Goal: Information Seeking & Learning: Learn about a topic

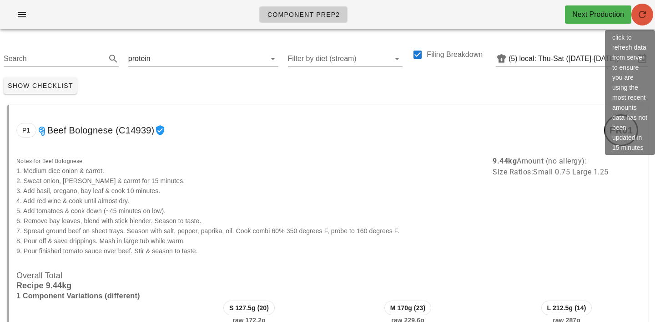
click at [652, 14] on span "button" at bounding box center [643, 14] width 22 height 11
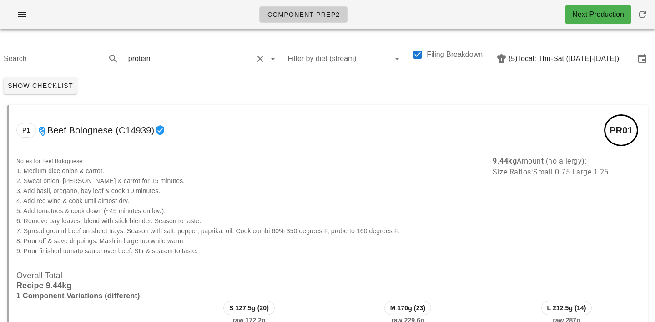
click at [148, 49] on div "protein" at bounding box center [203, 56] width 150 height 20
click at [153, 58] on input "text" at bounding box center [202, 58] width 101 height 15
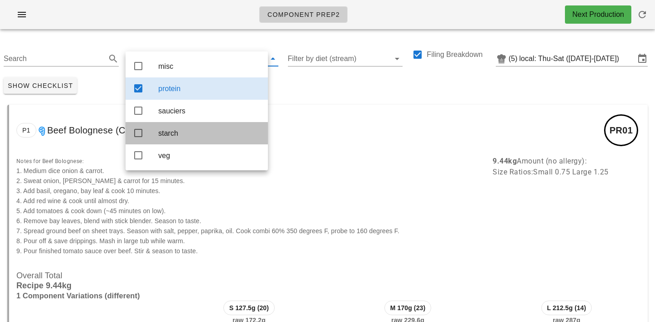
click at [169, 134] on div "starch" at bounding box center [209, 133] width 102 height 9
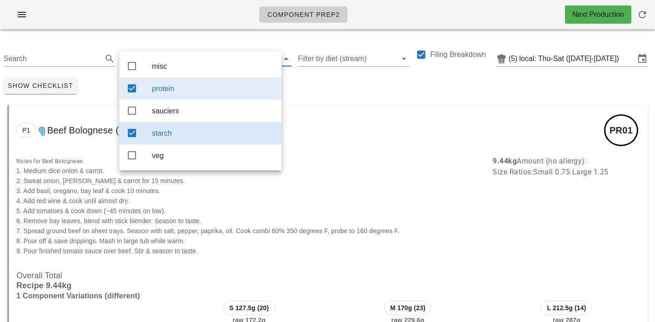
click at [184, 92] on div "protein" at bounding box center [213, 88] width 122 height 9
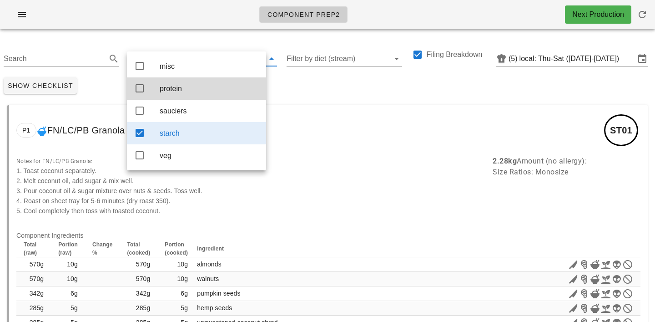
click at [297, 83] on div "Show Checklist" at bounding box center [327, 86] width 655 height 24
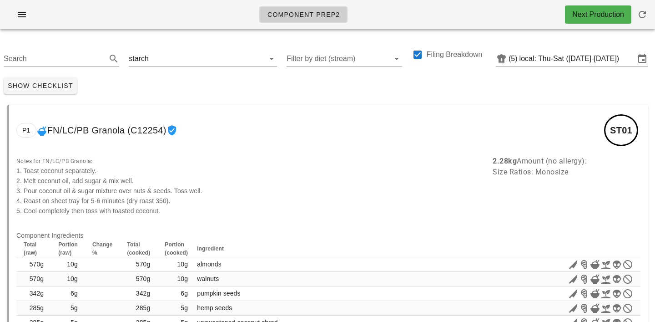
click at [252, 91] on div "Show Checklist" at bounding box center [327, 86] width 655 height 24
drag, startPoint x: 148, startPoint y: 66, endPoint x: 148, endPoint y: 58, distance: 7.7
click at [148, 59] on div "starch" at bounding box center [203, 58] width 148 height 15
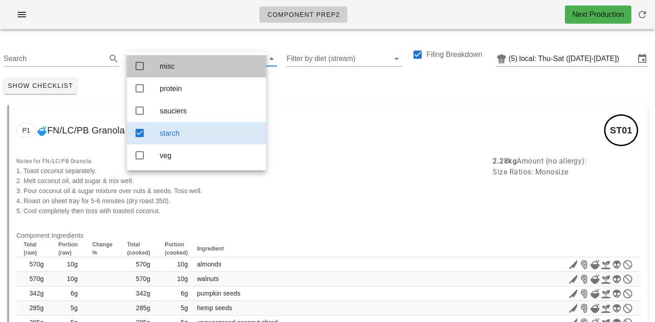
click at [148, 58] on div "misc" at bounding box center [196, 66] width 139 height 22
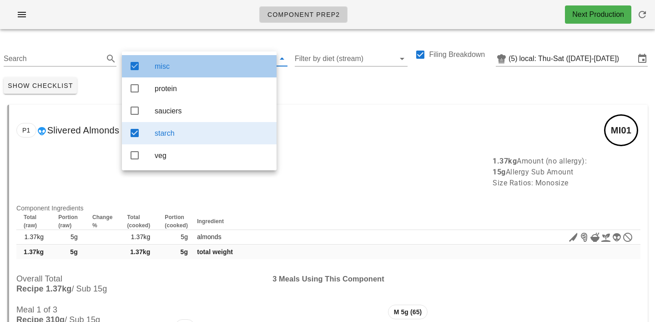
click at [173, 68] on div "misc" at bounding box center [212, 66] width 115 height 9
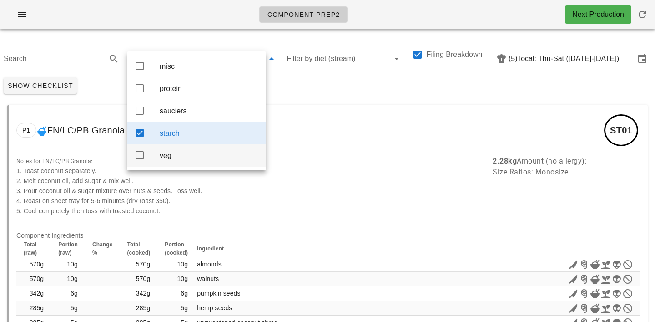
click at [181, 154] on div "veg" at bounding box center [209, 156] width 99 height 20
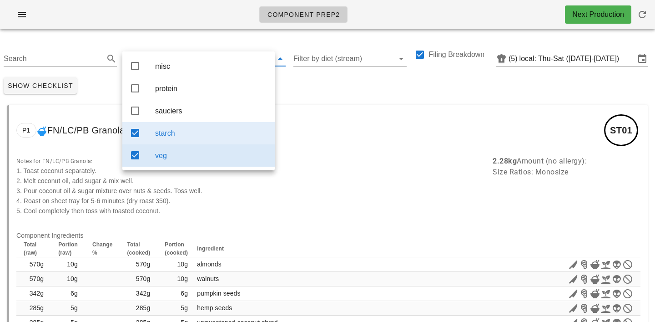
click at [184, 143] on div "starch" at bounding box center [211, 133] width 112 height 20
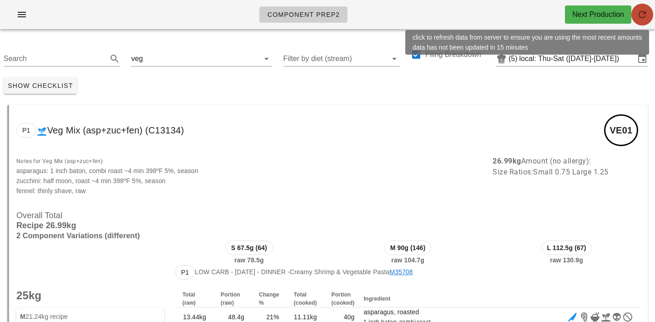
click at [644, 17] on icon "button" at bounding box center [642, 14] width 11 height 11
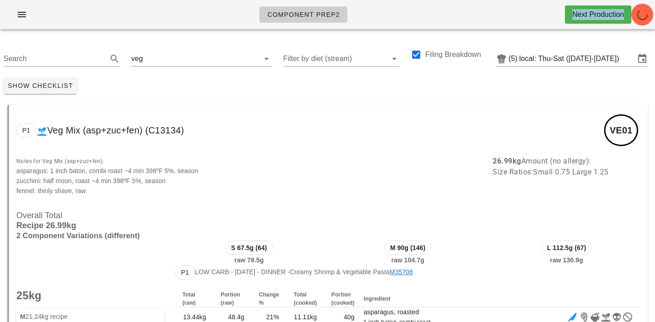
click at [404, 4] on div "Component Prep2 Next Production" at bounding box center [327, 14] width 655 height 29
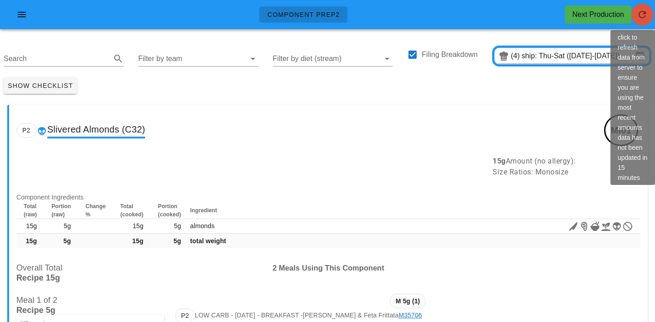
click at [639, 20] on icon "button" at bounding box center [642, 14] width 11 height 11
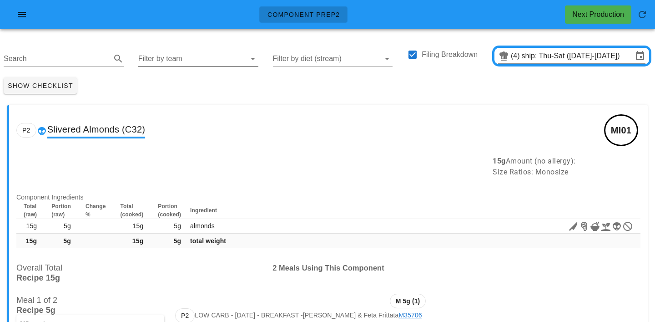
click at [177, 62] on input "Filter by team" at bounding box center [191, 58] width 106 height 15
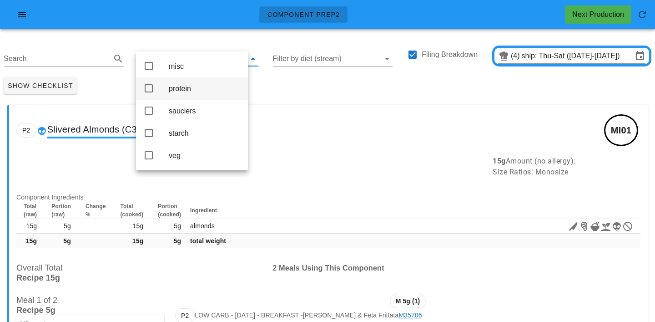
click at [182, 88] on div "protein" at bounding box center [205, 88] width 72 height 9
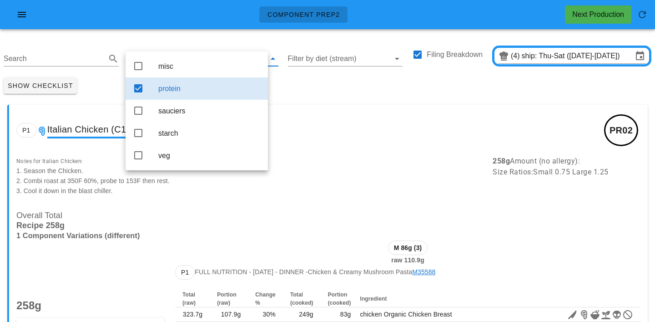
click at [285, 86] on div "Show Checklist" at bounding box center [327, 86] width 655 height 24
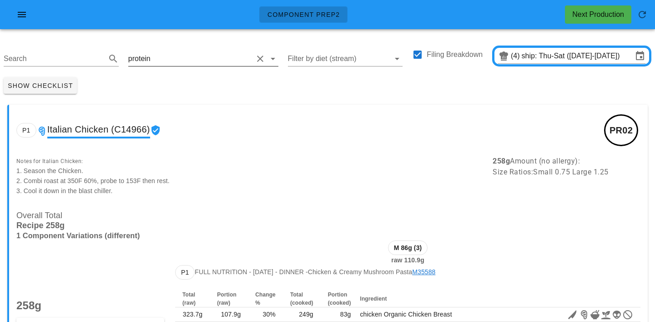
click at [175, 54] on input "text" at bounding box center [202, 58] width 101 height 15
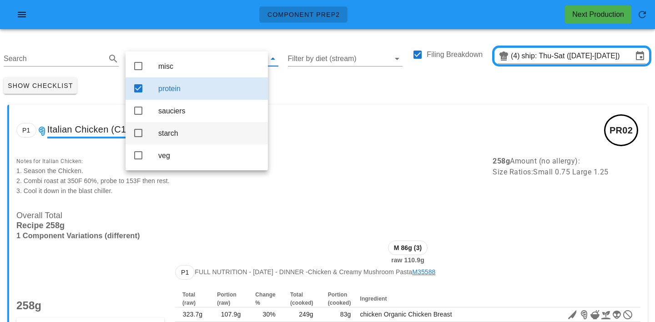
click at [172, 132] on div "starch" at bounding box center [209, 133] width 102 height 9
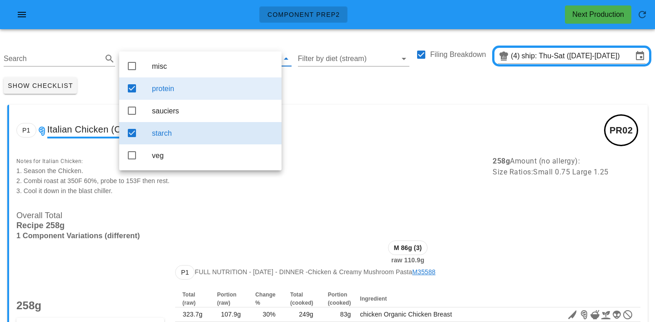
click at [181, 98] on div "protein" at bounding box center [213, 89] width 122 height 20
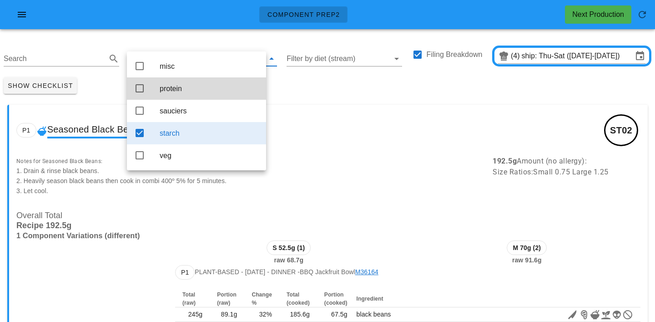
click at [307, 86] on div "Show Checklist" at bounding box center [327, 86] width 655 height 24
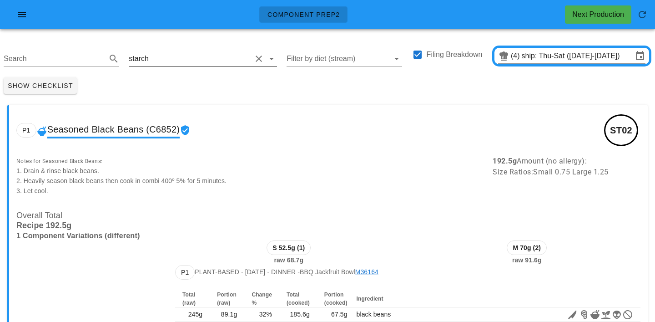
click at [153, 64] on input "text" at bounding box center [201, 58] width 101 height 15
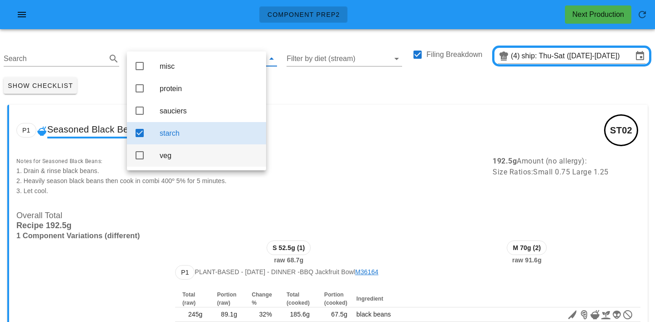
click at [173, 156] on div "veg" at bounding box center [209, 155] width 99 height 9
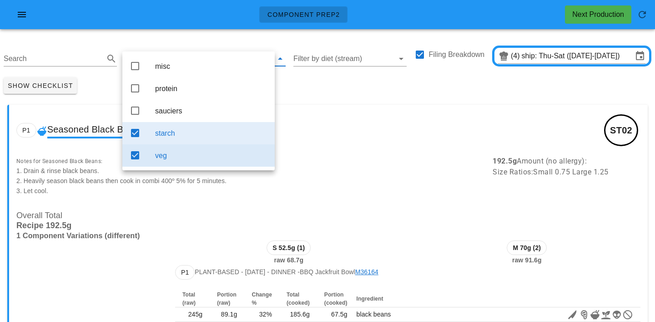
click at [185, 132] on div "starch" at bounding box center [211, 133] width 112 height 9
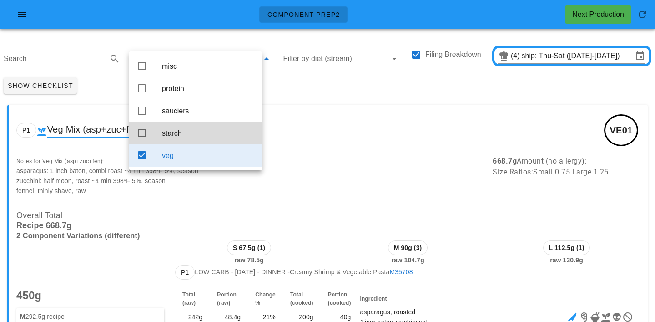
click at [284, 83] on div "Show Checklist" at bounding box center [327, 86] width 655 height 24
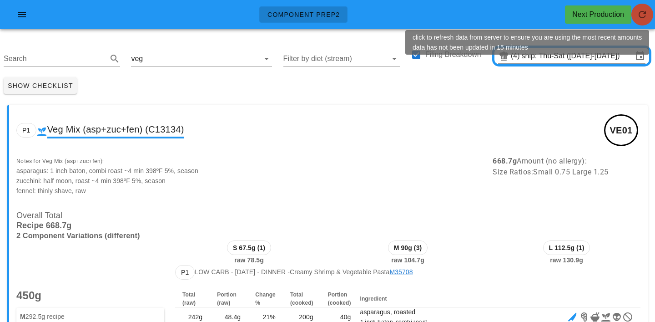
click at [642, 15] on icon "button" at bounding box center [642, 14] width 11 height 11
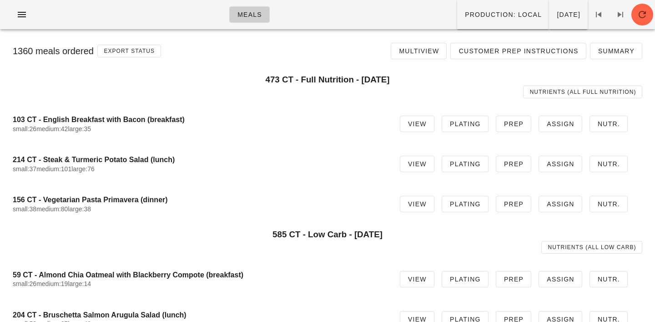
click at [654, 16] on div "Meals Production: local [DATE]" at bounding box center [327, 14] width 655 height 29
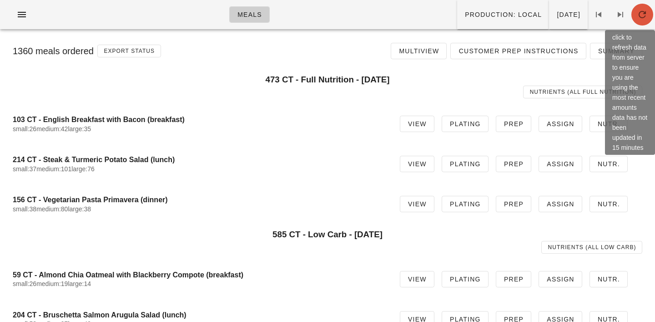
click at [639, 15] on icon "button" at bounding box center [642, 14] width 11 height 11
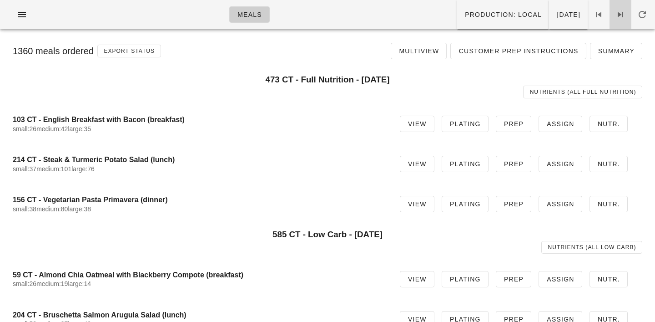
click at [619, 12] on icon at bounding box center [620, 14] width 11 height 11
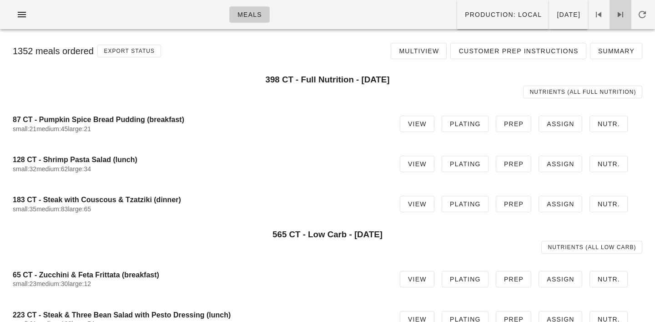
click at [619, 12] on icon at bounding box center [620, 14] width 11 height 11
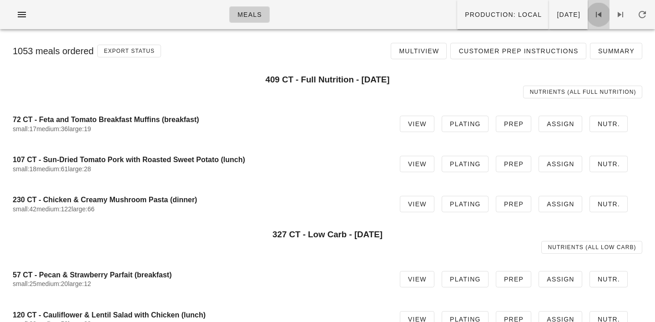
click at [595, 13] on icon at bounding box center [599, 14] width 11 height 11
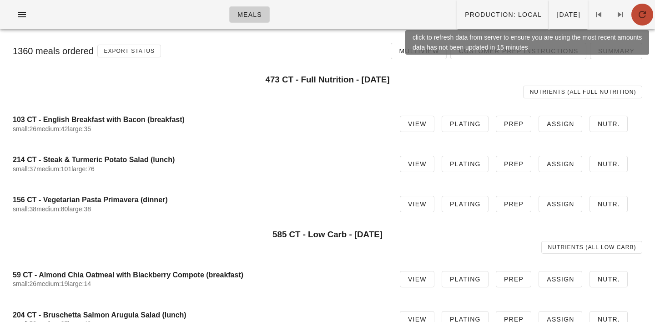
click at [644, 12] on icon "button" at bounding box center [642, 14] width 11 height 11
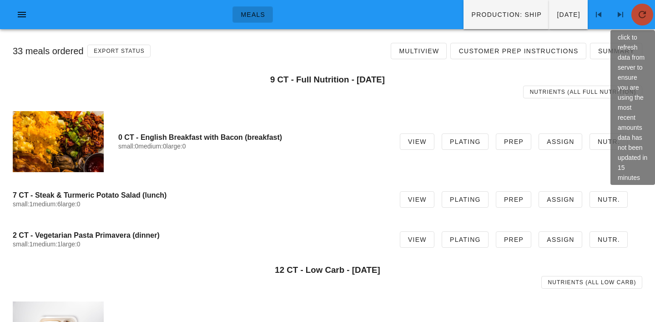
click at [639, 12] on icon "button" at bounding box center [642, 14] width 11 height 11
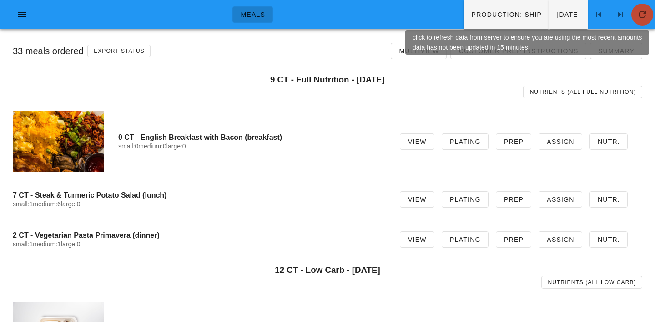
click at [639, 11] on icon "button" at bounding box center [642, 14] width 11 height 11
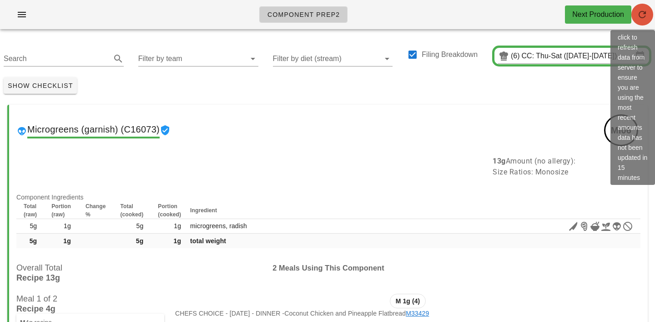
click at [641, 9] on icon "button" at bounding box center [642, 14] width 11 height 11
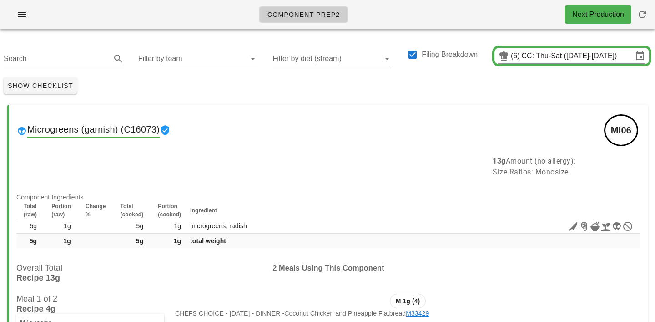
click at [178, 63] on input "Filter by team" at bounding box center [191, 58] width 106 height 15
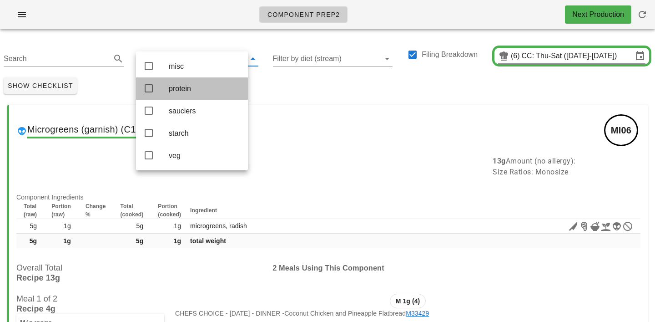
click at [178, 87] on div "protein" at bounding box center [205, 88] width 72 height 9
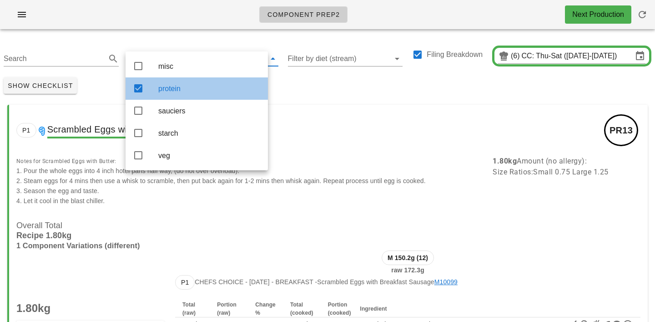
click at [264, 86] on div "protein" at bounding box center [197, 88] width 142 height 22
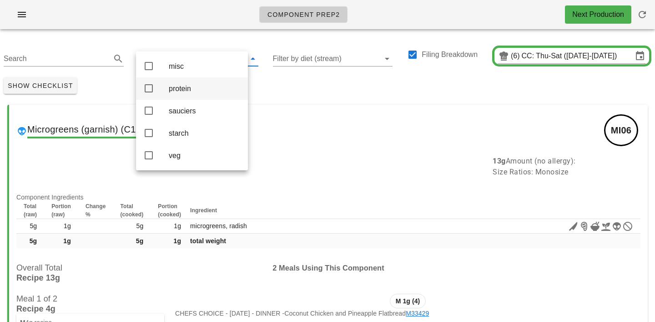
click at [264, 86] on div "Show Checklist" at bounding box center [327, 86] width 655 height 24
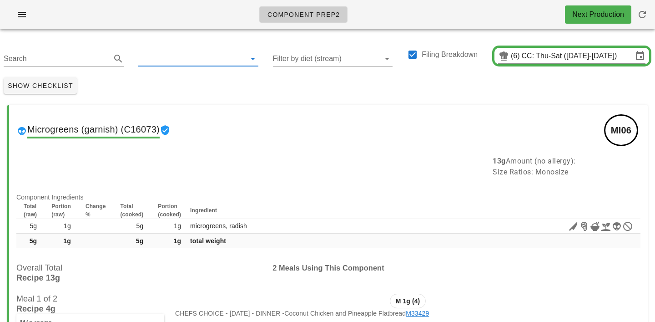
click at [188, 59] on input "text" at bounding box center [191, 58] width 106 height 15
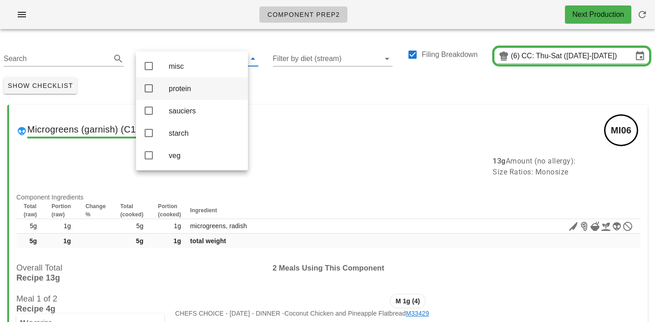
click at [183, 88] on div "protein" at bounding box center [205, 88] width 72 height 9
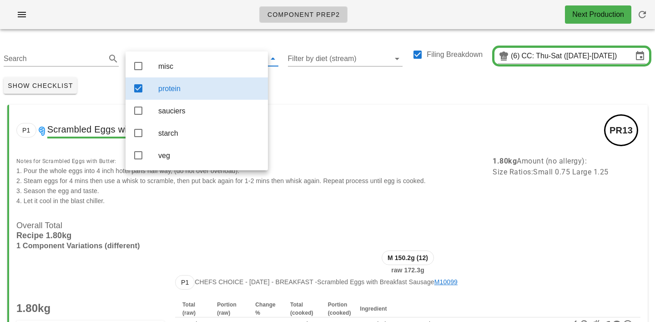
click at [286, 79] on div "Show Checklist" at bounding box center [327, 86] width 655 height 24
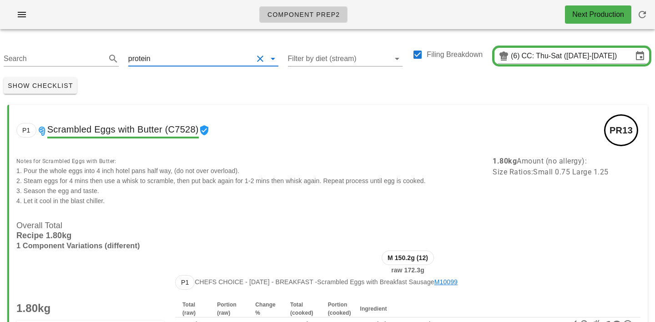
click at [156, 53] on input "text" at bounding box center [202, 58] width 101 height 15
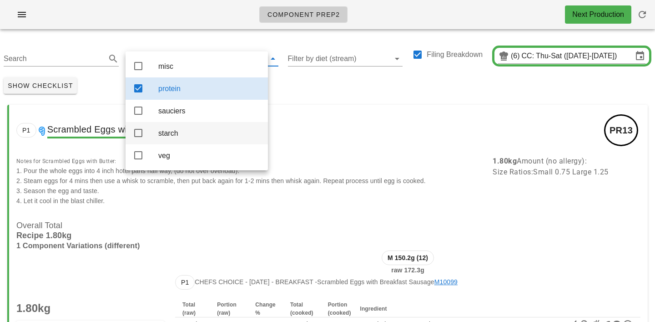
click at [168, 137] on div "starch" at bounding box center [209, 133] width 102 height 9
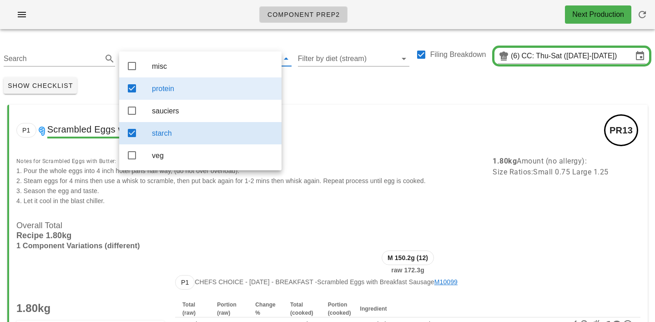
click at [174, 90] on div "protein" at bounding box center [213, 88] width 122 height 9
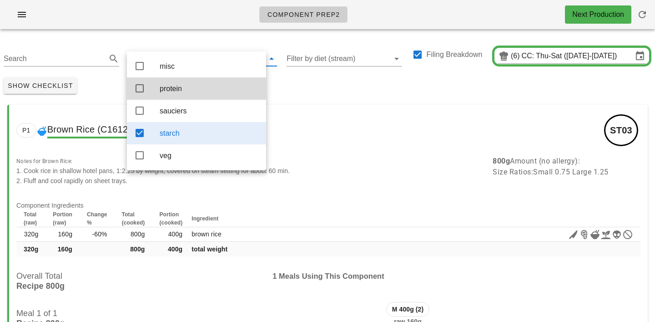
click at [292, 82] on div "Show Checklist" at bounding box center [327, 86] width 655 height 24
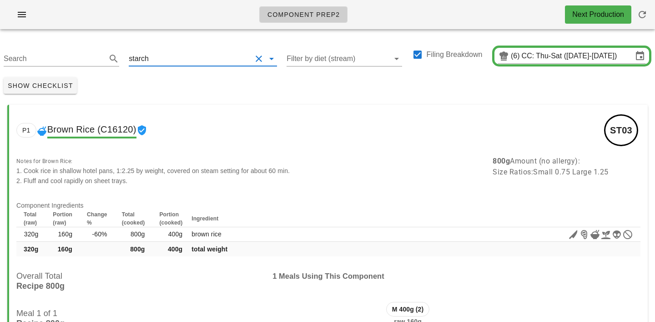
click at [165, 53] on input "text" at bounding box center [201, 58] width 101 height 15
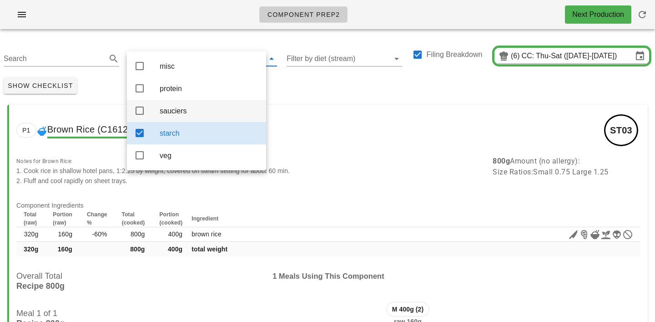
click at [175, 114] on div "sauciers" at bounding box center [209, 111] width 99 height 9
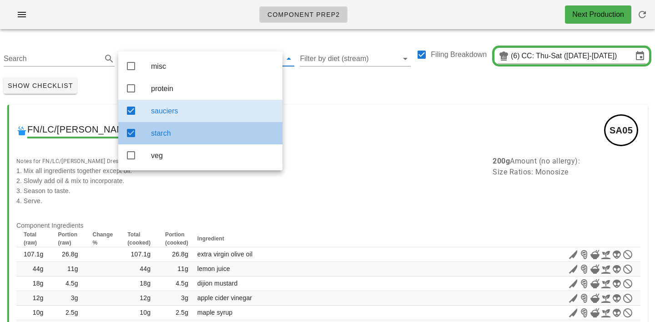
click at [188, 136] on div "starch" at bounding box center [213, 133] width 124 height 9
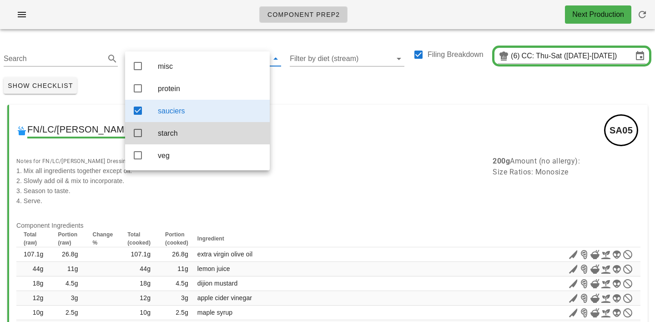
click at [317, 86] on div "Show Checklist" at bounding box center [327, 86] width 655 height 24
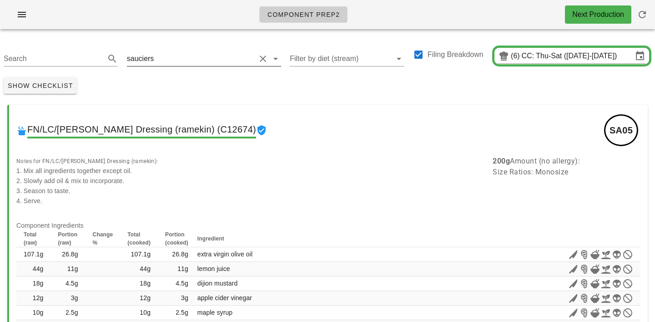
click at [158, 57] on input "text" at bounding box center [206, 58] width 100 height 15
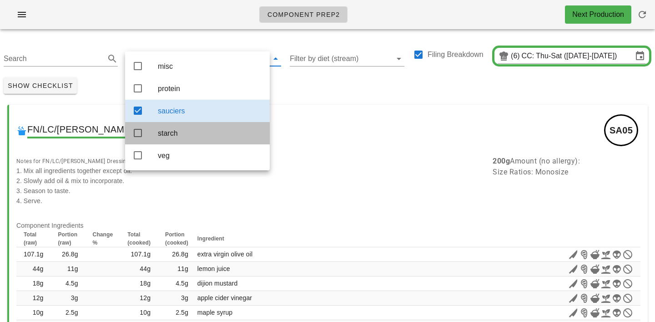
click at [171, 133] on div "starch" at bounding box center [210, 133] width 105 height 9
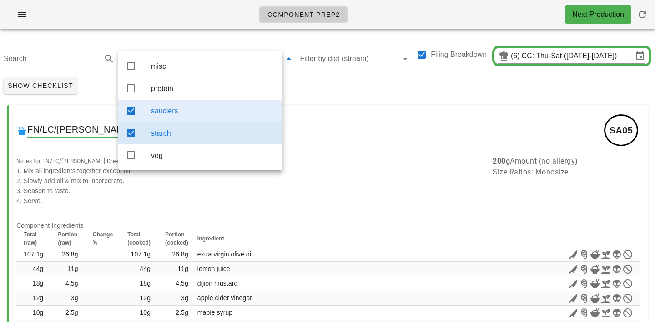
click at [173, 114] on div "sauciers" at bounding box center [213, 111] width 124 height 9
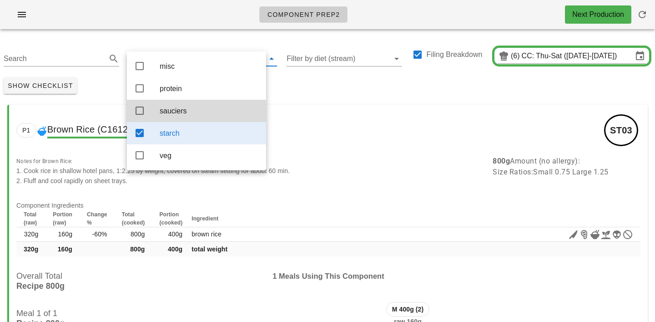
click at [303, 94] on div "Show Checklist" at bounding box center [327, 86] width 655 height 24
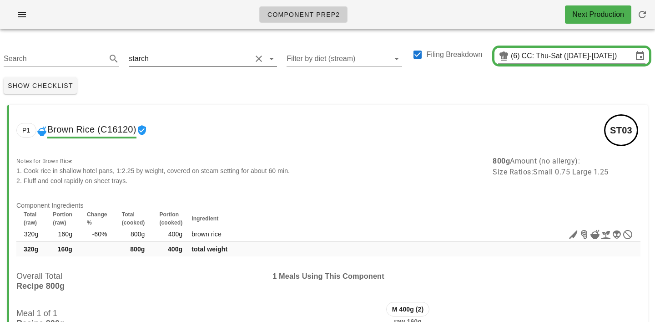
click at [152, 61] on input "text" at bounding box center [201, 58] width 101 height 15
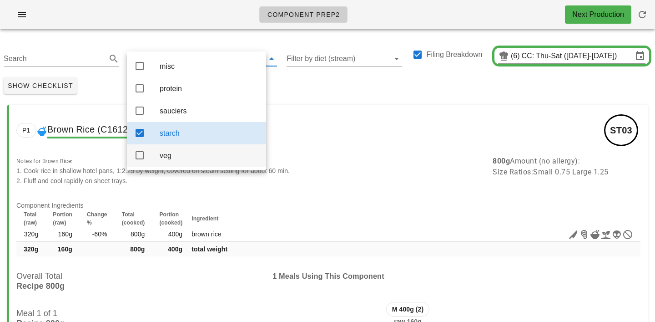
click at [172, 158] on div "veg" at bounding box center [209, 155] width 99 height 9
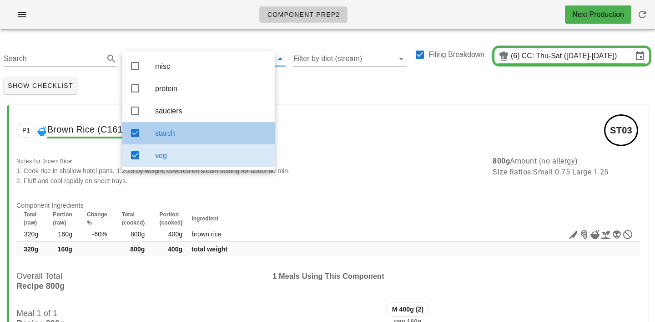
click at [175, 137] on div "starch" at bounding box center [211, 133] width 112 height 9
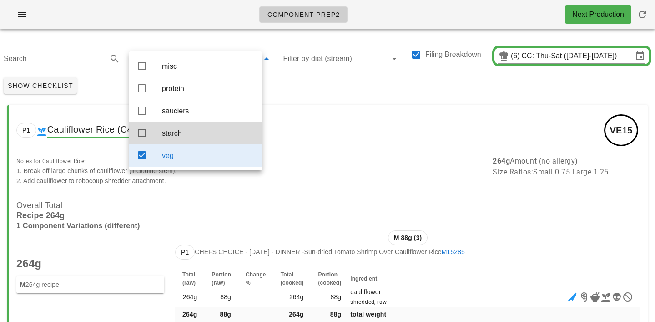
click at [288, 93] on div "Show Checklist" at bounding box center [327, 86] width 655 height 24
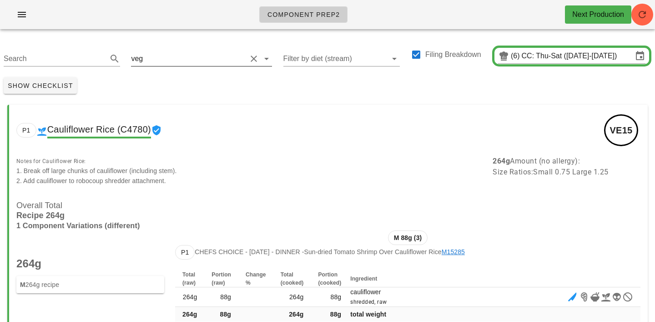
click at [167, 61] on input "text" at bounding box center [196, 58] width 102 height 15
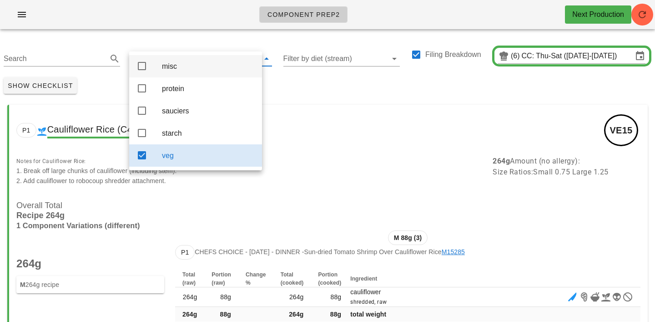
click at [168, 71] on div "misc" at bounding box center [208, 66] width 93 height 9
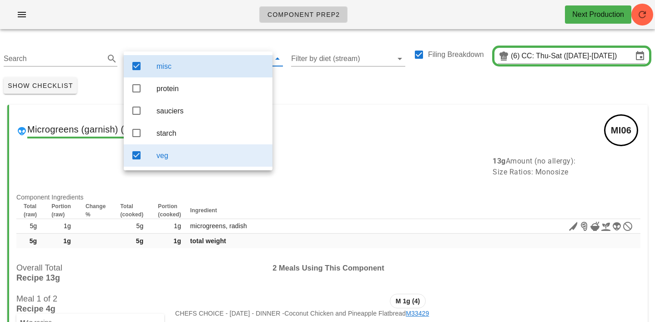
click at [199, 160] on div "veg" at bounding box center [211, 155] width 109 height 9
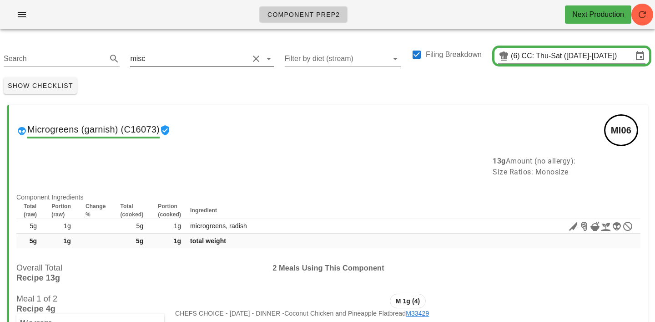
click at [171, 61] on input "text" at bounding box center [197, 58] width 101 height 15
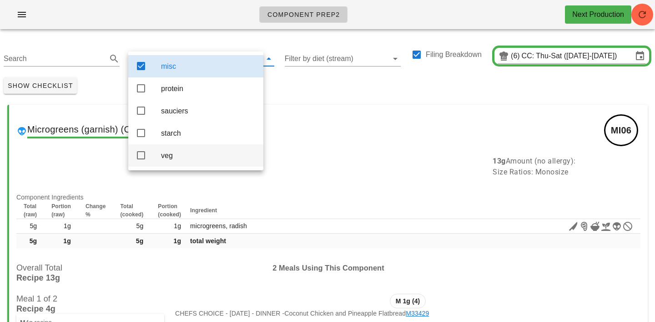
click at [172, 160] on div "veg" at bounding box center [208, 155] width 95 height 9
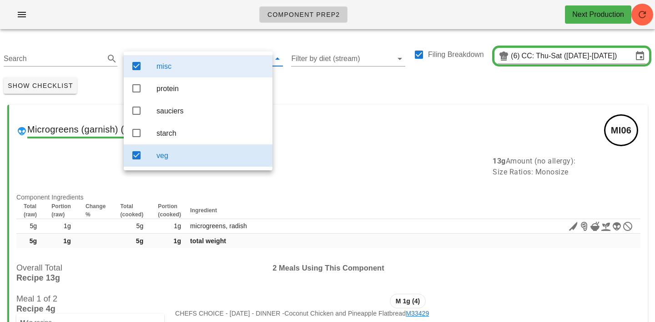
click at [185, 56] on div "misc" at bounding box center [211, 66] width 109 height 20
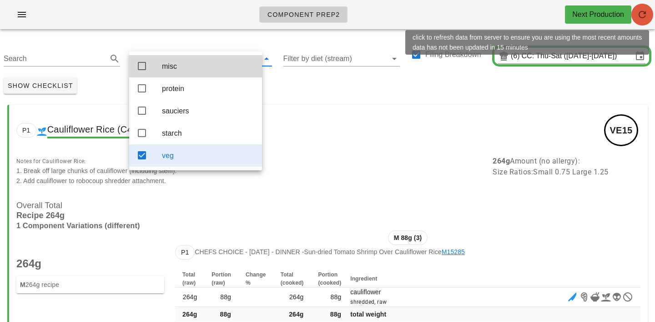
click at [644, 9] on icon "button" at bounding box center [642, 14] width 11 height 11
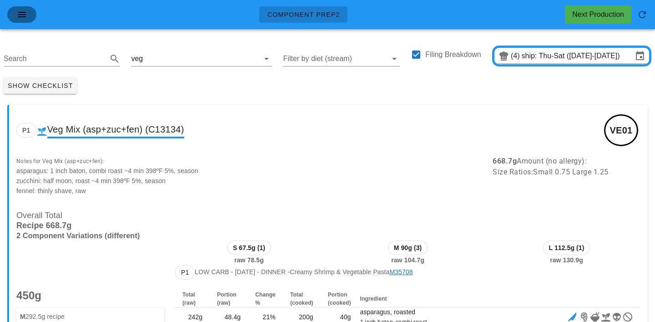
click at [25, 11] on icon "button" at bounding box center [21, 14] width 11 height 11
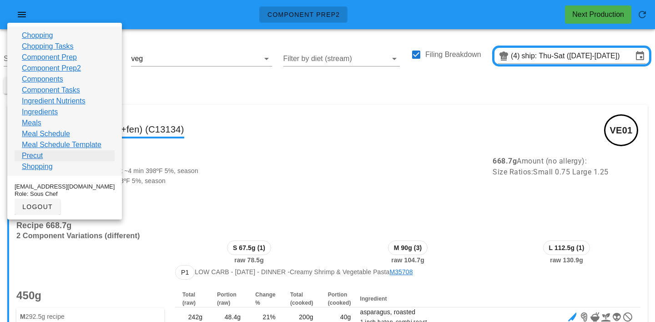
click at [37, 155] on link "Precut" at bounding box center [32, 155] width 21 height 11
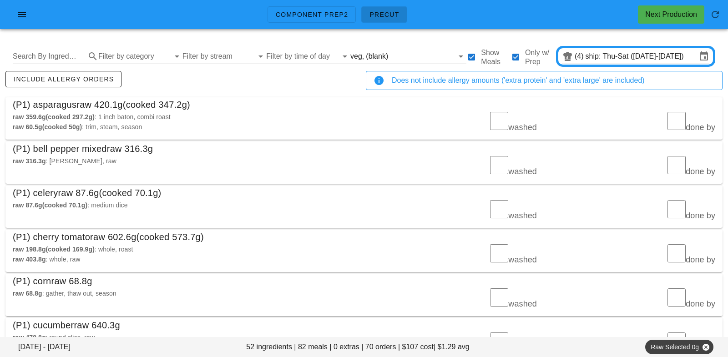
click at [393, 46] on div "Search By Ingredient Filter by category Filter by stream Filter by time of day …" at bounding box center [363, 56] width 717 height 29
click at [390, 58] on input "text" at bounding box center [422, 56] width 64 height 15
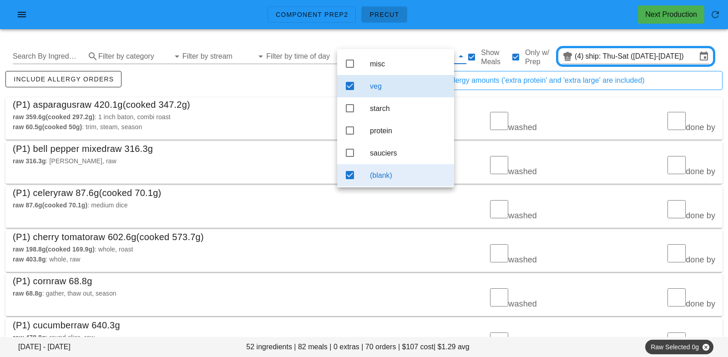
click at [390, 172] on div "(blank)" at bounding box center [408, 175] width 77 height 9
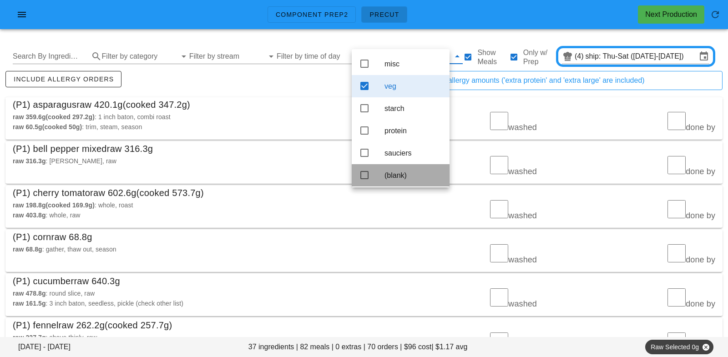
scroll to position [4, 0]
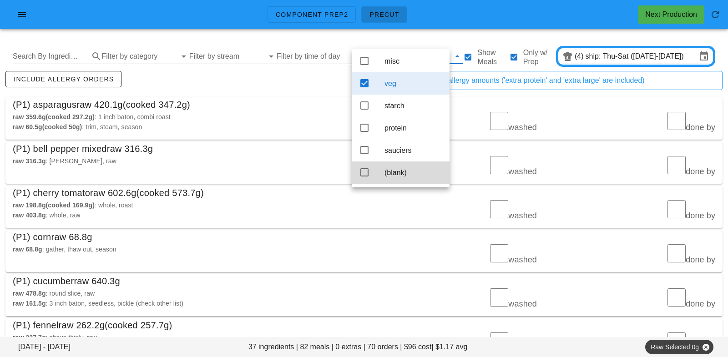
click at [286, 100] on div "(P1) asparagus raw 420.1g (cooked 347.2g)" at bounding box center [363, 104] width 717 height 15
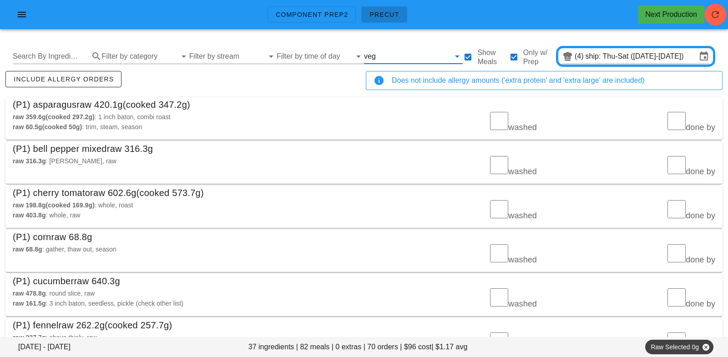
click at [386, 63] on div "veg" at bounding box center [413, 56] width 99 height 15
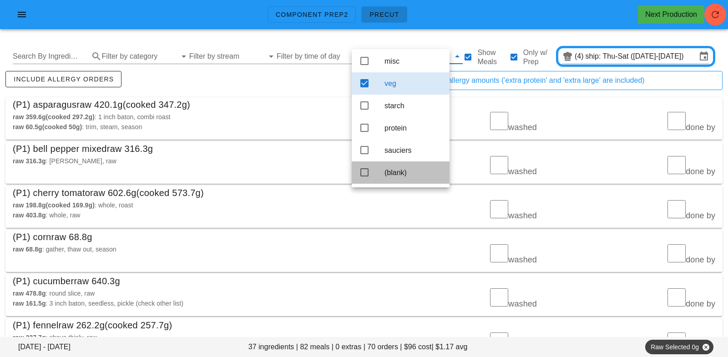
click at [398, 171] on div "(blank)" at bounding box center [414, 172] width 58 height 9
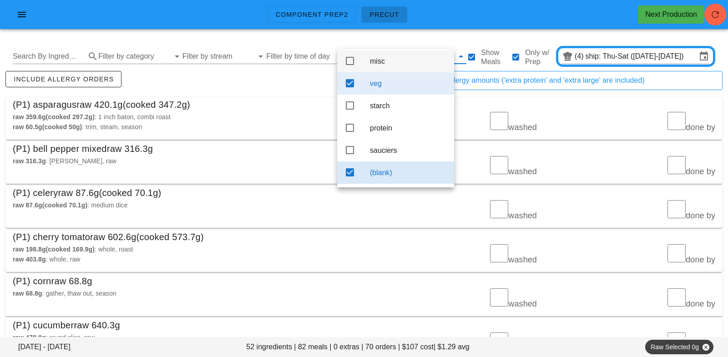
scroll to position [4, 0]
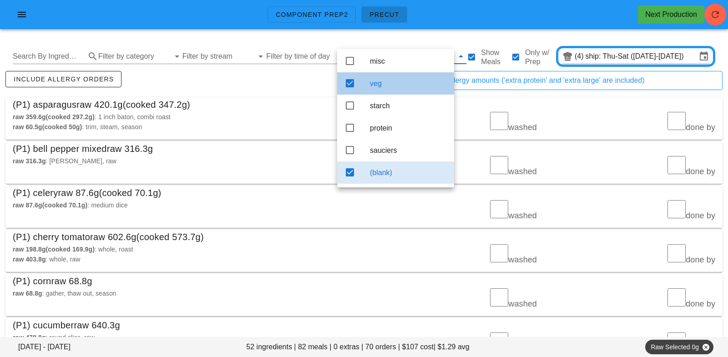
click at [388, 79] on div "veg" at bounding box center [408, 83] width 77 height 9
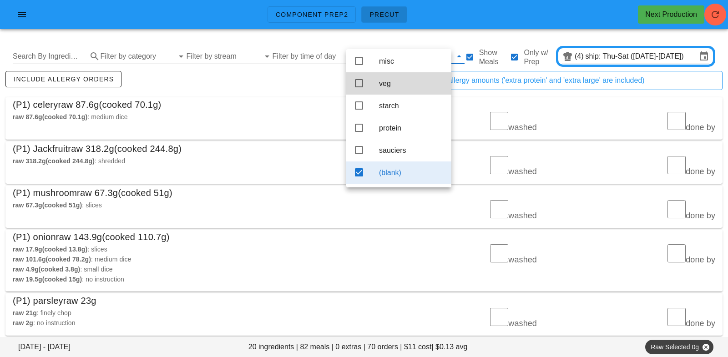
click at [287, 82] on div "include allergy orders" at bounding box center [184, 84] width 360 height 30
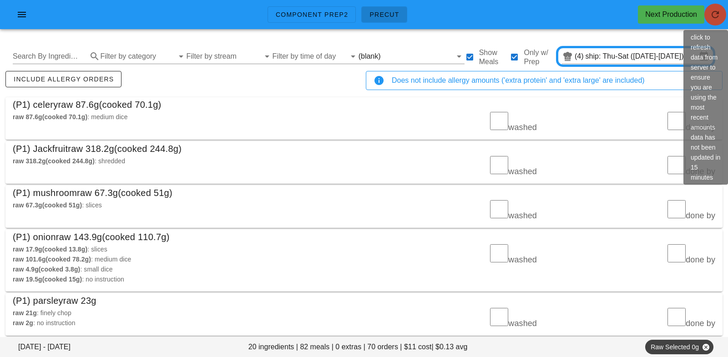
click at [655, 10] on icon "button" at bounding box center [715, 14] width 11 height 11
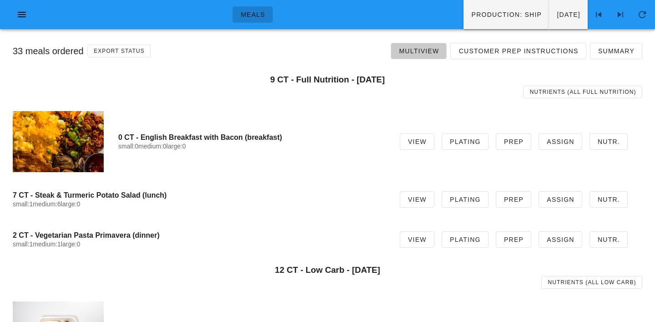
click at [423, 47] on span "Multiview" at bounding box center [419, 50] width 41 height 7
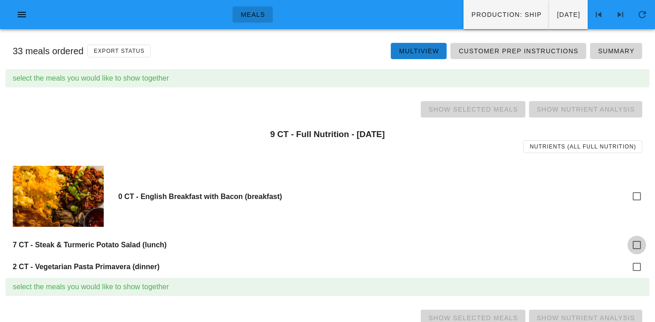
click at [639, 239] on div at bounding box center [636, 244] width 15 height 15
checkbox input "true"
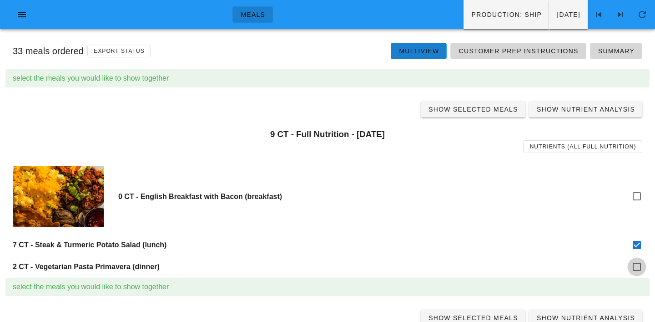
click at [640, 264] on div at bounding box center [636, 266] width 15 height 15
checkbox input "true"
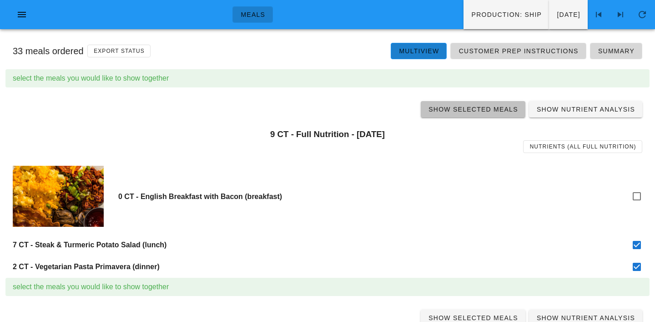
click at [470, 110] on span "Show Selected Meals" at bounding box center [473, 109] width 90 height 7
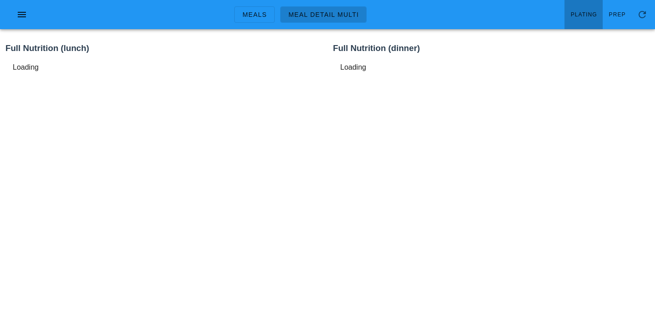
click at [590, 6] on link "Plating" at bounding box center [584, 14] width 38 height 29
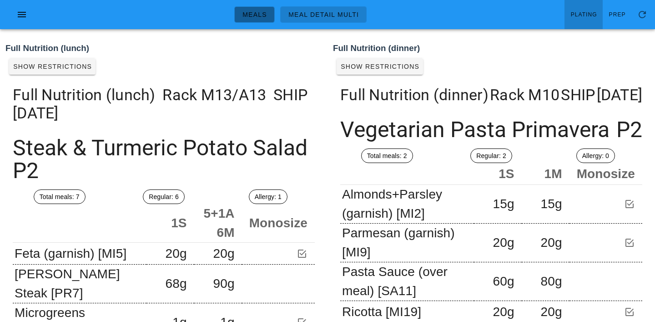
click at [250, 13] on span "Meals" at bounding box center [254, 14] width 25 height 7
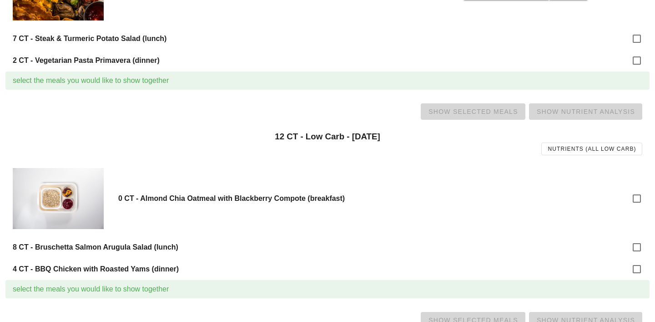
scroll to position [207, 0]
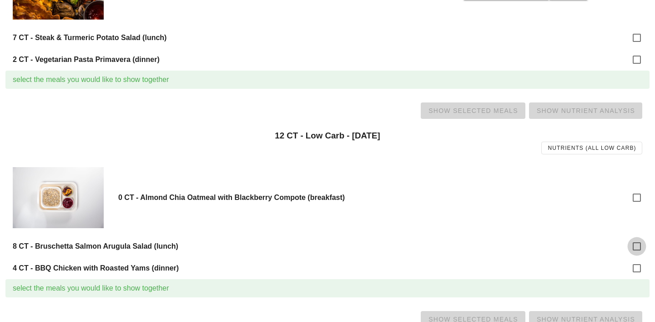
click at [635, 247] on div at bounding box center [636, 245] width 15 height 15
checkbox input "true"
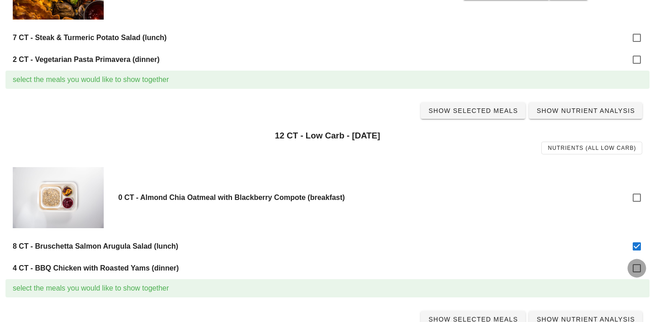
click at [636, 264] on div at bounding box center [636, 267] width 15 height 15
checkbox input "true"
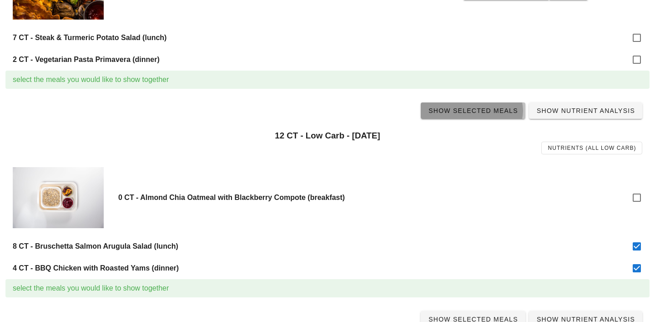
click at [474, 112] on span "Show Selected Meals" at bounding box center [473, 110] width 90 height 7
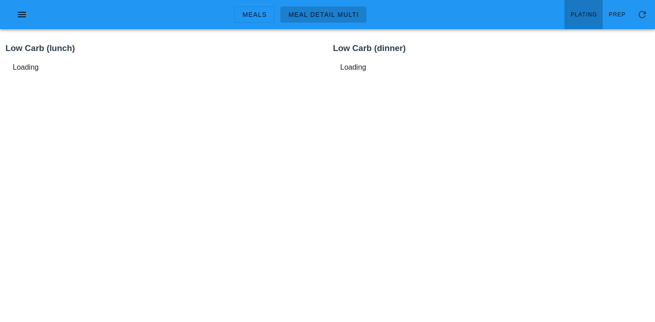
click at [578, 9] on link "Plating" at bounding box center [584, 14] width 38 height 29
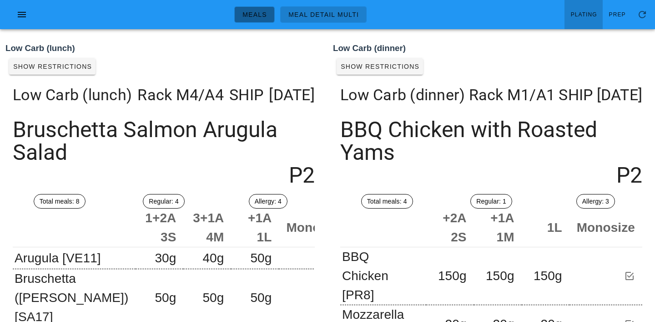
click at [258, 9] on link "Meals" at bounding box center [254, 14] width 41 height 16
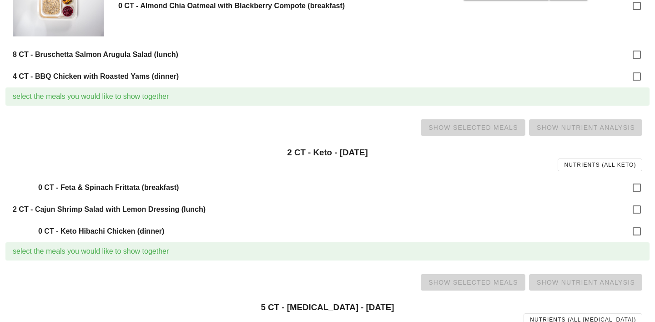
scroll to position [400, 0]
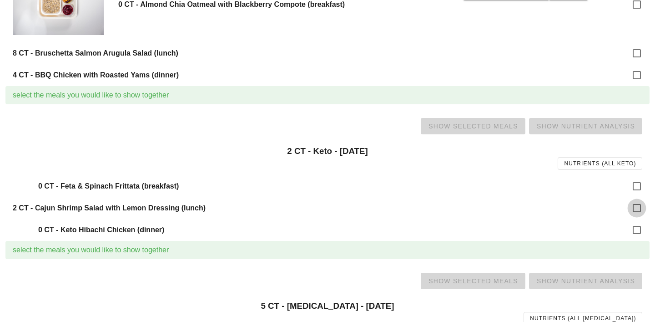
click at [645, 208] on div at bounding box center [636, 207] width 15 height 15
checkbox input "true"
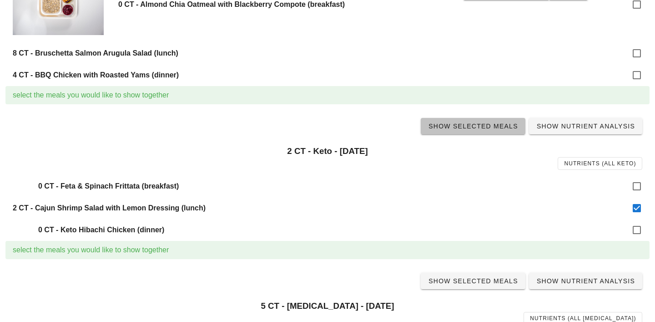
click at [459, 128] on span "Show Selected Meals" at bounding box center [473, 125] width 90 height 7
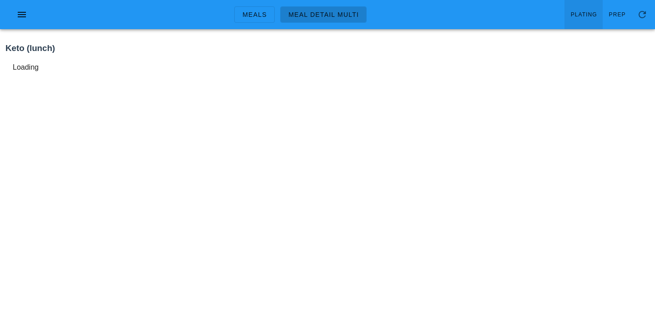
click at [585, 8] on link "Plating" at bounding box center [584, 14] width 38 height 29
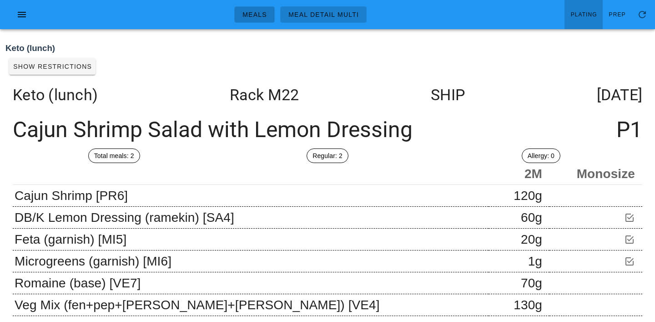
click at [264, 15] on span "Meals" at bounding box center [254, 14] width 25 height 7
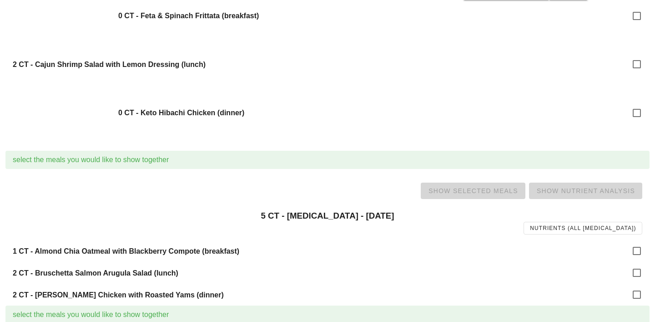
scroll to position [612, 0]
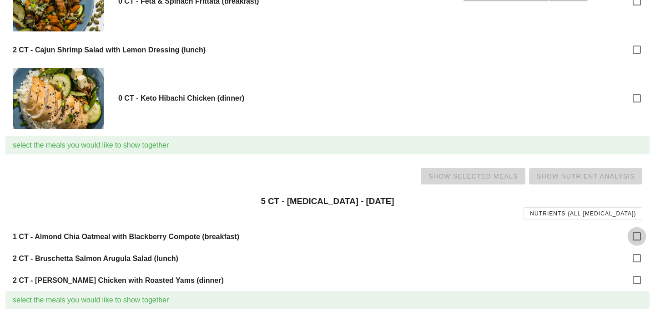
click at [635, 233] on div at bounding box center [636, 235] width 15 height 15
checkbox input "true"
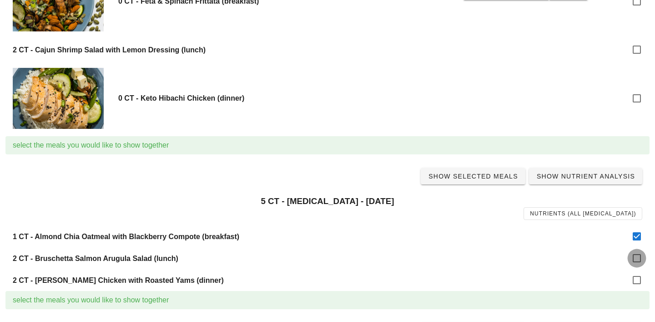
click at [638, 254] on div at bounding box center [636, 257] width 15 height 15
checkbox input "true"
click at [638, 282] on div at bounding box center [636, 279] width 15 height 15
checkbox input "true"
click at [480, 175] on span "Show Selected Meals" at bounding box center [473, 176] width 90 height 7
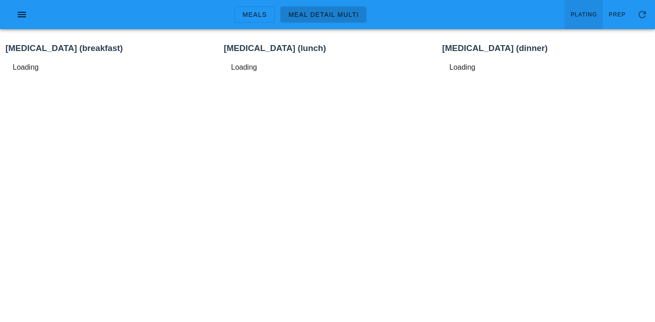
click at [584, 17] on span "Plating" at bounding box center [584, 14] width 27 height 6
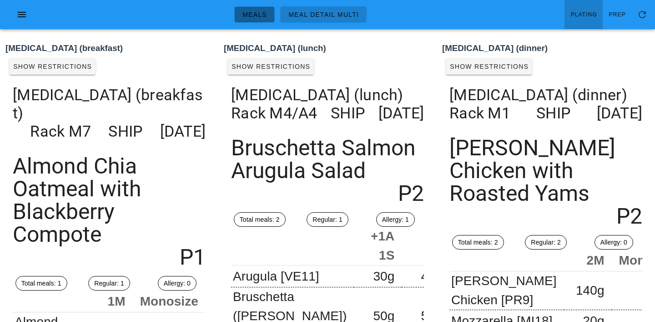
click at [253, 14] on span "Meals" at bounding box center [254, 14] width 25 height 7
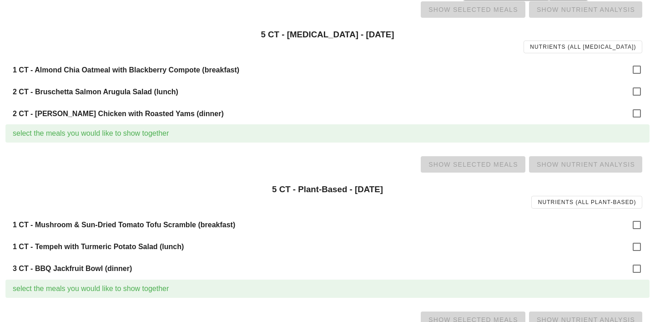
scroll to position [780, 0]
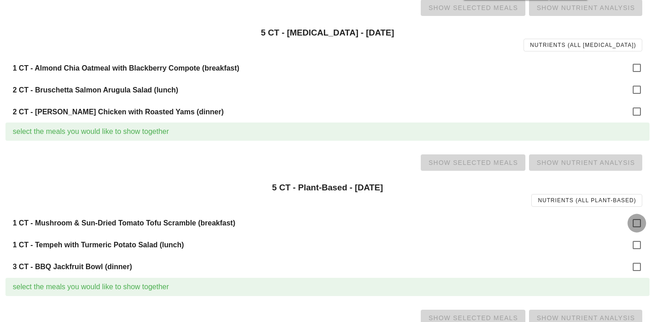
click at [637, 225] on div at bounding box center [636, 222] width 15 height 15
checkbox input "true"
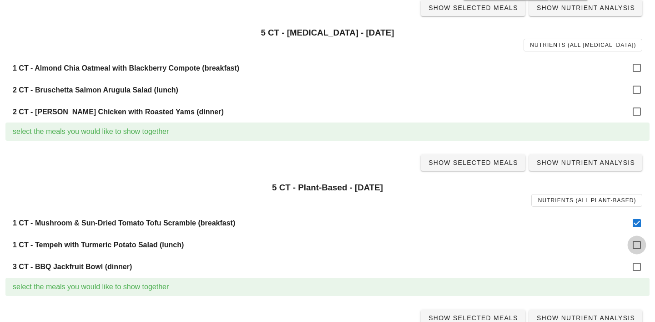
click at [637, 249] on div at bounding box center [636, 244] width 15 height 15
checkbox input "true"
click at [637, 269] on div at bounding box center [636, 266] width 15 height 15
checkbox input "true"
click at [471, 163] on span "Show Selected Meals" at bounding box center [473, 162] width 90 height 7
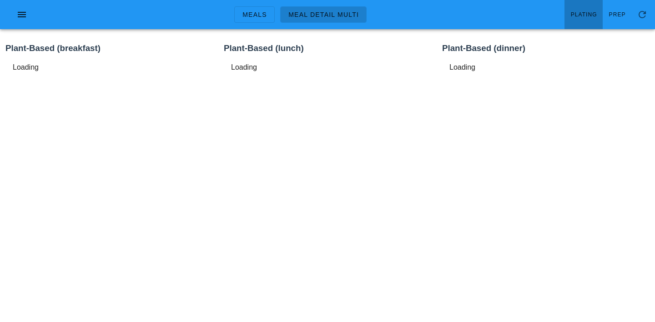
click at [578, 18] on link "Plating" at bounding box center [584, 14] width 38 height 29
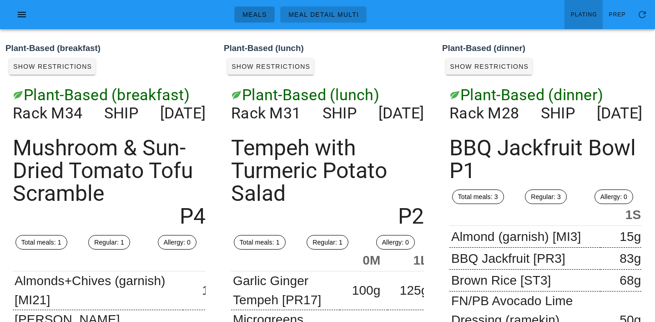
click at [266, 15] on span "Meals" at bounding box center [254, 14] width 25 height 7
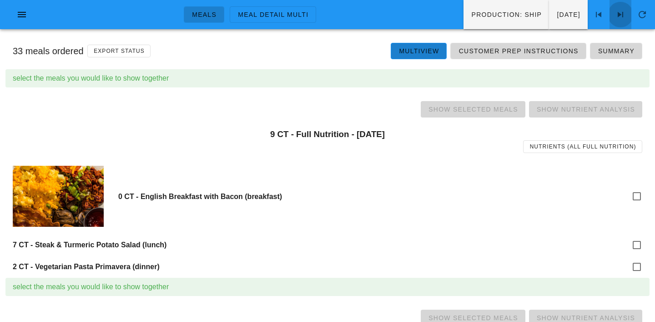
click at [619, 18] on icon at bounding box center [620, 14] width 11 height 11
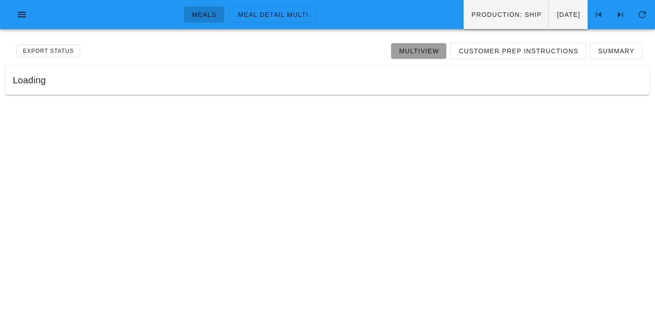
click at [428, 49] on span "Multiview" at bounding box center [419, 50] width 41 height 7
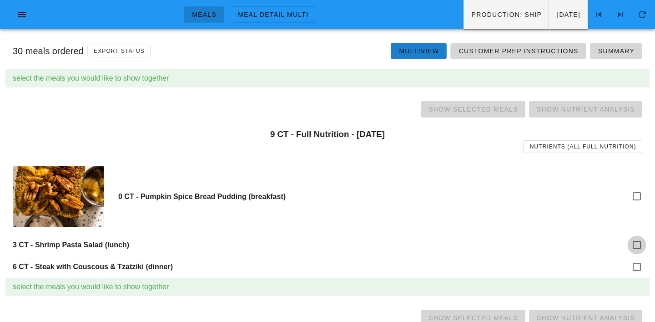
click at [638, 242] on div at bounding box center [636, 244] width 15 height 15
checkbox input "true"
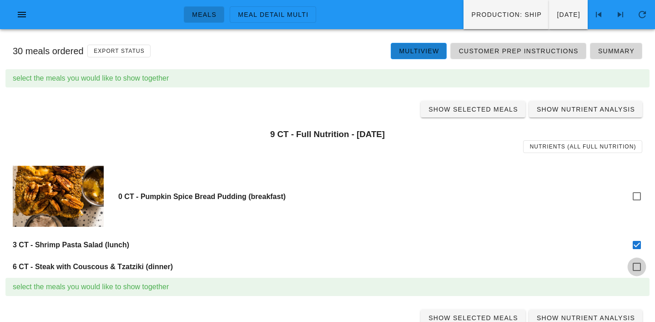
click at [638, 262] on div at bounding box center [636, 266] width 15 height 15
checkbox input "true"
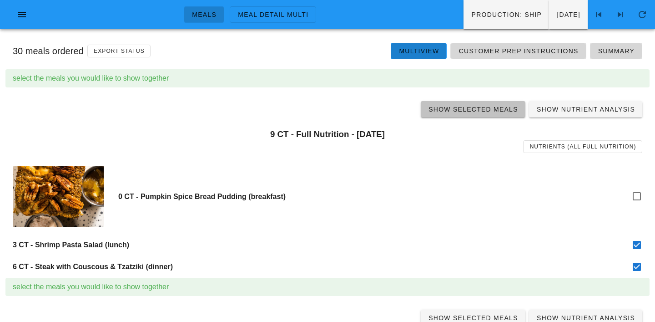
click at [467, 108] on span "Show Selected Meals" at bounding box center [473, 109] width 90 height 7
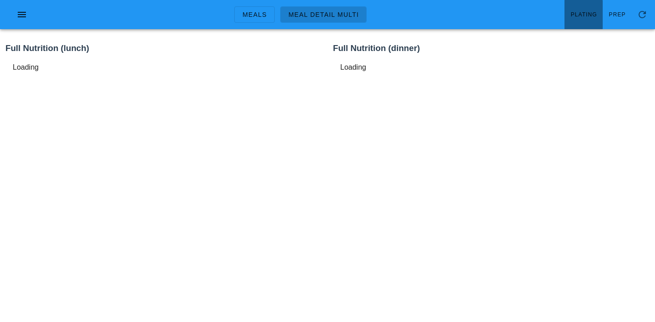
click at [589, 15] on span "Plating" at bounding box center [584, 14] width 27 height 6
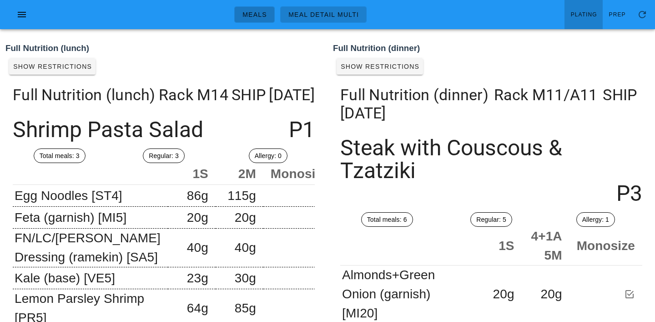
click at [255, 18] on span "Meals" at bounding box center [254, 14] width 25 height 7
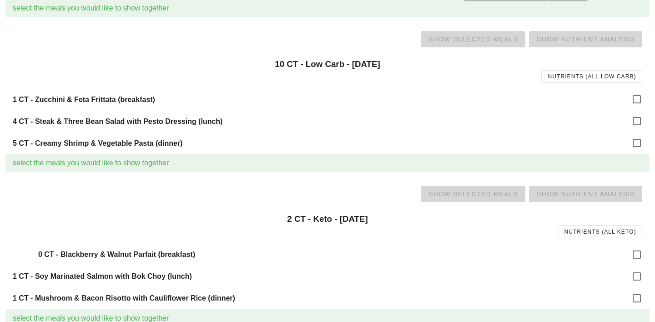
scroll to position [280, 0]
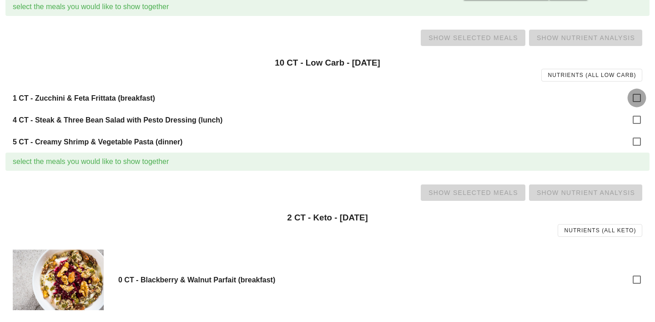
click at [638, 98] on div at bounding box center [636, 97] width 15 height 15
checkbox input "true"
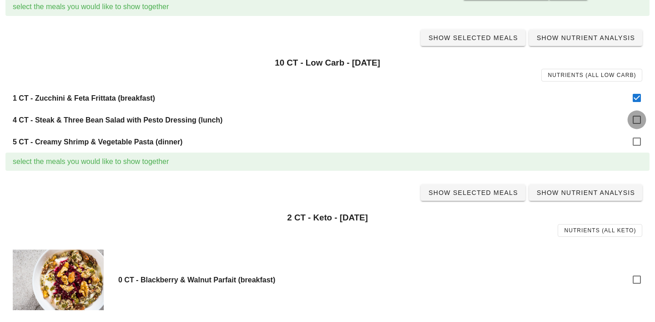
click at [638, 116] on div at bounding box center [636, 119] width 15 height 15
checkbox input "true"
click at [639, 138] on div at bounding box center [636, 141] width 15 height 15
checkbox input "true"
click at [495, 42] on link "Show Selected Meals" at bounding box center [473, 38] width 105 height 16
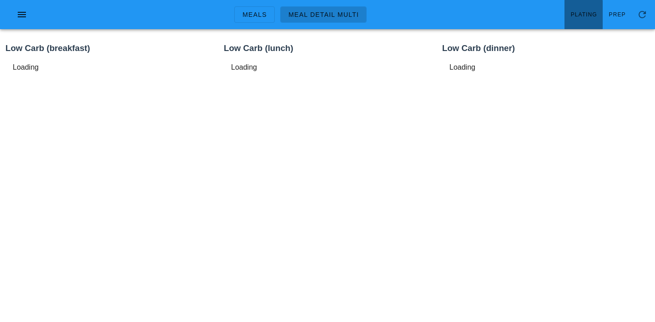
click at [577, 18] on span "Plating" at bounding box center [584, 14] width 27 height 6
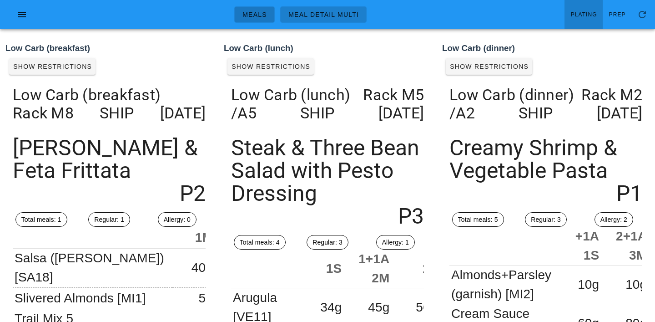
click at [259, 12] on span "Meals" at bounding box center [254, 14] width 25 height 7
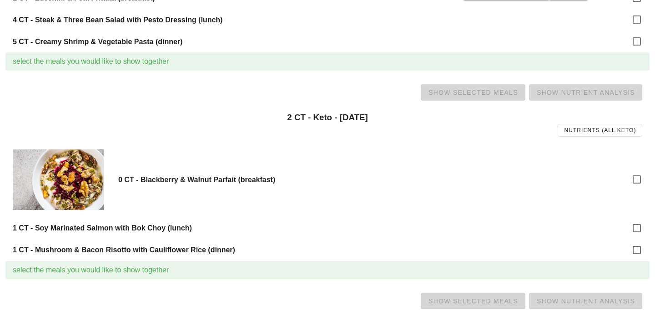
scroll to position [384, 0]
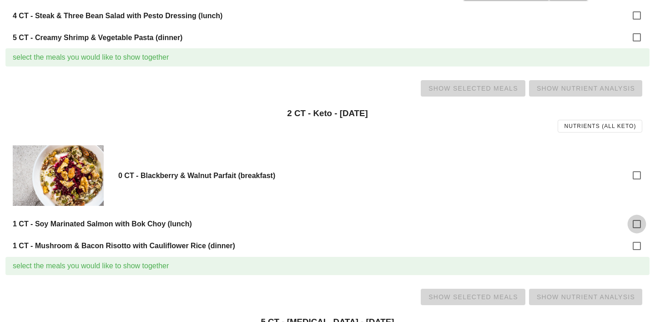
click at [638, 224] on div at bounding box center [636, 223] width 15 height 15
checkbox input "true"
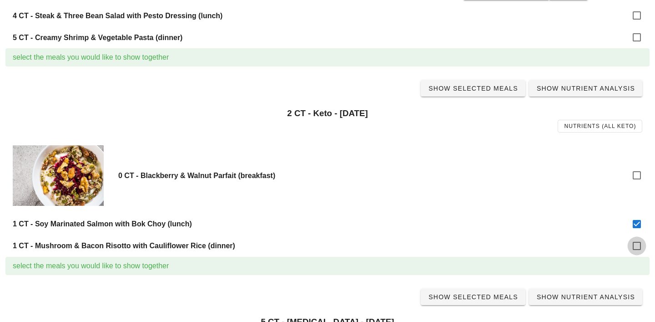
click at [638, 248] on div at bounding box center [636, 245] width 15 height 15
checkbox input "true"
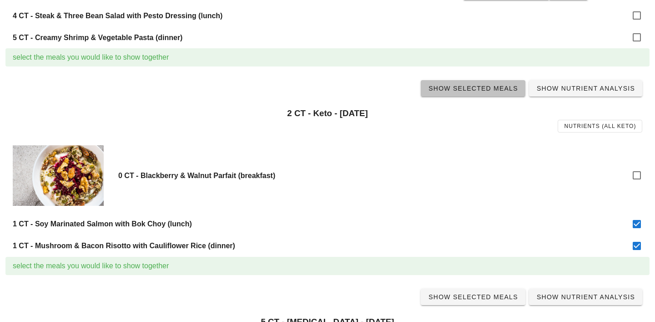
click at [465, 86] on span "Show Selected Meals" at bounding box center [473, 88] width 90 height 7
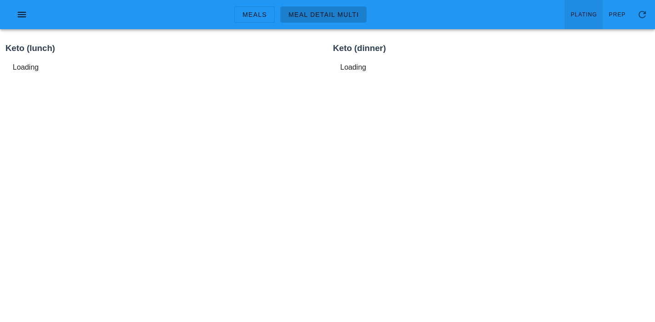
click at [589, 9] on link "Plating" at bounding box center [584, 14] width 38 height 29
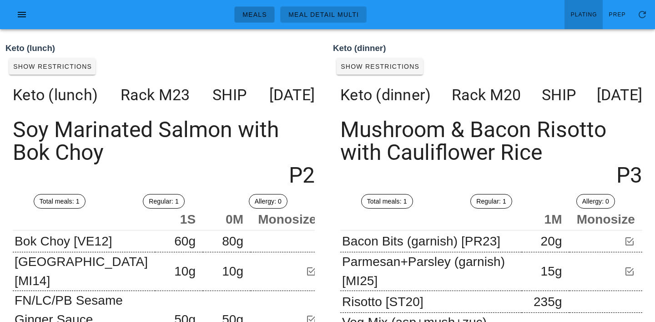
click at [256, 11] on span "Meals" at bounding box center [254, 14] width 25 height 7
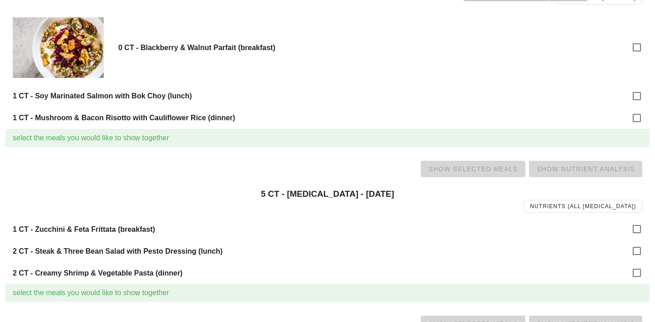
scroll to position [520, 0]
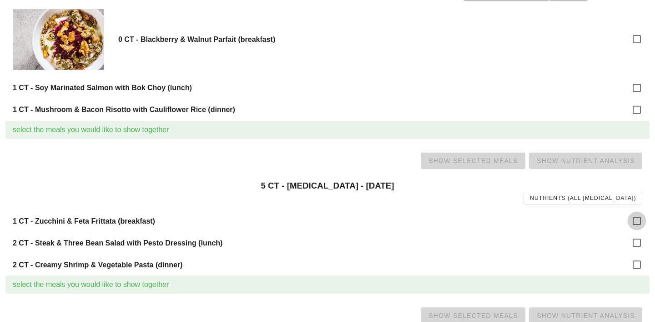
click at [634, 223] on div at bounding box center [636, 220] width 15 height 15
checkbox input "true"
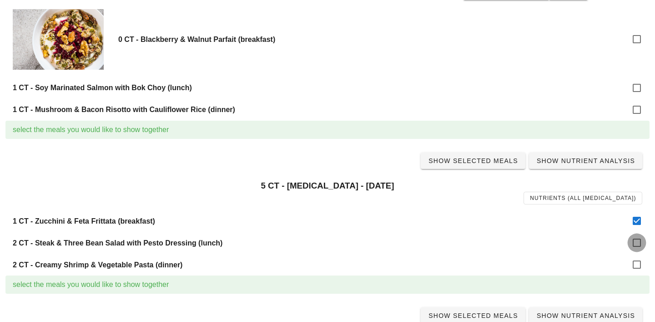
click at [634, 240] on div at bounding box center [636, 242] width 15 height 15
checkbox input "true"
click at [637, 261] on div at bounding box center [636, 264] width 15 height 15
checkbox input "true"
click at [468, 162] on span "Show Selected Meals" at bounding box center [473, 160] width 90 height 7
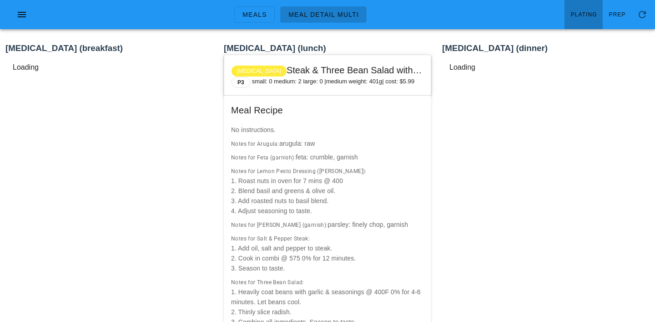
click at [585, 20] on link "Plating" at bounding box center [584, 14] width 38 height 29
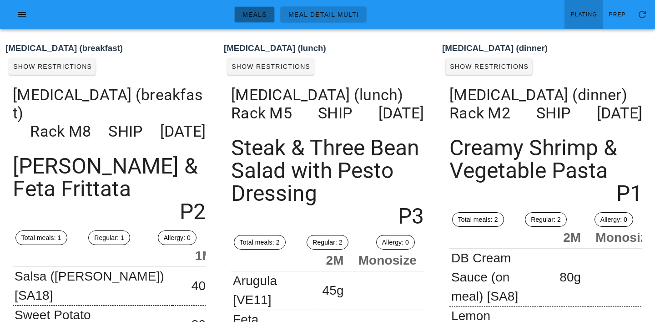
click at [254, 9] on link "Meals" at bounding box center [254, 14] width 41 height 16
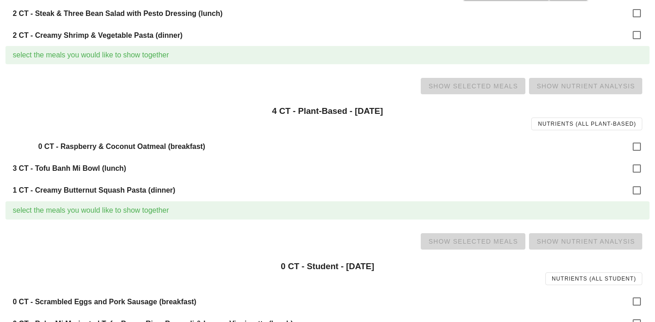
scroll to position [753, 0]
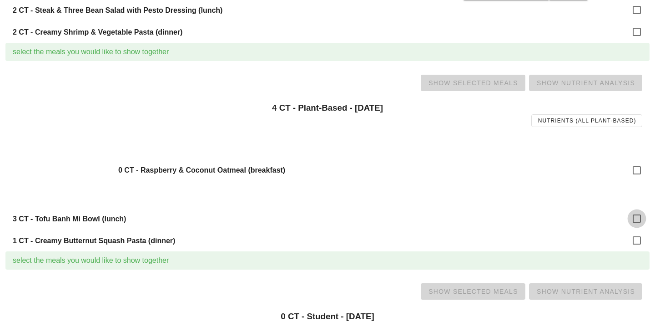
click at [633, 220] on div at bounding box center [636, 218] width 15 height 15
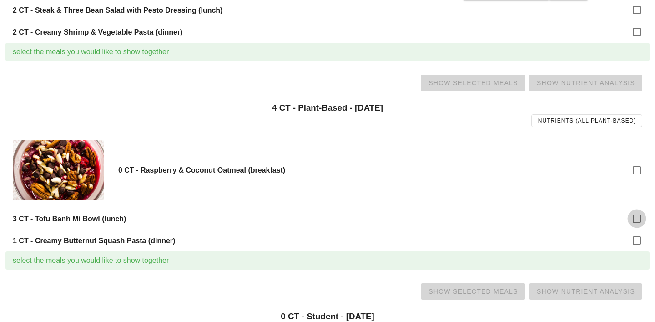
checkbox input "true"
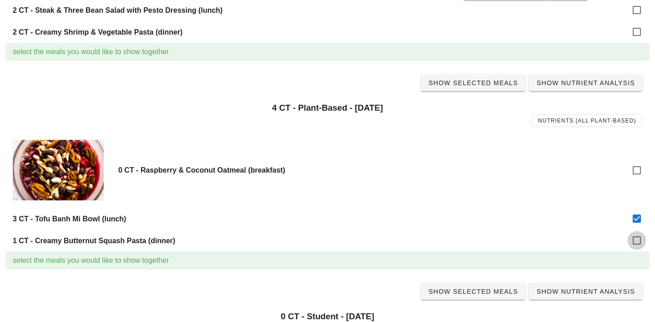
click at [642, 243] on div at bounding box center [636, 240] width 15 height 15
checkbox input "true"
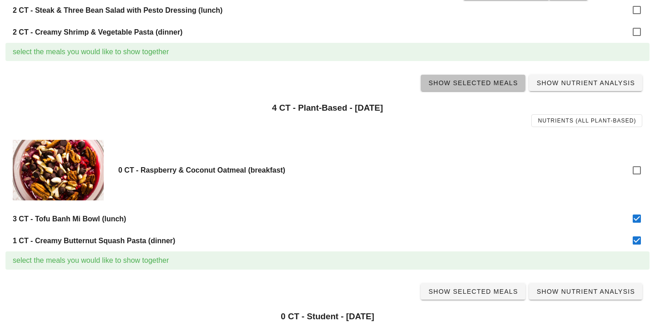
click at [465, 76] on link "Show Selected Meals" at bounding box center [473, 83] width 105 height 16
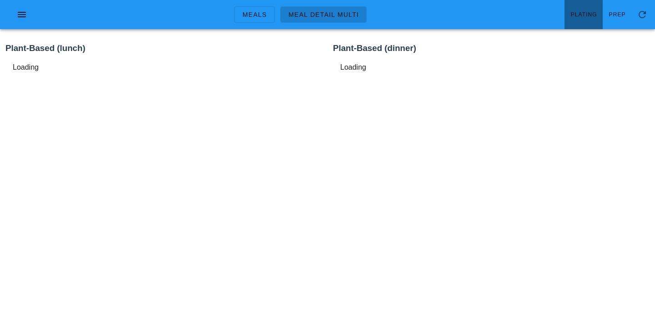
click at [578, 9] on link "Plating" at bounding box center [584, 14] width 38 height 29
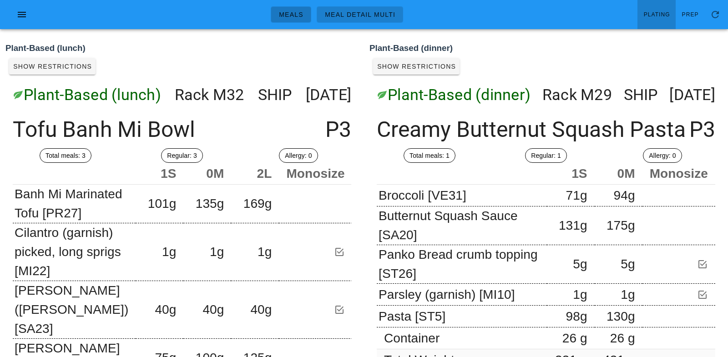
click at [296, 15] on span "Meals" at bounding box center [291, 14] width 25 height 7
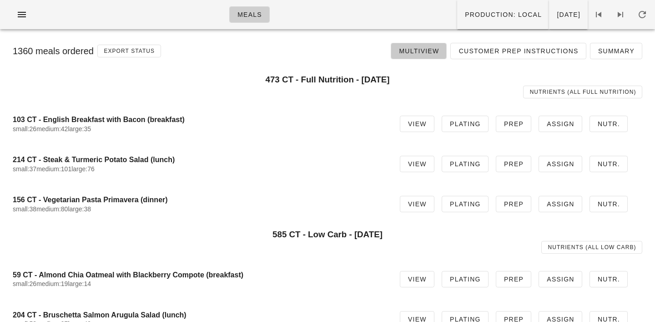
click at [419, 48] on span "Multiview" at bounding box center [419, 50] width 41 height 7
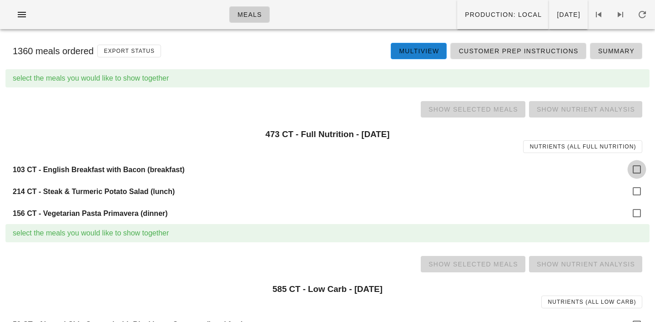
click at [637, 168] on div at bounding box center [636, 169] width 15 height 15
checkbox input "true"
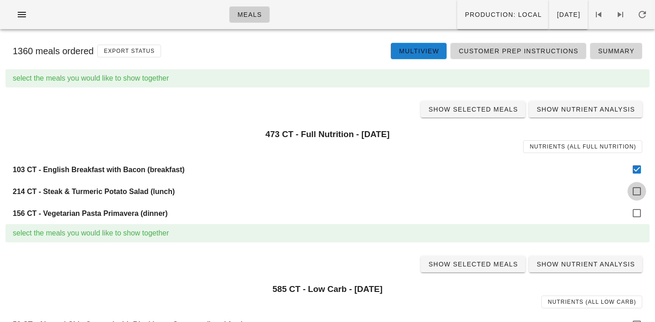
click at [641, 189] on div at bounding box center [636, 190] width 15 height 15
checkbox input "true"
click at [641, 213] on div at bounding box center [636, 212] width 15 height 15
checkbox input "true"
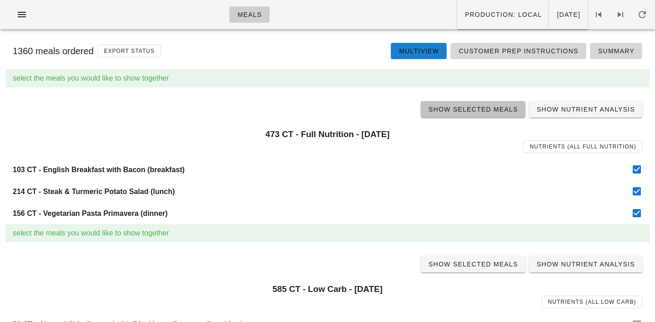
click at [478, 114] on link "Show Selected Meals" at bounding box center [473, 109] width 105 height 16
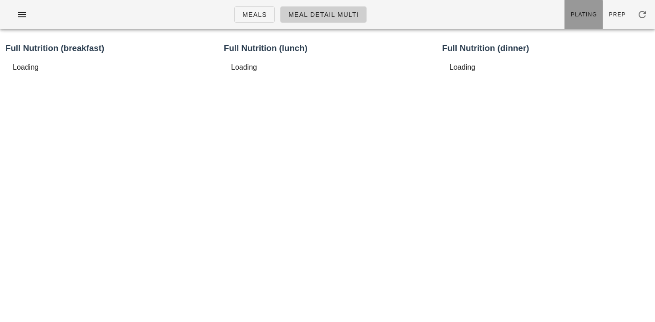
click at [583, 12] on span "Plating" at bounding box center [584, 14] width 27 height 6
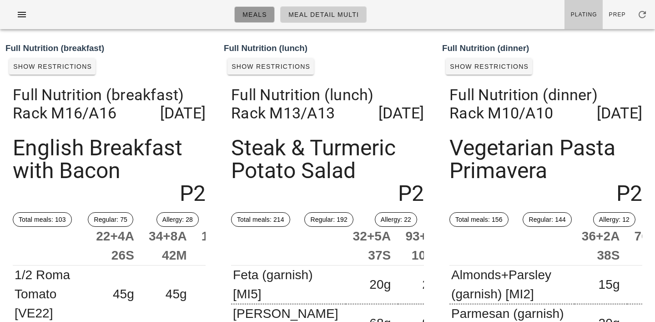
click at [258, 15] on span "Meals" at bounding box center [254, 14] width 25 height 7
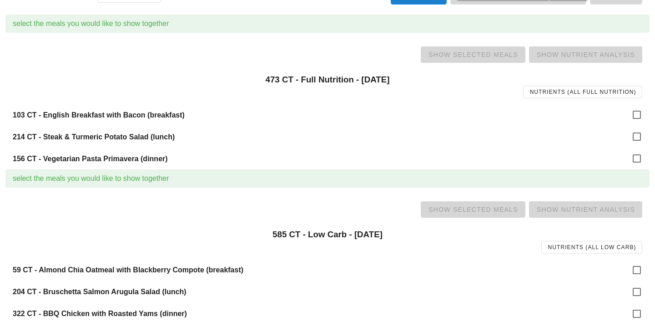
scroll to position [90, 0]
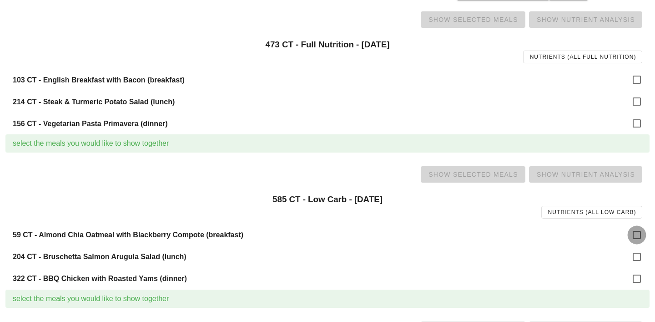
click at [637, 234] on div at bounding box center [636, 234] width 15 height 15
checkbox input "true"
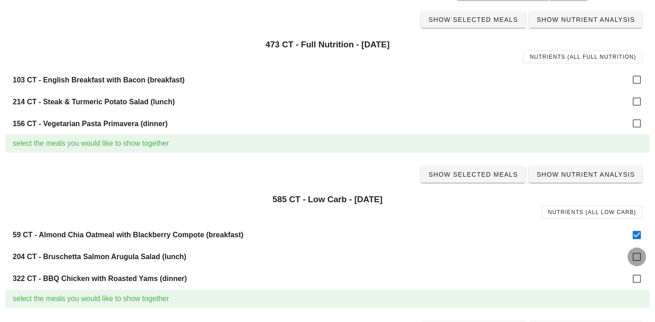
click at [637, 253] on div at bounding box center [636, 256] width 15 height 15
checkbox input "true"
click at [638, 282] on div at bounding box center [636, 278] width 15 height 15
checkbox input "true"
click at [483, 180] on link "Show Selected Meals" at bounding box center [473, 174] width 105 height 16
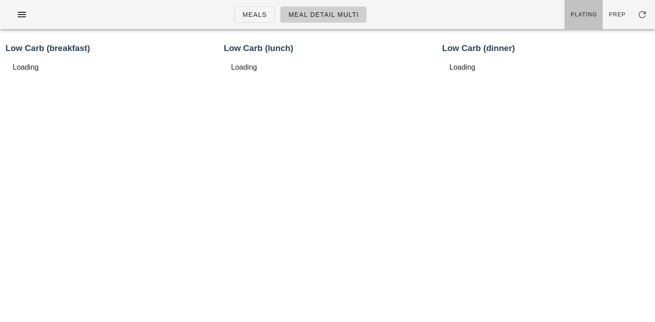
click at [590, 9] on link "Plating" at bounding box center [584, 14] width 38 height 29
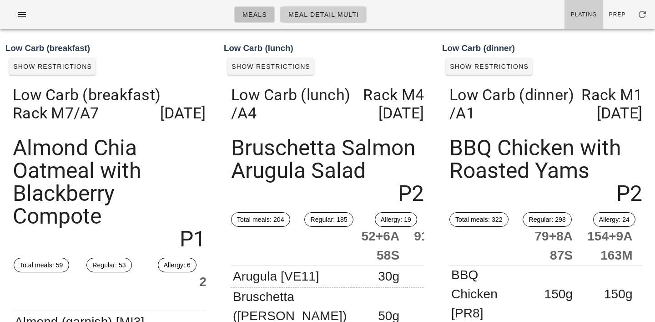
click at [258, 11] on span "Meals" at bounding box center [254, 14] width 25 height 7
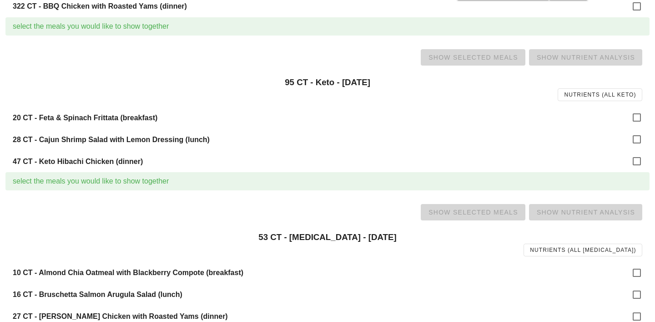
scroll to position [367, 0]
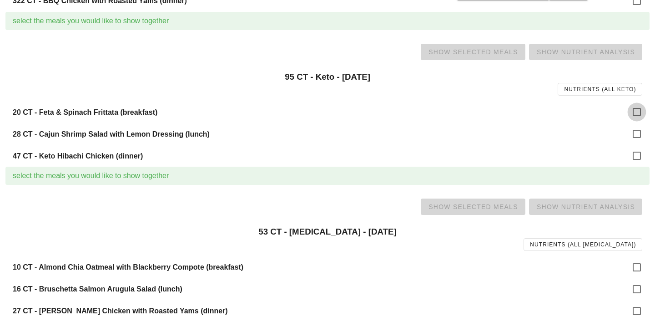
click at [635, 107] on div at bounding box center [636, 111] width 15 height 15
checkbox input "true"
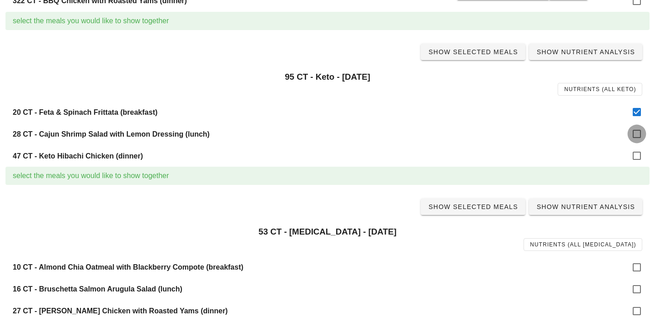
click at [635, 129] on div at bounding box center [636, 133] width 15 height 15
checkbox input "true"
click at [639, 155] on div at bounding box center [636, 155] width 15 height 15
checkbox input "true"
click at [477, 55] on span "Show Selected Meals" at bounding box center [473, 51] width 90 height 7
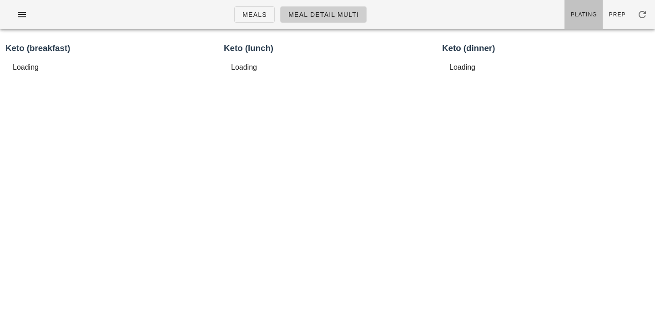
click at [576, 11] on span "Plating" at bounding box center [584, 14] width 27 height 6
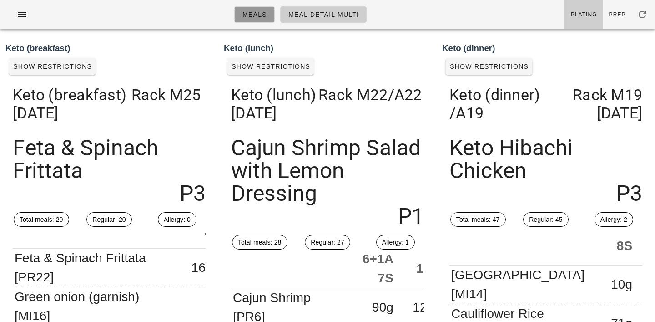
click at [256, 18] on span "Meals" at bounding box center [254, 14] width 25 height 7
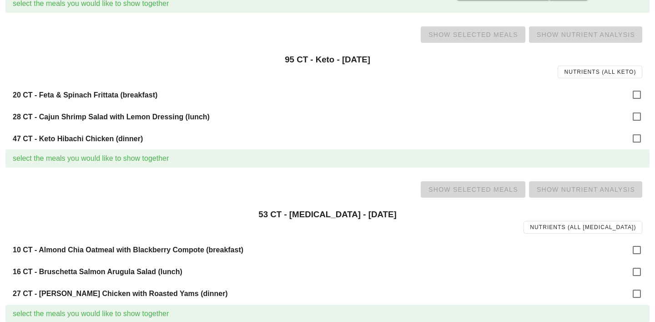
scroll to position [405, 0]
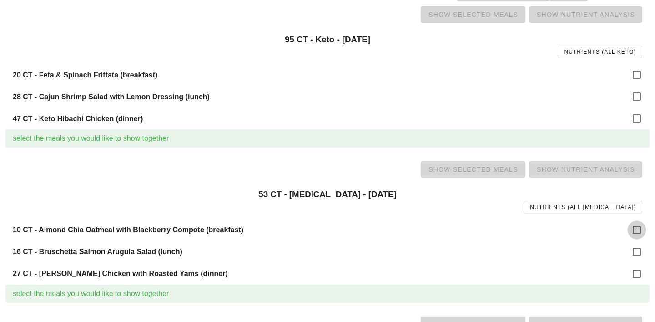
click at [634, 230] on div at bounding box center [636, 229] width 15 height 15
checkbox input "true"
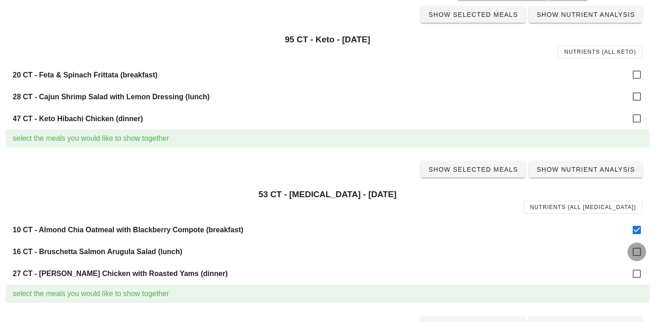
click at [636, 247] on div at bounding box center [636, 251] width 15 height 15
checkbox input "true"
click at [638, 276] on div at bounding box center [636, 273] width 15 height 15
checkbox input "true"
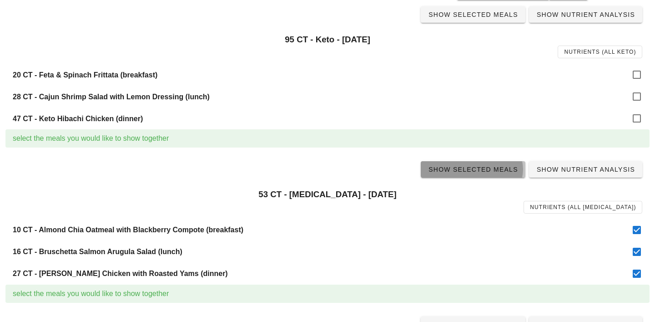
click at [470, 170] on span "Show Selected Meals" at bounding box center [473, 169] width 90 height 7
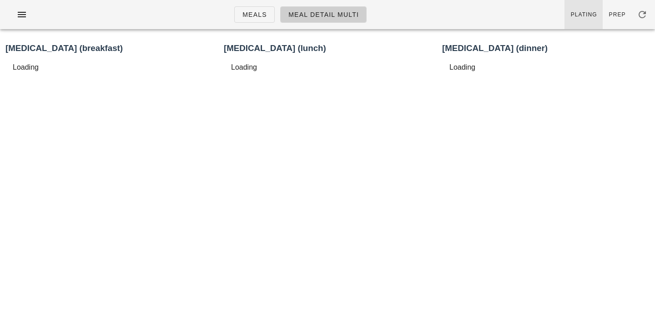
click at [589, 13] on span "Plating" at bounding box center [584, 14] width 27 height 6
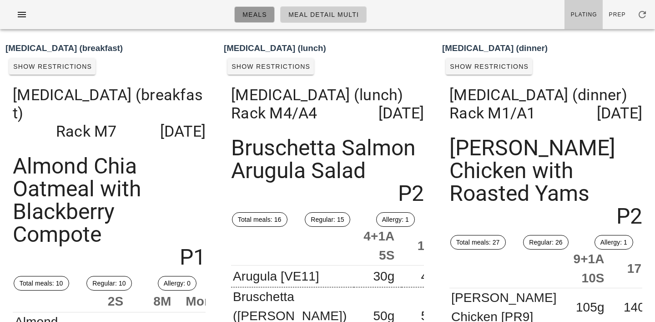
click at [243, 9] on link "Meals" at bounding box center [254, 14] width 41 height 16
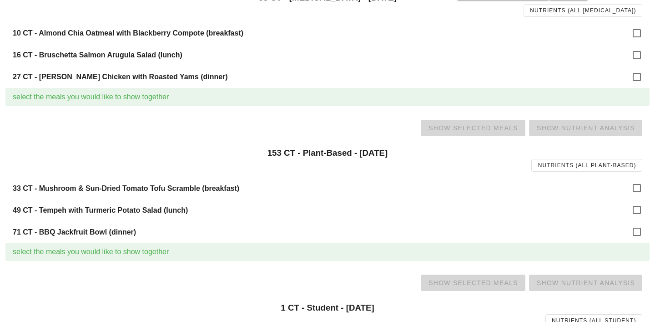
scroll to position [604, 0]
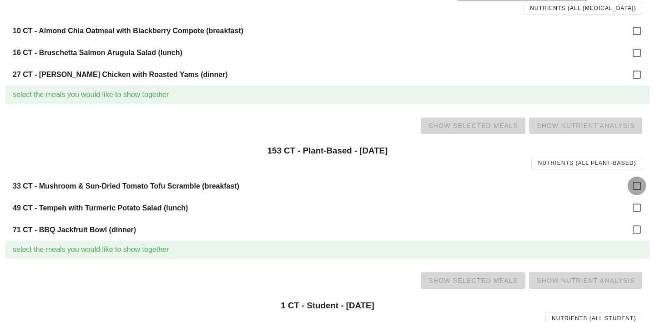
click at [639, 183] on div at bounding box center [636, 185] width 15 height 15
checkbox input "true"
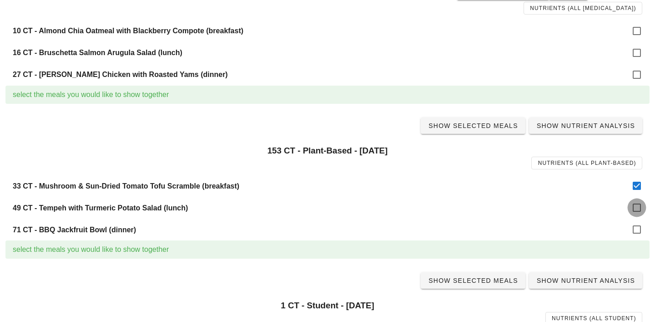
click at [639, 205] on div at bounding box center [636, 207] width 15 height 15
checkbox input "true"
click at [639, 225] on div at bounding box center [636, 229] width 15 height 15
checkbox input "true"
click at [477, 127] on span "Show Selected Meals" at bounding box center [473, 125] width 90 height 7
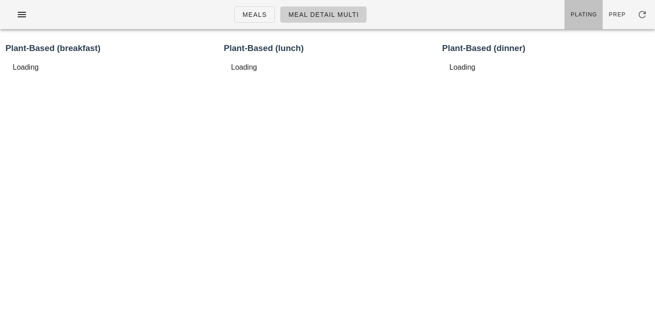
click at [585, 20] on link "Plating" at bounding box center [584, 14] width 38 height 29
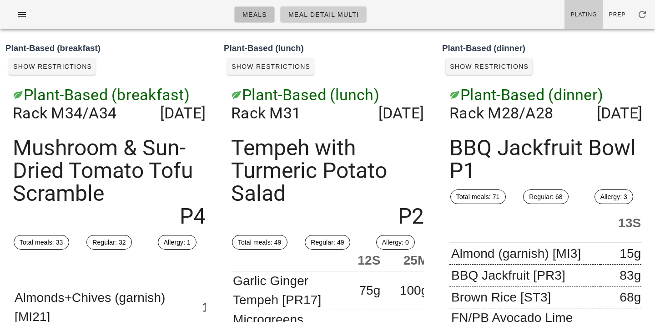
click at [254, 15] on span "Meals" at bounding box center [254, 14] width 25 height 7
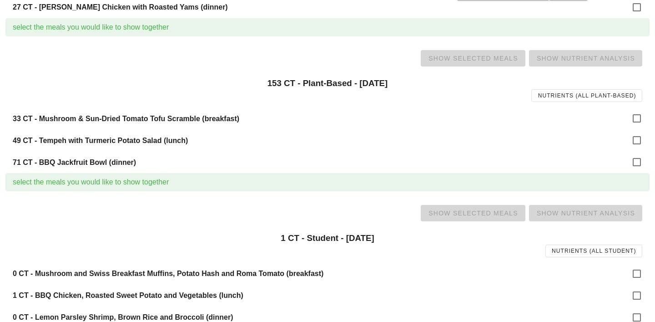
scroll to position [686, 0]
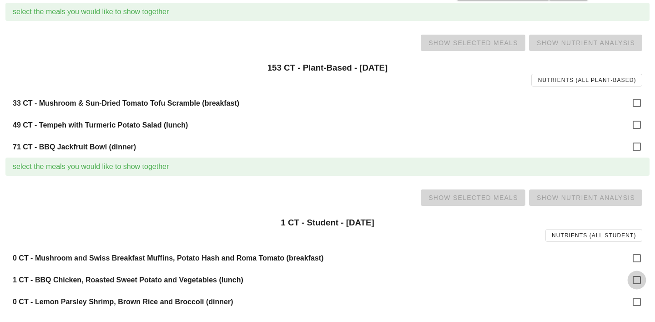
click at [638, 281] on div at bounding box center [636, 279] width 15 height 15
checkbox input "true"
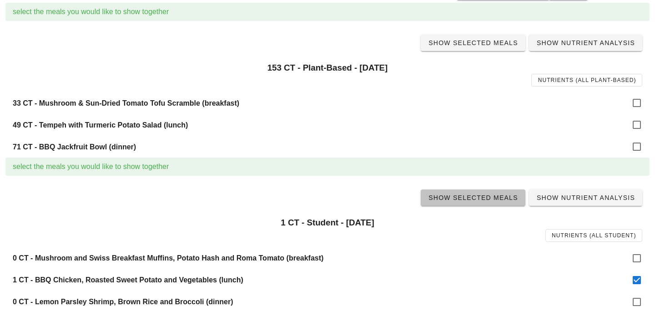
click at [484, 197] on span "Show Selected Meals" at bounding box center [473, 197] width 90 height 7
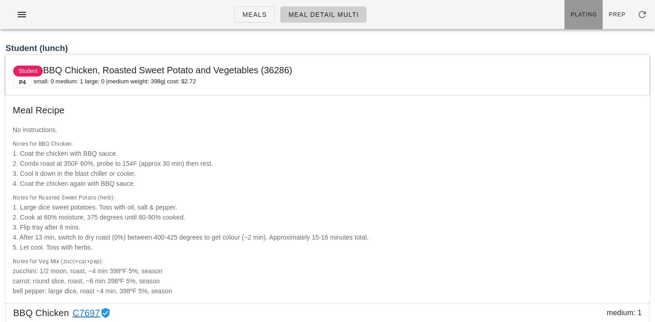
click at [591, 13] on span "Plating" at bounding box center [584, 14] width 27 height 6
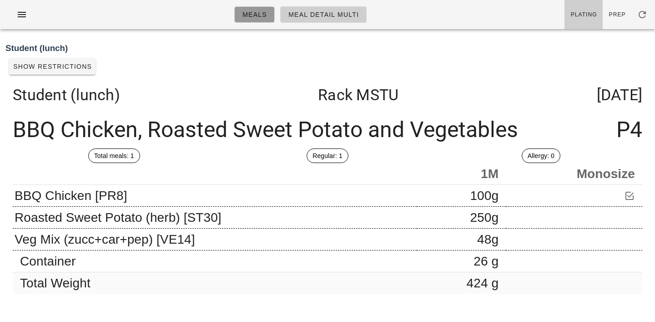
click at [260, 19] on link "Meals" at bounding box center [254, 14] width 41 height 16
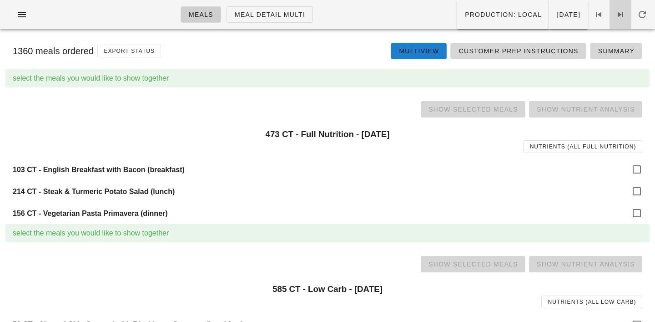
click at [618, 13] on icon at bounding box center [620, 14] width 11 height 11
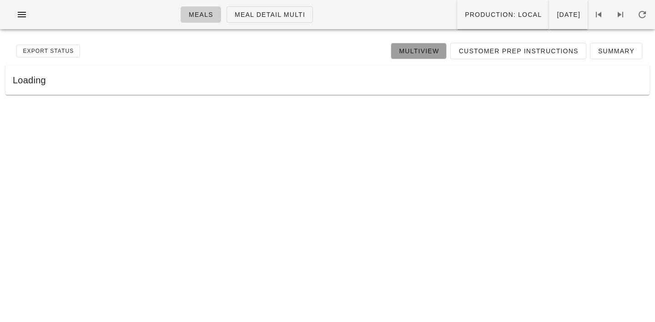
click at [421, 47] on span "Multiview" at bounding box center [419, 50] width 41 height 7
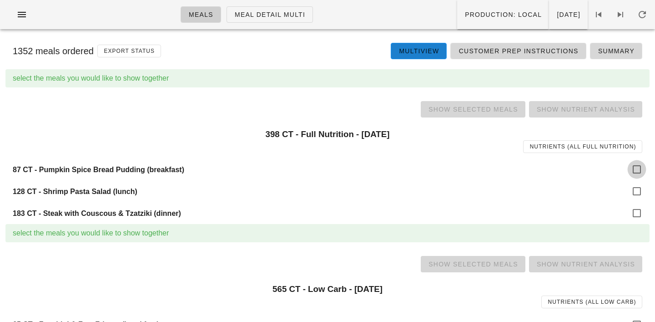
click at [640, 167] on div at bounding box center [636, 169] width 15 height 15
checkbox input "true"
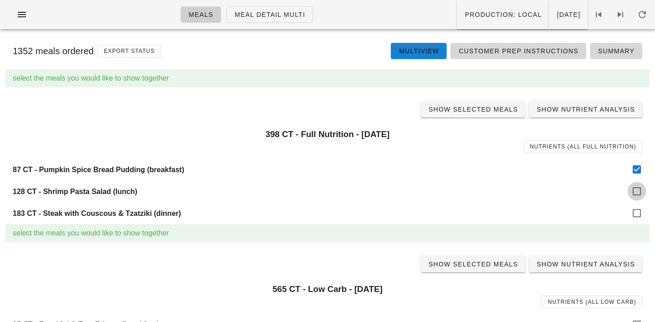
click at [641, 188] on div at bounding box center [636, 190] width 15 height 15
checkbox input "true"
click at [641, 208] on div at bounding box center [636, 212] width 15 height 15
checkbox input "true"
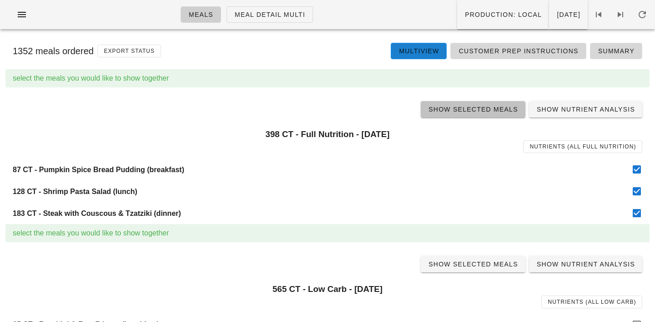
click at [469, 103] on link "Show Selected Meals" at bounding box center [473, 109] width 105 height 16
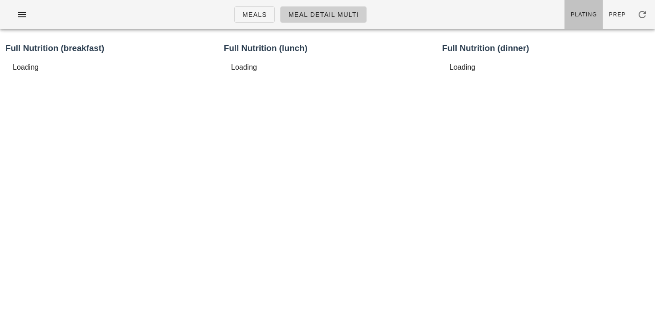
click at [584, 11] on span "Plating" at bounding box center [584, 14] width 27 height 6
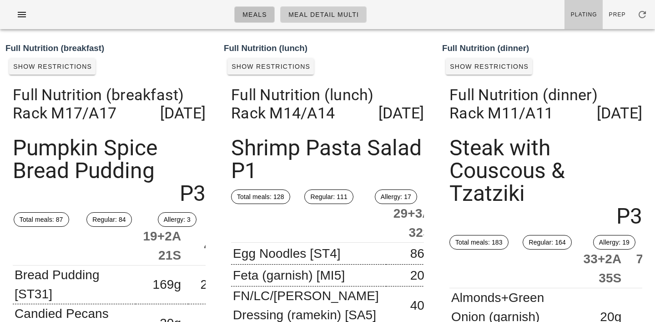
click at [257, 14] on span "Meals" at bounding box center [254, 14] width 25 height 7
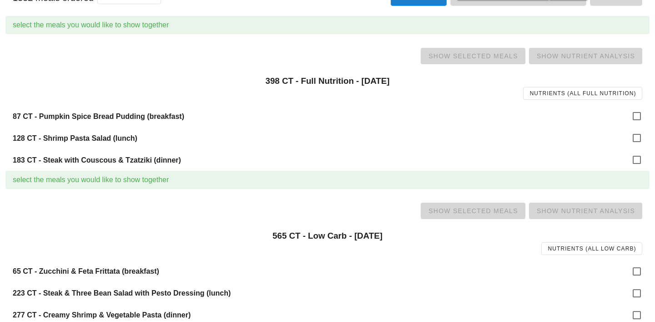
scroll to position [127, 0]
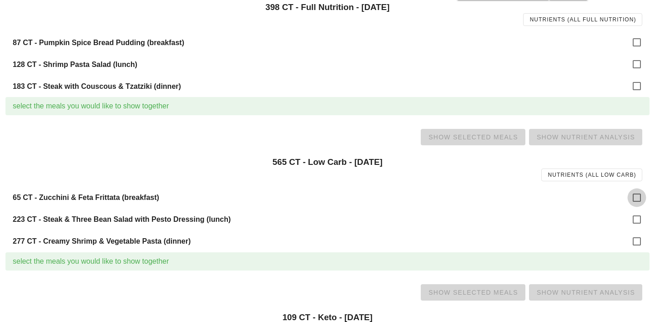
click at [634, 192] on div at bounding box center [636, 197] width 15 height 15
checkbox input "true"
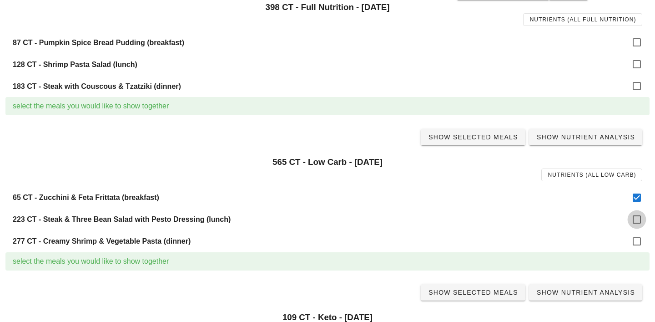
click at [635, 221] on div at bounding box center [636, 219] width 15 height 15
checkbox input "true"
click at [635, 249] on div at bounding box center [636, 240] width 15 height 15
checkbox input "true"
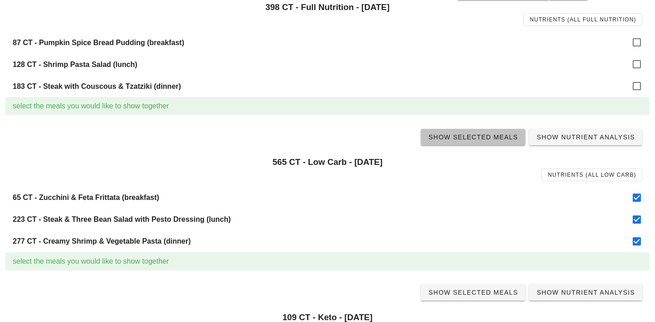
click at [474, 137] on span "Show Selected Meals" at bounding box center [473, 136] width 90 height 7
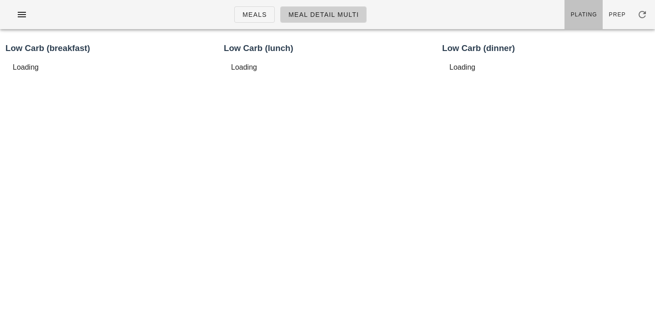
click at [582, 17] on span "Plating" at bounding box center [584, 14] width 27 height 6
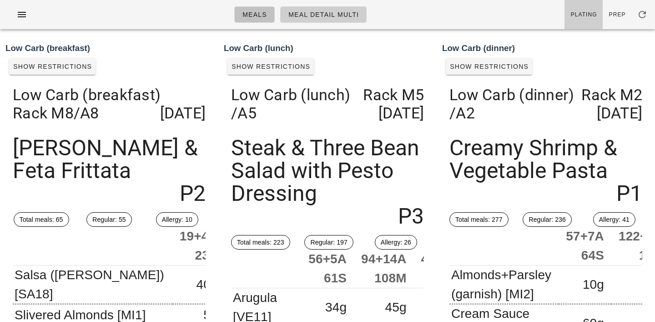
click at [251, 15] on span "Meals" at bounding box center [254, 14] width 25 height 7
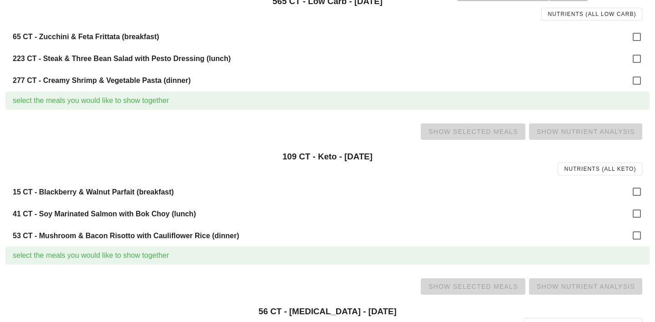
scroll to position [318, 0]
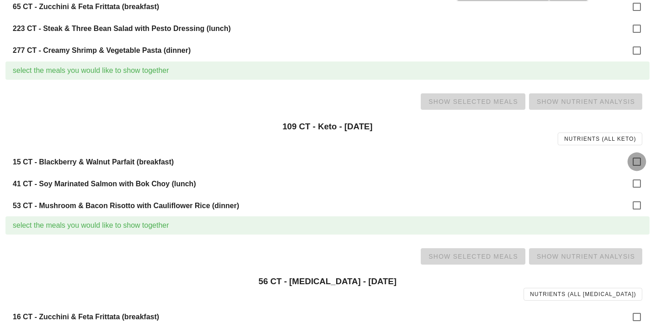
click at [630, 161] on div at bounding box center [636, 161] width 15 height 15
checkbox input "true"
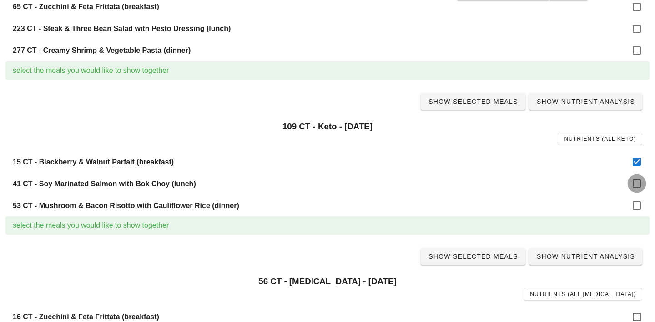
click at [630, 186] on div at bounding box center [636, 183] width 15 height 15
checkbox input "true"
click at [631, 201] on div at bounding box center [636, 205] width 15 height 15
checkbox input "true"
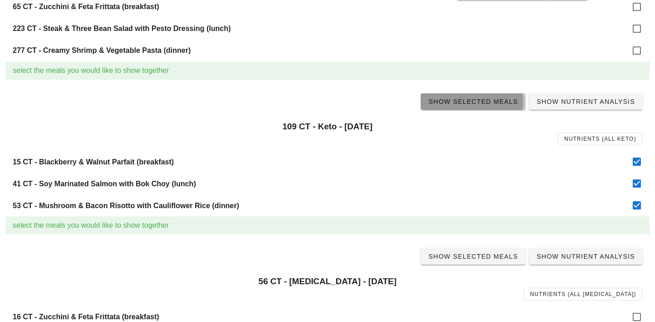
click at [502, 107] on link "Show Selected Meals" at bounding box center [473, 101] width 105 height 16
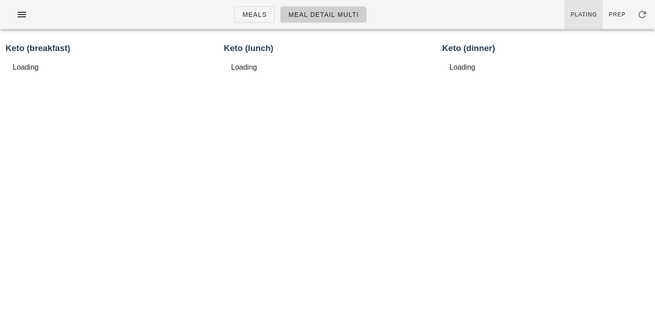
click at [599, 20] on link "Plating" at bounding box center [584, 14] width 38 height 29
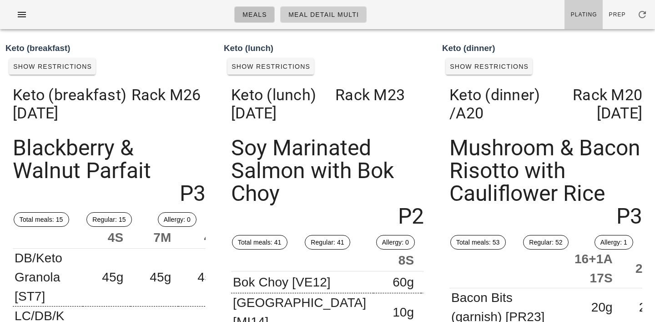
click at [261, 12] on span "Meals" at bounding box center [254, 14] width 25 height 7
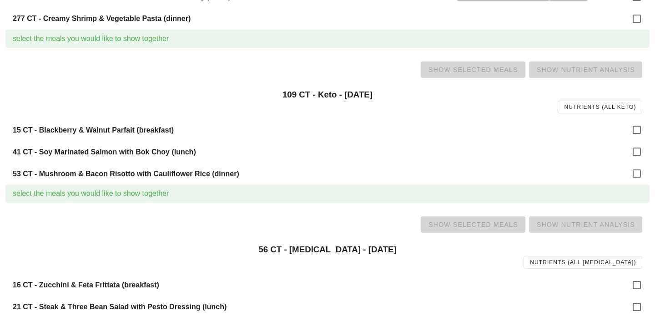
scroll to position [359, 0]
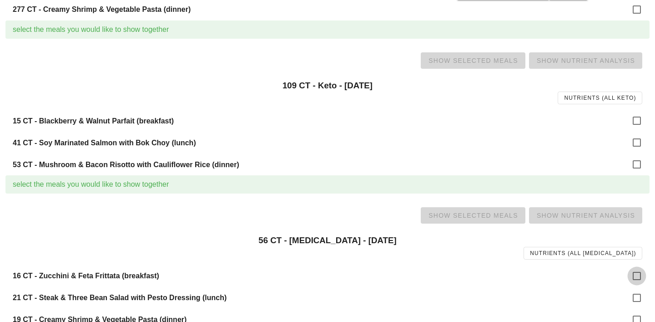
click at [637, 277] on div at bounding box center [636, 275] width 15 height 15
checkbox input "true"
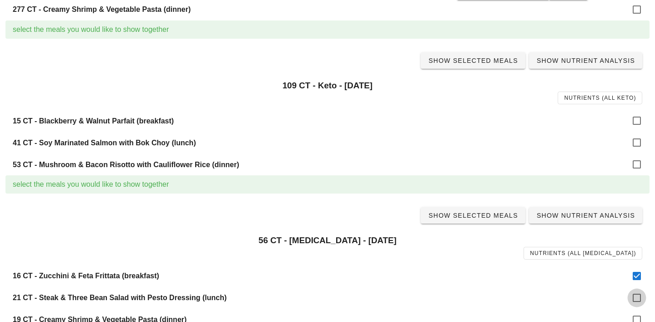
click at [640, 298] on div at bounding box center [636, 297] width 15 height 15
checkbox input "true"
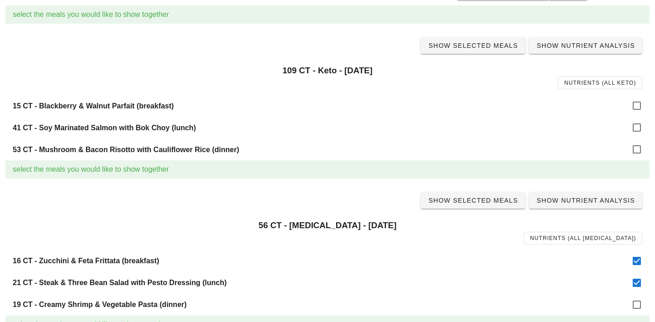
scroll to position [375, 0]
click at [636, 306] on div at bounding box center [636, 303] width 15 height 15
checkbox input "true"
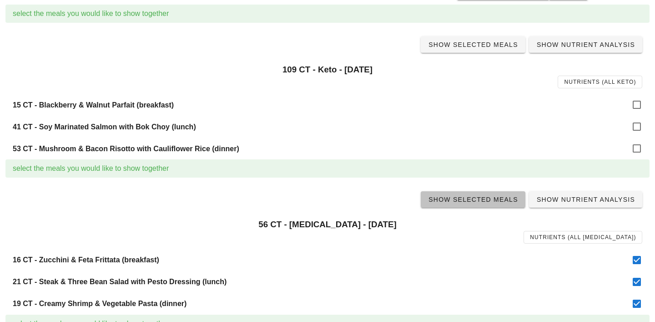
click at [479, 206] on link "Show Selected Meals" at bounding box center [473, 199] width 105 height 16
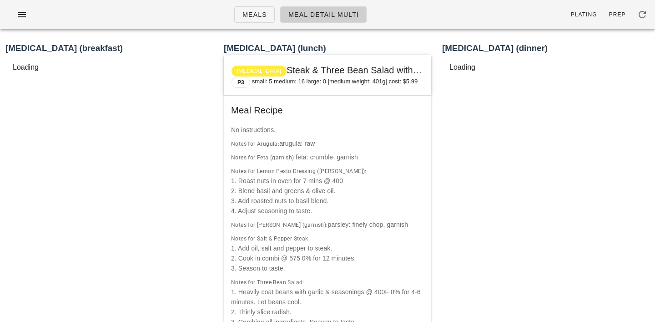
click at [581, 24] on link "Plating" at bounding box center [584, 14] width 38 height 29
click at [587, 17] on span "Plating" at bounding box center [584, 14] width 27 height 6
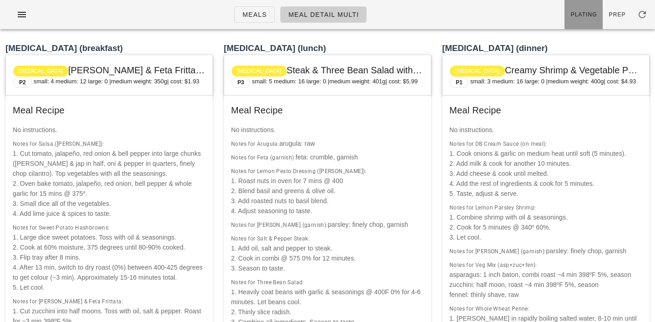
click at [584, 23] on link "Plating" at bounding box center [584, 14] width 38 height 29
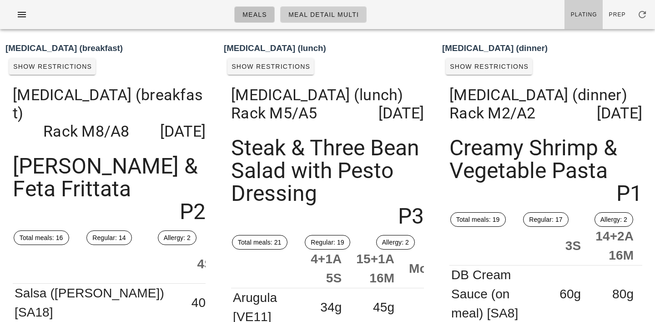
click at [247, 11] on span "Meals" at bounding box center [254, 14] width 25 height 7
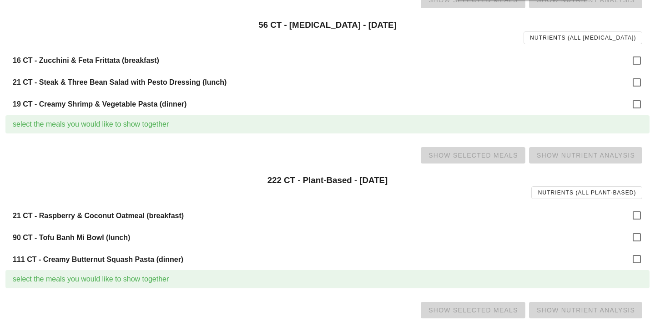
scroll to position [588, 0]
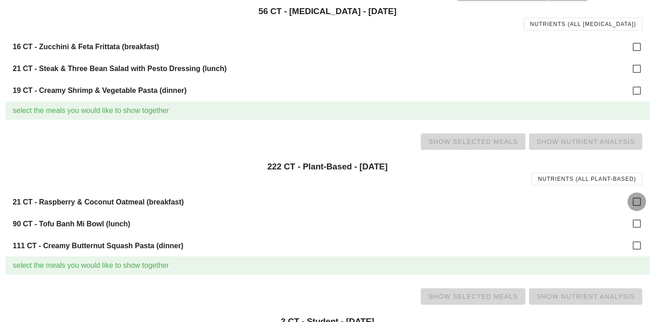
click at [635, 201] on div at bounding box center [636, 201] width 15 height 15
checkbox input "true"
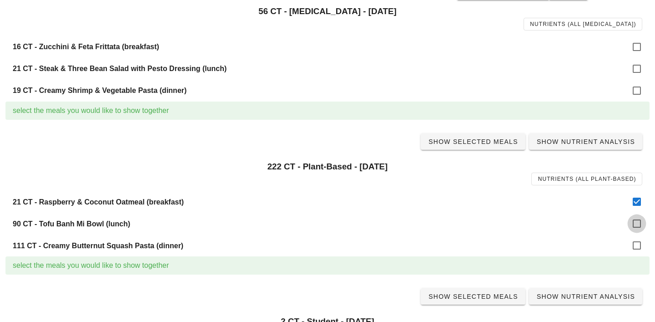
click at [637, 220] on div at bounding box center [636, 223] width 15 height 15
checkbox input "true"
click at [635, 253] on div at bounding box center [636, 245] width 15 height 15
checkbox input "true"
click at [479, 145] on span "Show Selected Meals" at bounding box center [473, 141] width 90 height 7
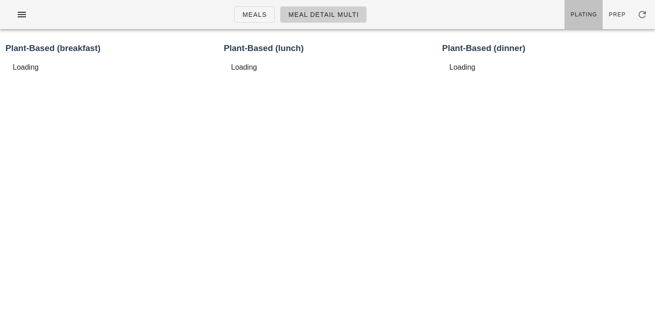
click at [589, 12] on span "Plating" at bounding box center [584, 14] width 27 height 6
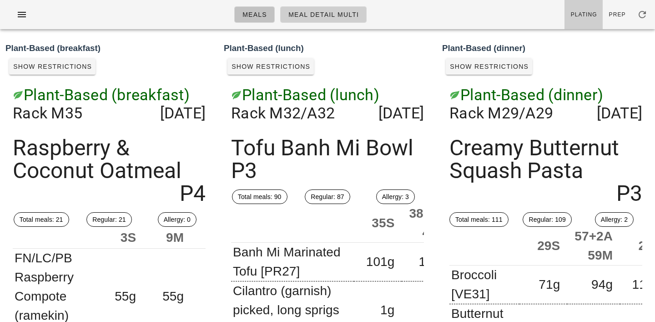
click at [256, 16] on span "Meals" at bounding box center [254, 14] width 25 height 7
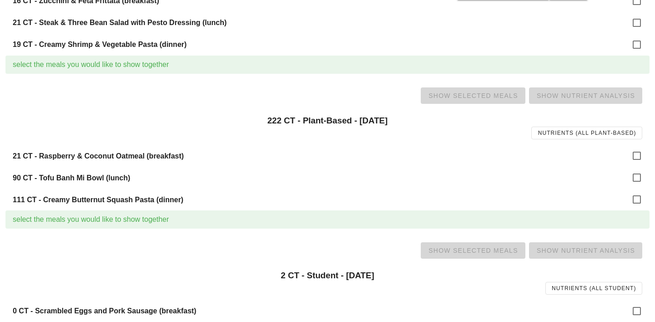
scroll to position [686, 0]
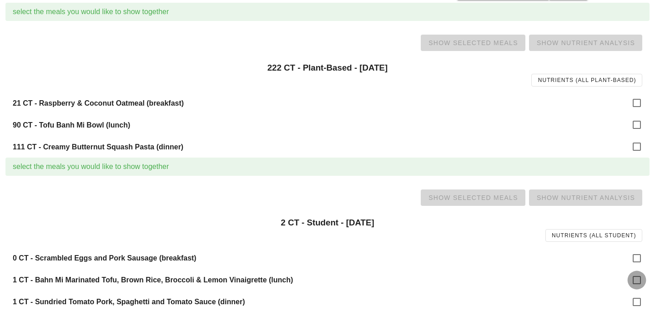
click at [637, 277] on div at bounding box center [636, 279] width 15 height 15
checkbox input "true"
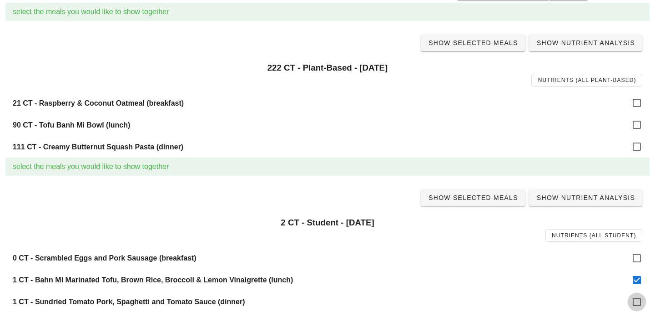
click at [640, 297] on div at bounding box center [636, 301] width 15 height 15
checkbox input "true"
click at [481, 200] on span "Show Selected Meals" at bounding box center [473, 197] width 90 height 7
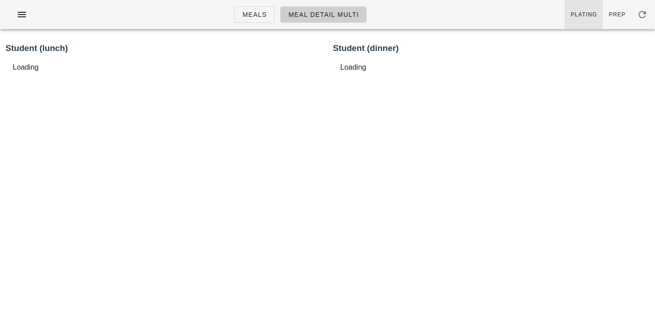
click at [594, 17] on span "Plating" at bounding box center [584, 14] width 27 height 6
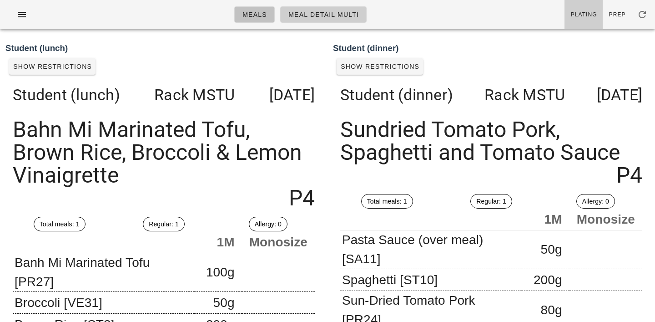
click at [250, 10] on link "Meals" at bounding box center [254, 14] width 41 height 16
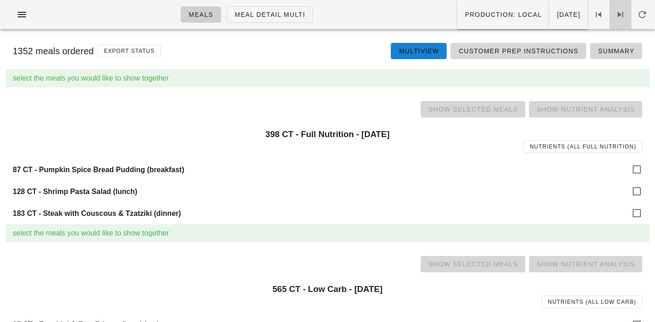
click at [624, 6] on link at bounding box center [621, 14] width 22 height 29
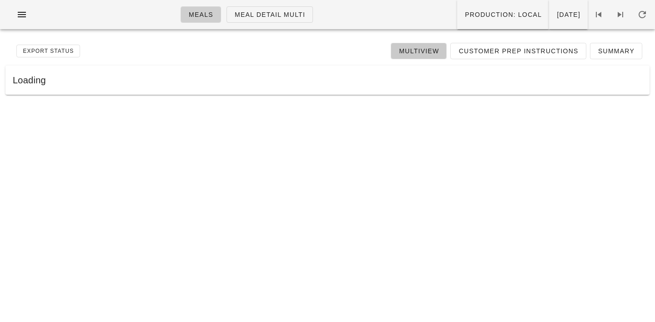
click at [423, 54] on span "Multiview" at bounding box center [419, 50] width 41 height 7
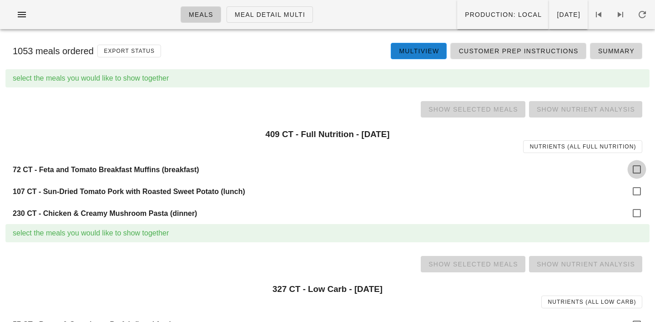
click at [636, 174] on div at bounding box center [636, 169] width 15 height 15
checkbox input "true"
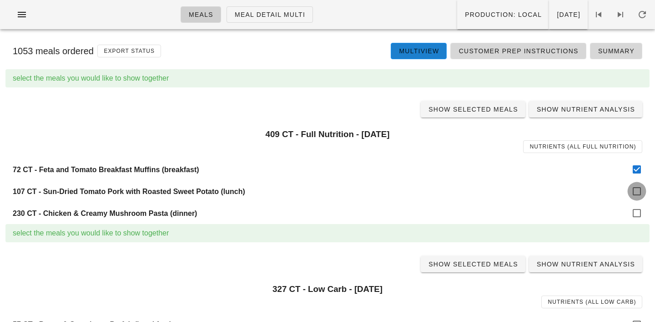
click at [637, 195] on div at bounding box center [636, 190] width 15 height 15
checkbox input "true"
click at [638, 209] on div at bounding box center [636, 212] width 15 height 15
checkbox input "true"
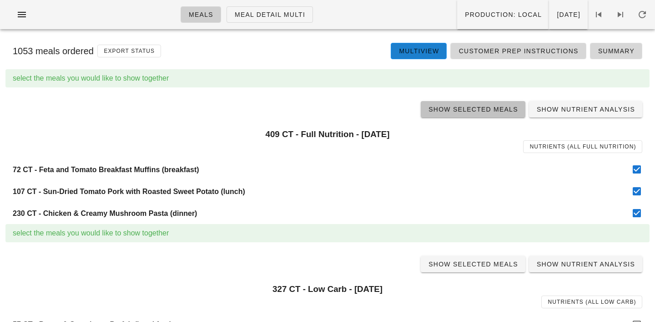
click at [476, 109] on span "Show Selected Meals" at bounding box center [473, 109] width 90 height 7
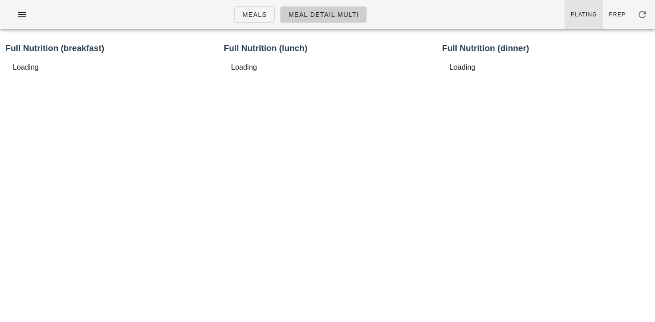
click at [599, 9] on link "Plating" at bounding box center [584, 14] width 38 height 29
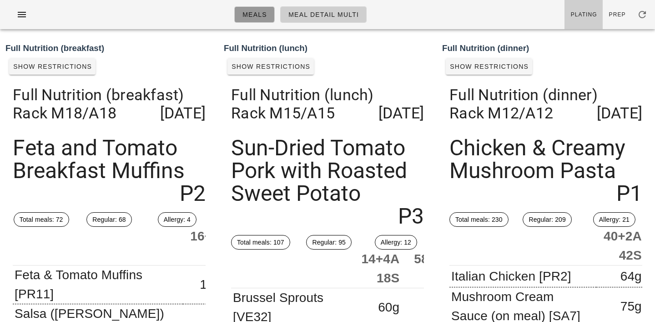
click at [253, 13] on span "Meals" at bounding box center [254, 14] width 25 height 7
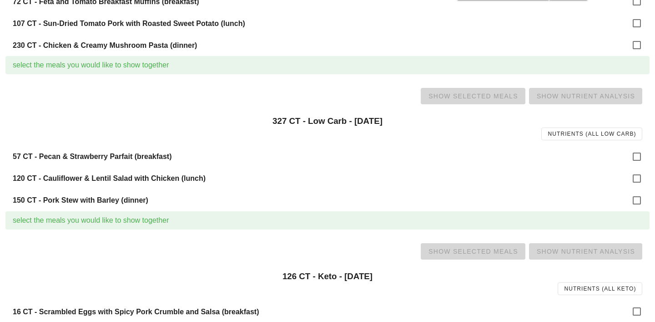
scroll to position [175, 0]
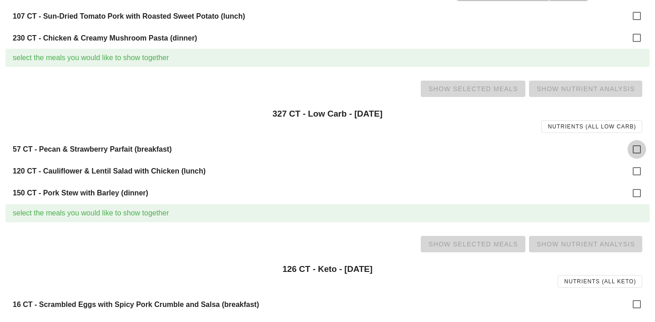
click at [640, 148] on div at bounding box center [636, 149] width 15 height 15
checkbox input "true"
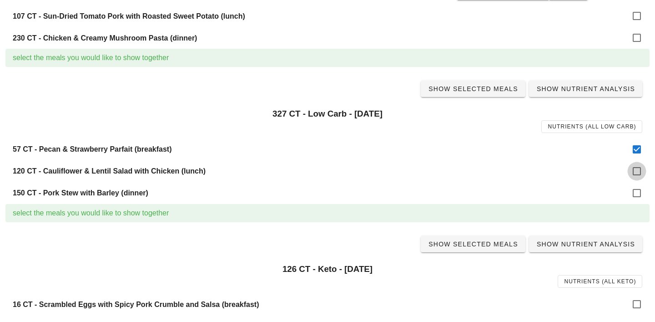
click at [638, 168] on div at bounding box center [636, 170] width 15 height 15
checkbox input "true"
click at [638, 190] on div at bounding box center [636, 192] width 15 height 15
checkbox input "true"
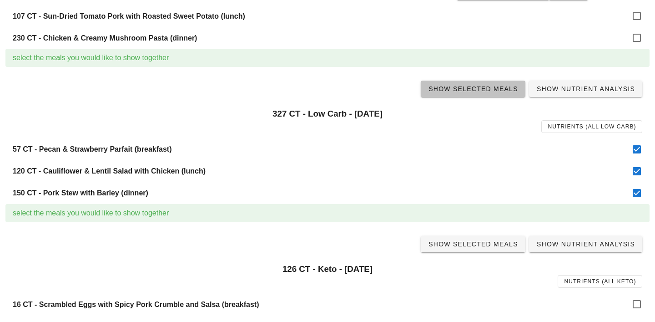
click at [472, 91] on span "Show Selected Meals" at bounding box center [473, 88] width 90 height 7
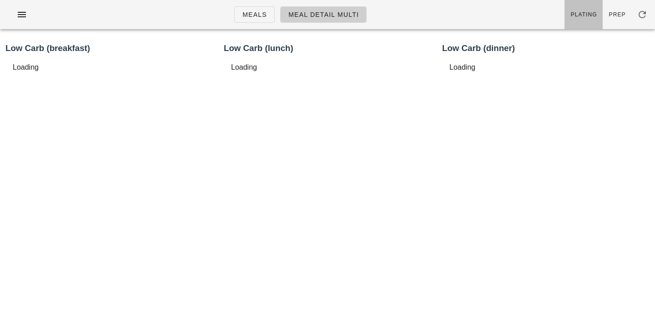
click at [594, 8] on link "Plating" at bounding box center [584, 14] width 38 height 29
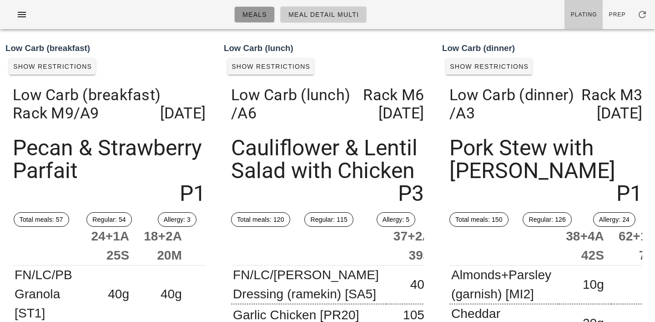
click at [253, 14] on span "Meals" at bounding box center [254, 14] width 25 height 7
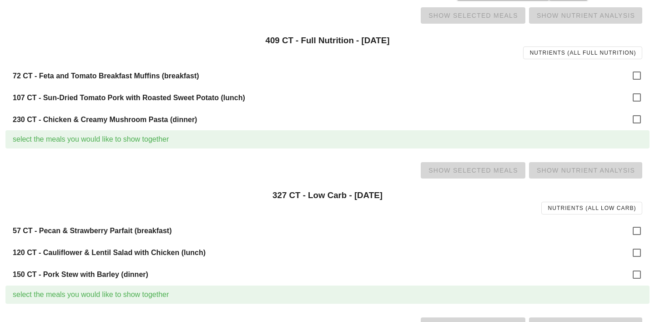
scroll to position [96, 0]
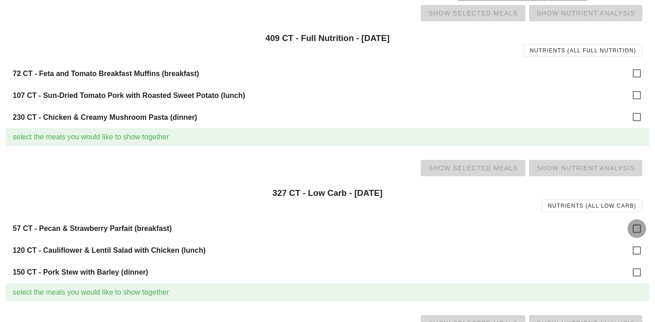
click at [640, 226] on div at bounding box center [636, 228] width 15 height 15
checkbox input "true"
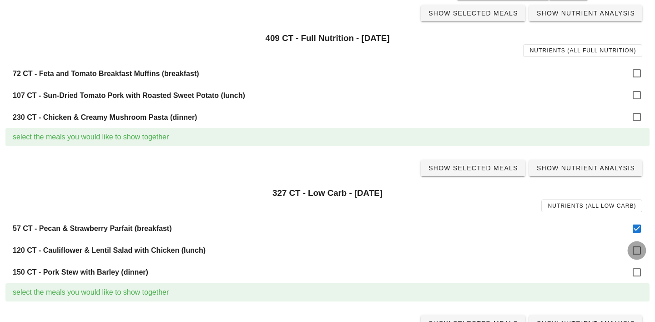
click at [640, 247] on div at bounding box center [636, 250] width 15 height 15
checkbox input "true"
click at [639, 274] on div at bounding box center [636, 271] width 15 height 15
checkbox input "true"
click at [492, 173] on link "Show Selected Meals" at bounding box center [473, 168] width 105 height 16
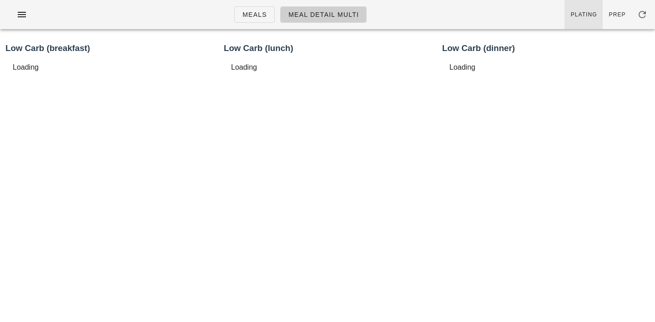
click at [589, 19] on link "Plating" at bounding box center [584, 14] width 38 height 29
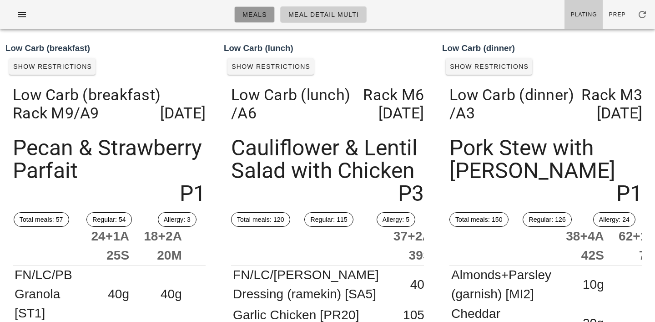
click at [256, 13] on span "Meals" at bounding box center [254, 14] width 25 height 7
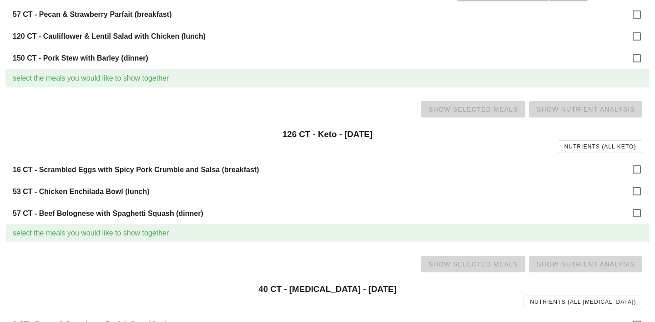
scroll to position [322, 0]
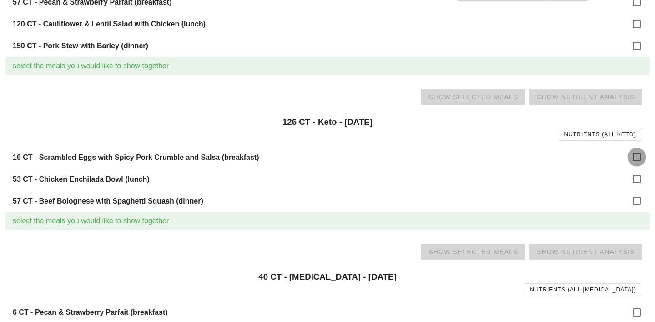
click at [639, 156] on div at bounding box center [636, 156] width 15 height 15
checkbox input "true"
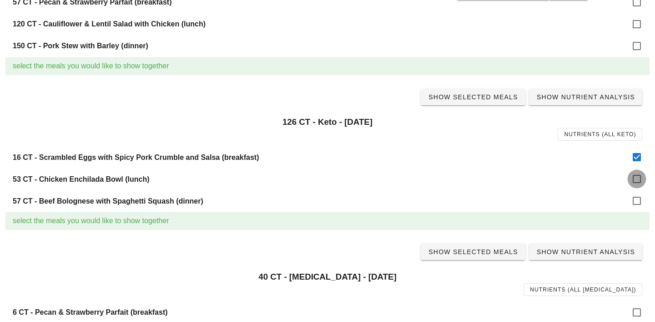
click at [638, 176] on div at bounding box center [636, 178] width 15 height 15
checkbox input "true"
click at [636, 199] on div at bounding box center [636, 200] width 15 height 15
checkbox input "true"
click at [454, 95] on span "Show Selected Meals" at bounding box center [473, 96] width 90 height 7
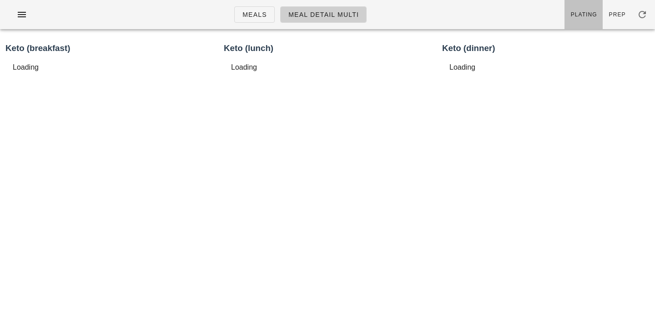
click at [595, 18] on span "Plating" at bounding box center [584, 14] width 27 height 6
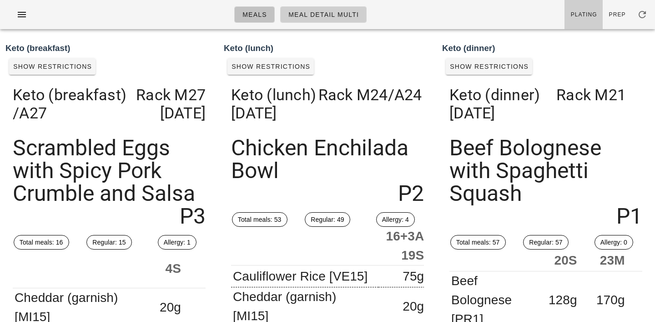
click at [248, 15] on span "Meals" at bounding box center [254, 14] width 25 height 7
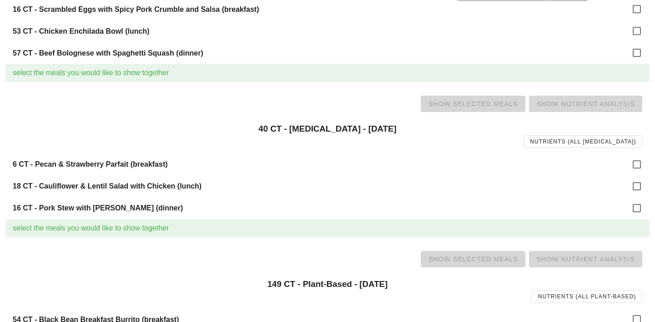
scroll to position [496, 0]
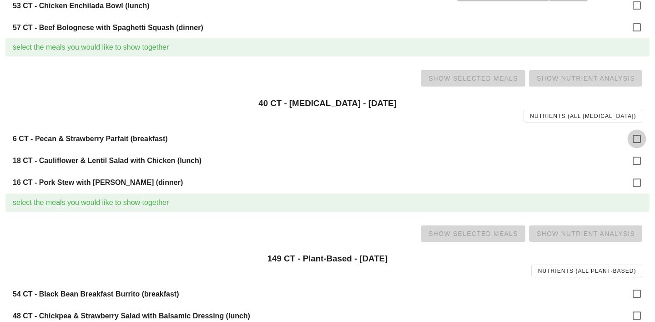
click at [639, 139] on div at bounding box center [636, 138] width 15 height 15
checkbox input "true"
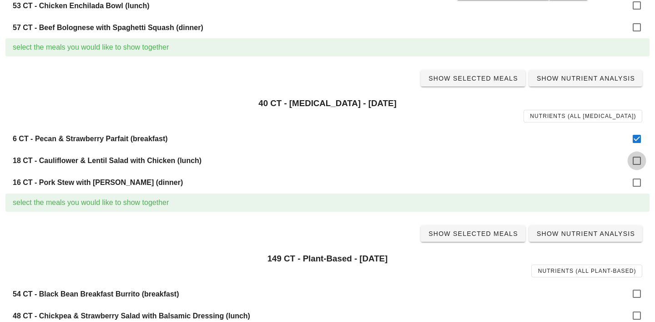
click at [639, 159] on div at bounding box center [636, 160] width 15 height 15
checkbox input "true"
click at [639, 184] on div at bounding box center [636, 182] width 15 height 15
checkbox input "true"
click at [472, 84] on link "Show Selected Meals" at bounding box center [473, 78] width 105 height 16
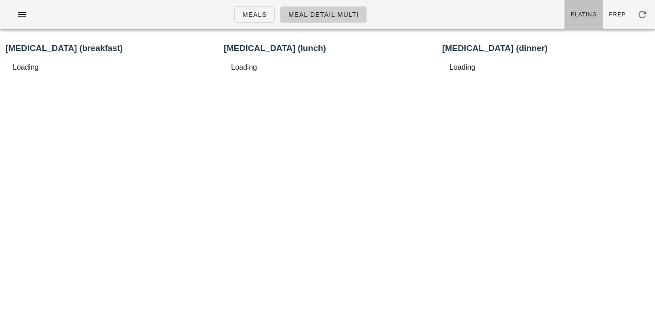
click at [596, 10] on link "Plating" at bounding box center [584, 14] width 38 height 29
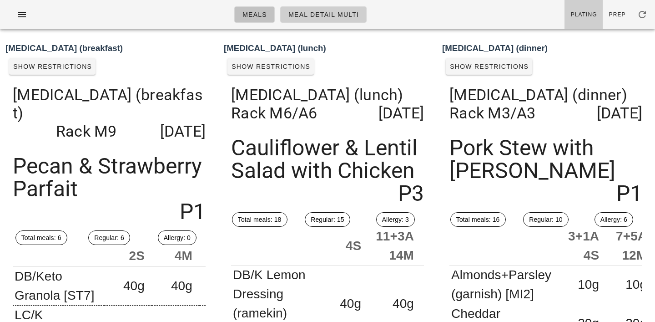
click at [251, 12] on span "Meals" at bounding box center [254, 14] width 25 height 7
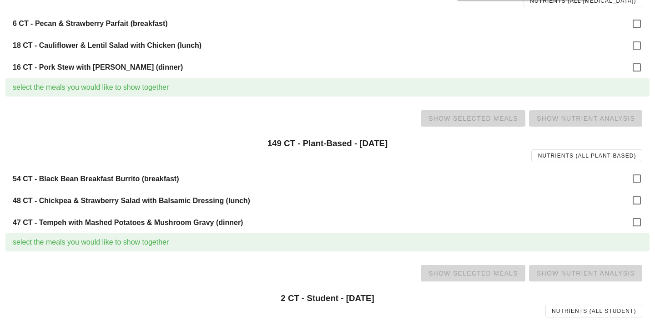
scroll to position [612, 0]
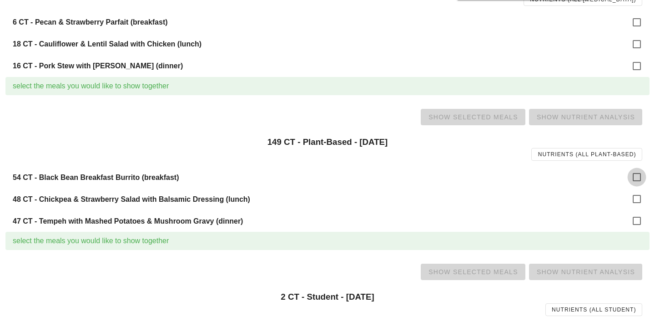
click at [636, 174] on div at bounding box center [636, 176] width 15 height 15
checkbox input "true"
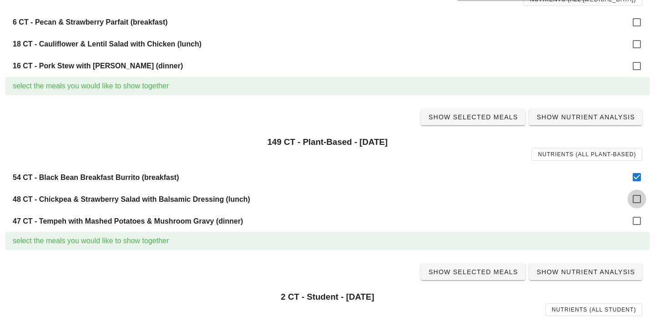
click at [638, 199] on div at bounding box center [636, 198] width 15 height 15
checkbox input "true"
click at [642, 218] on div at bounding box center [636, 220] width 15 height 15
checkbox input "true"
click at [487, 119] on span "Show Selected Meals" at bounding box center [473, 116] width 90 height 7
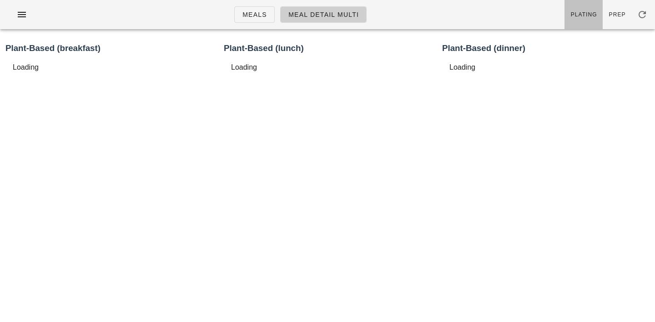
click at [594, 11] on span "Plating" at bounding box center [584, 14] width 27 height 6
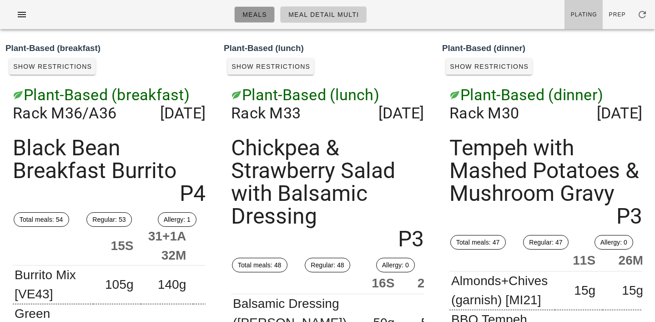
click at [263, 15] on span "Meals" at bounding box center [254, 14] width 25 height 7
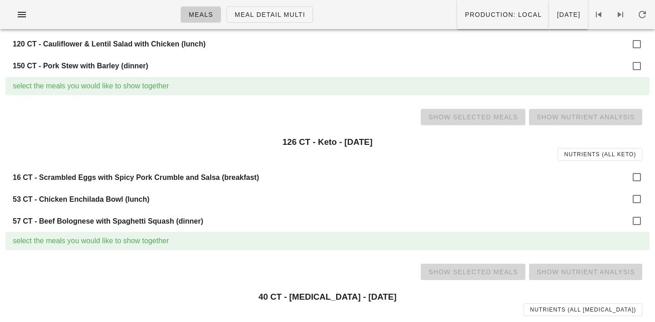
scroll to position [686, 0]
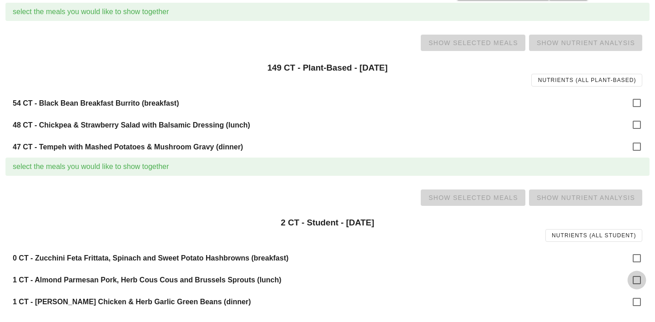
click at [638, 281] on div at bounding box center [636, 279] width 15 height 15
checkbox input "true"
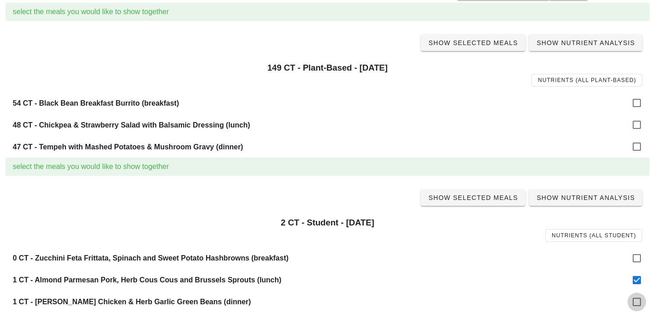
click at [638, 305] on div at bounding box center [636, 301] width 15 height 15
checkbox input "true"
click at [480, 197] on span "Show Selected Meals" at bounding box center [473, 197] width 90 height 7
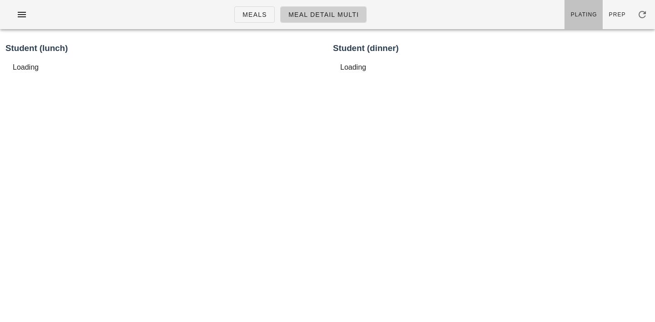
click at [596, 15] on span "Plating" at bounding box center [584, 14] width 27 height 6
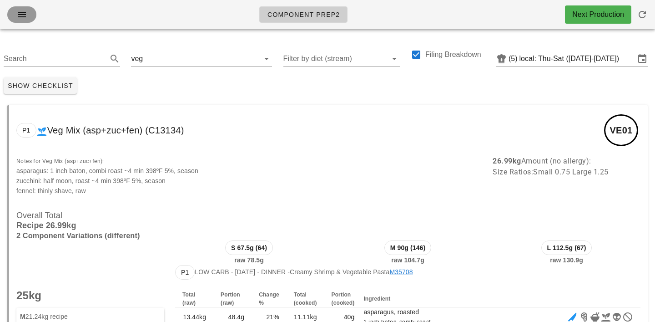
click at [26, 15] on icon "button" at bounding box center [21, 14] width 11 height 11
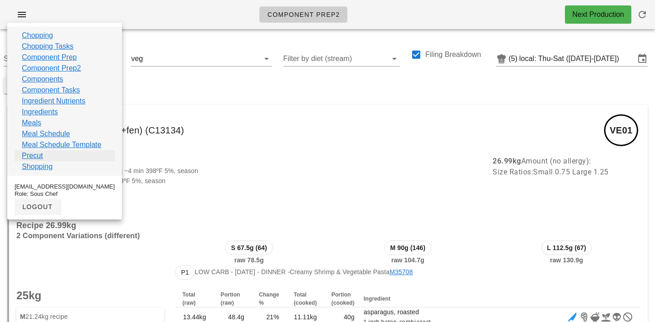
click at [35, 157] on link "Precut" at bounding box center [32, 155] width 21 height 11
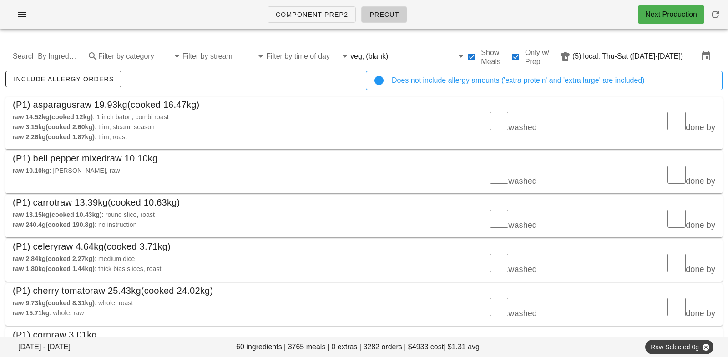
click at [374, 60] on div "veg, (blank)" at bounding box center [401, 56] width 103 height 15
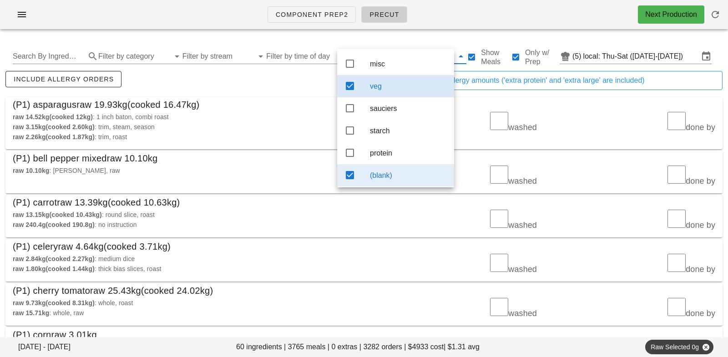
click at [381, 175] on div "(blank)" at bounding box center [408, 175] width 77 height 9
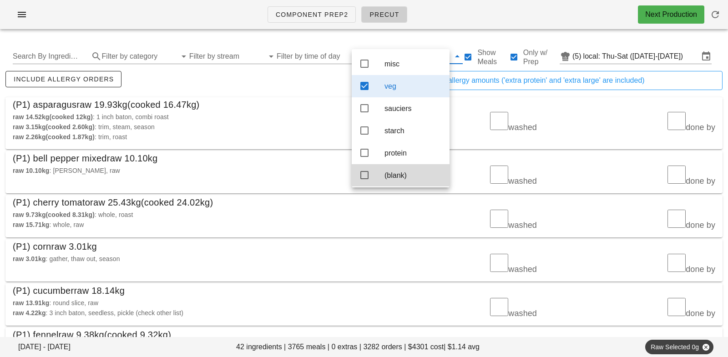
scroll to position [4, 0]
click at [274, 102] on div "(P1) asparagus raw 19.93kg (cooked 16.47kg)" at bounding box center [363, 104] width 717 height 15
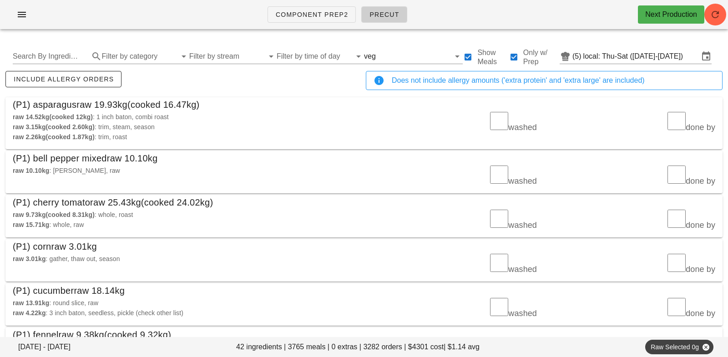
click at [237, 74] on div "include allergy orders" at bounding box center [184, 84] width 360 height 30
click at [378, 52] on input "text" at bounding box center [414, 56] width 73 height 15
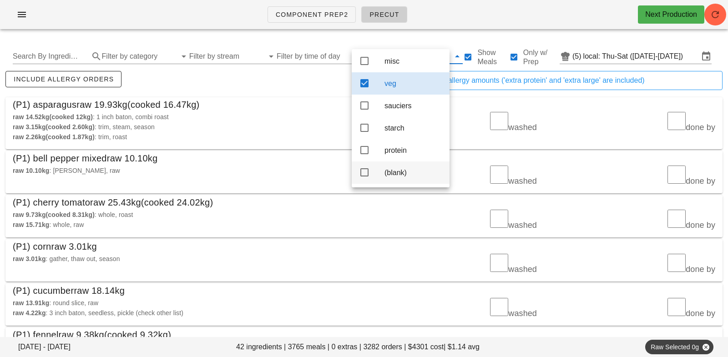
click at [390, 170] on div "(blank)" at bounding box center [414, 172] width 58 height 9
click at [375, 80] on div "veg" at bounding box center [401, 83] width 98 height 22
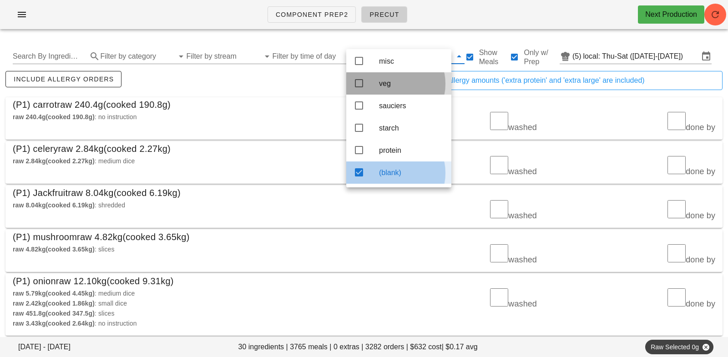
scroll to position [4, 0]
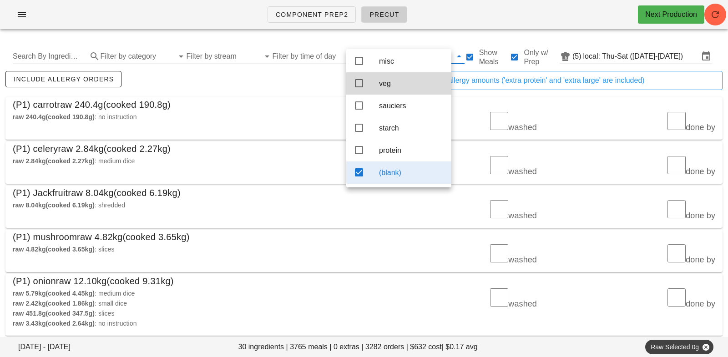
click at [267, 77] on div "include allergy orders" at bounding box center [184, 84] width 360 height 30
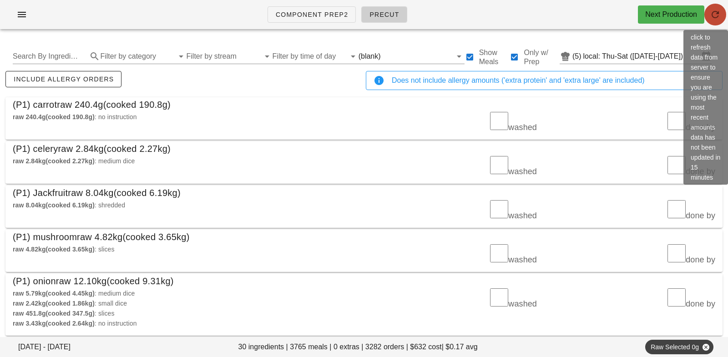
click at [655, 9] on span "button" at bounding box center [716, 14] width 22 height 11
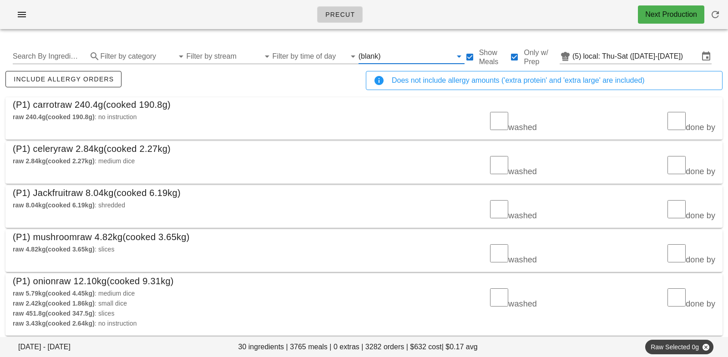
click at [383, 57] on input "text" at bounding box center [417, 56] width 69 height 15
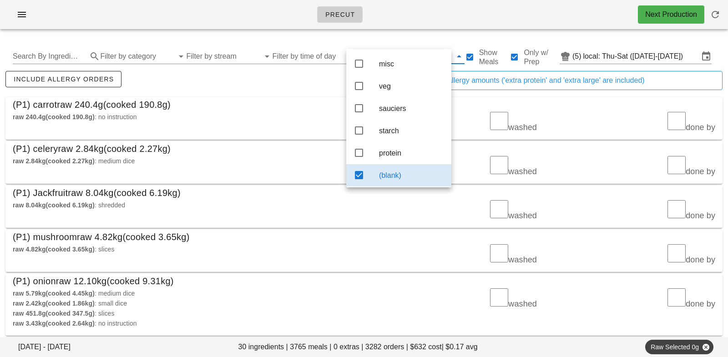
scroll to position [4, 0]
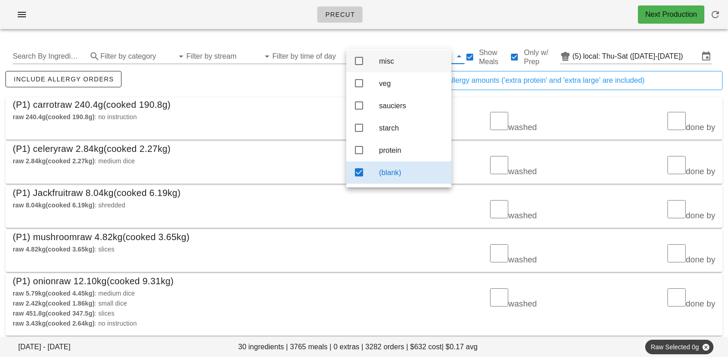
click at [388, 63] on div "misc" at bounding box center [411, 61] width 65 height 9
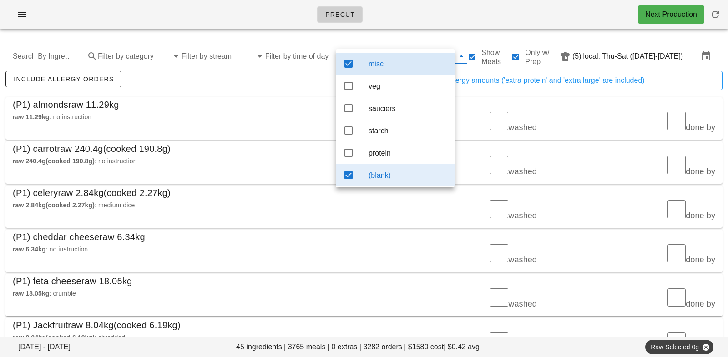
click at [411, 178] on div "(blank)" at bounding box center [408, 175] width 79 height 9
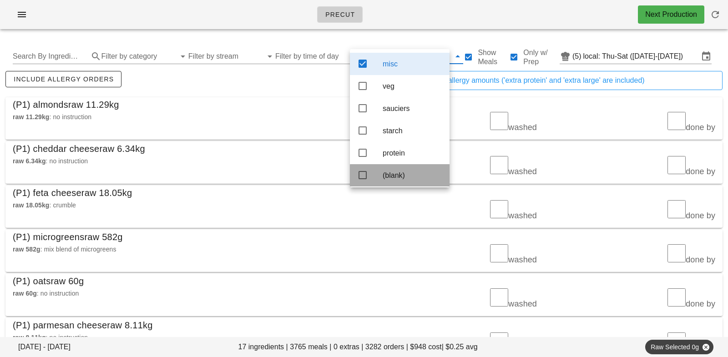
scroll to position [4, 0]
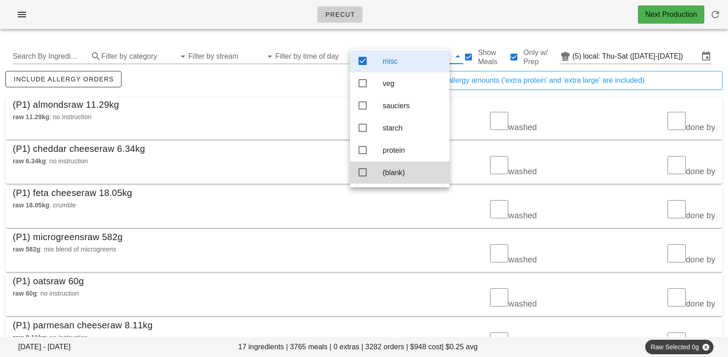
click at [304, 115] on div "raw 11.29kg : no instruction" at bounding box center [186, 117] width 346 height 10
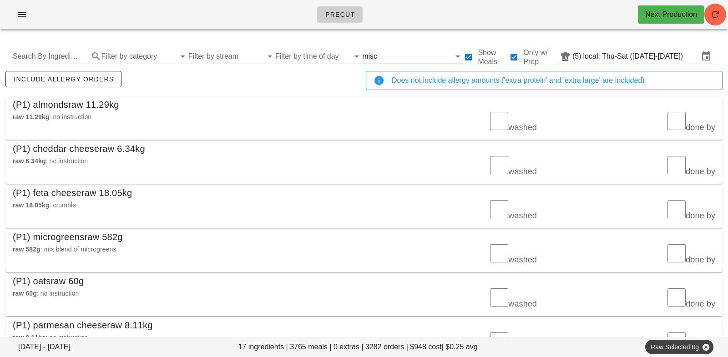
click at [379, 56] on input "text" at bounding box center [414, 56] width 71 height 15
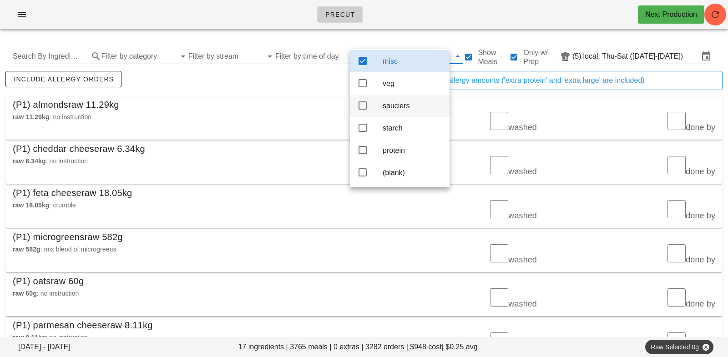
click at [391, 106] on div "sauciers" at bounding box center [413, 105] width 60 height 9
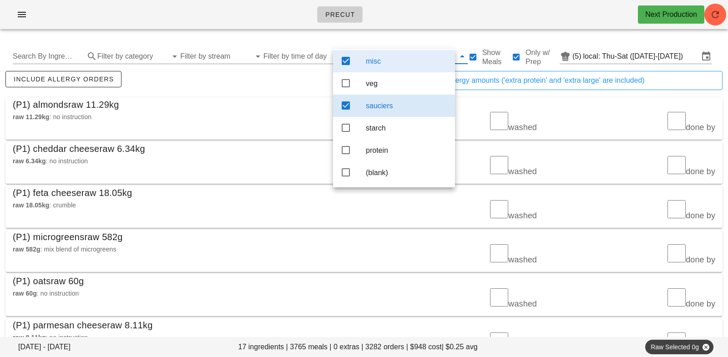
click at [294, 83] on div "include allergy orders" at bounding box center [184, 84] width 360 height 30
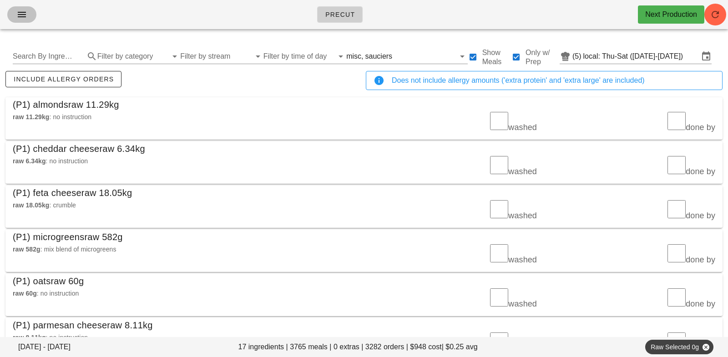
click at [28, 13] on span "button" at bounding box center [22, 14] width 15 height 11
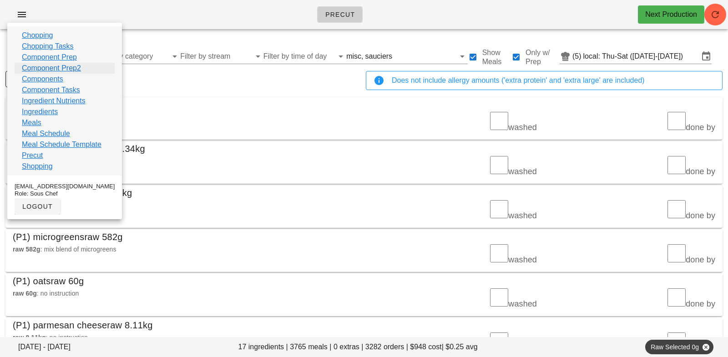
click at [46, 66] on link "Component Prep2" at bounding box center [51, 68] width 59 height 11
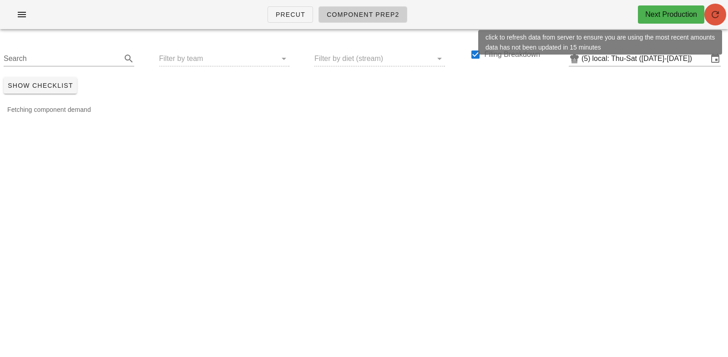
click at [721, 16] on span "button" at bounding box center [716, 14] width 22 height 11
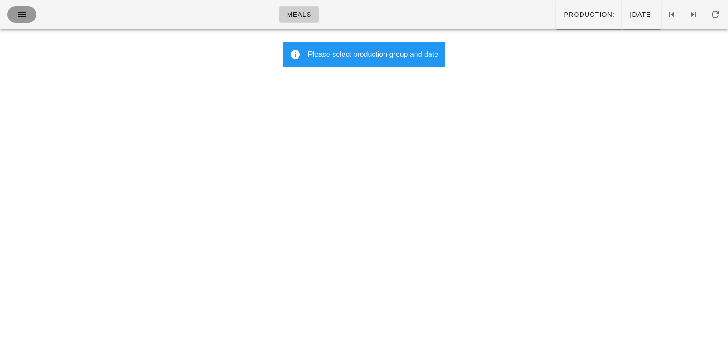
click at [21, 15] on icon "button" at bounding box center [21, 14] width 11 height 11
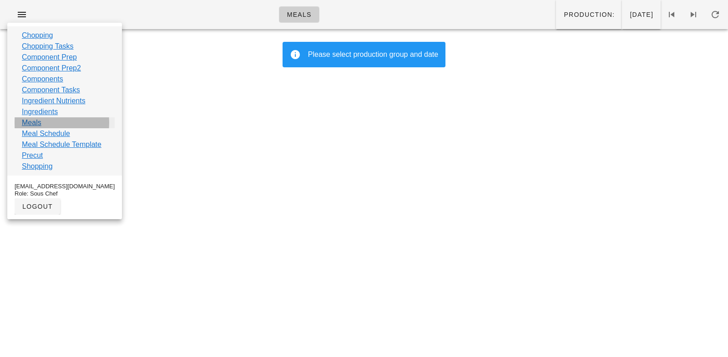
click at [30, 124] on link "Meals" at bounding box center [32, 122] width 20 height 11
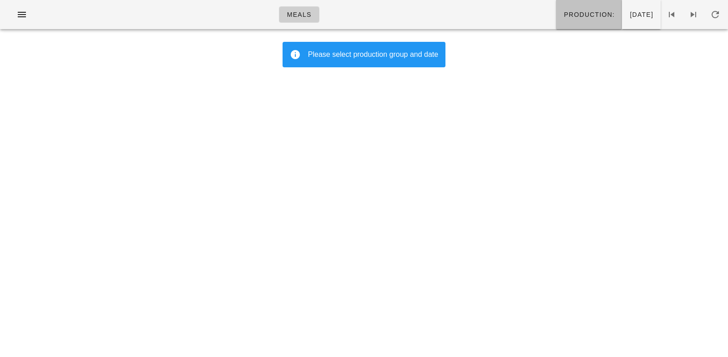
click at [570, 9] on button "Production:" at bounding box center [589, 14] width 66 height 29
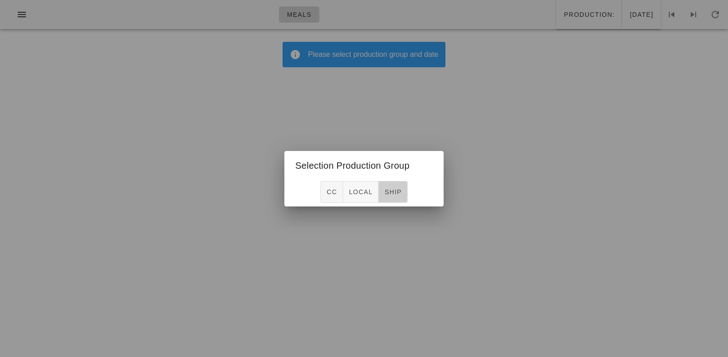
click at [398, 189] on span "ship" at bounding box center [393, 191] width 18 height 7
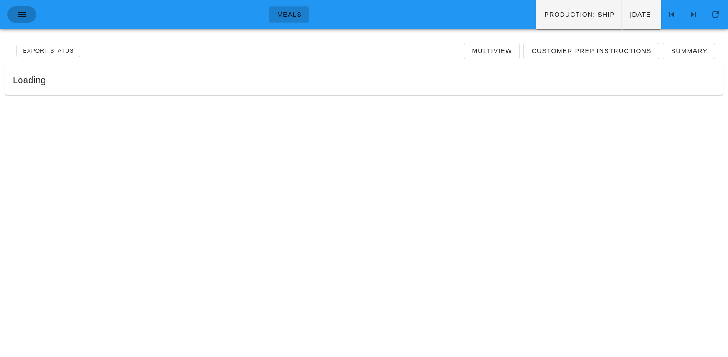
click at [19, 11] on icon "button" at bounding box center [21, 14] width 11 height 11
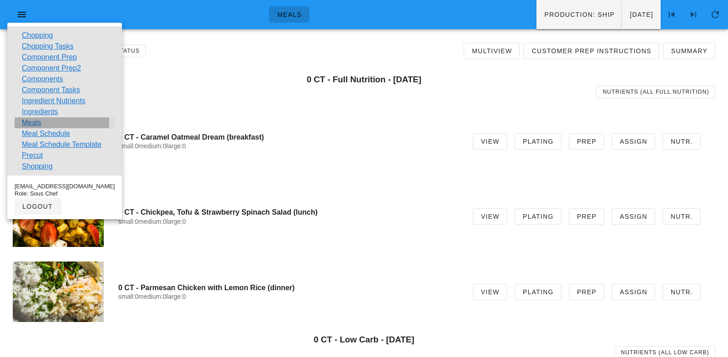
click at [31, 125] on link "Meals" at bounding box center [32, 122] width 20 height 11
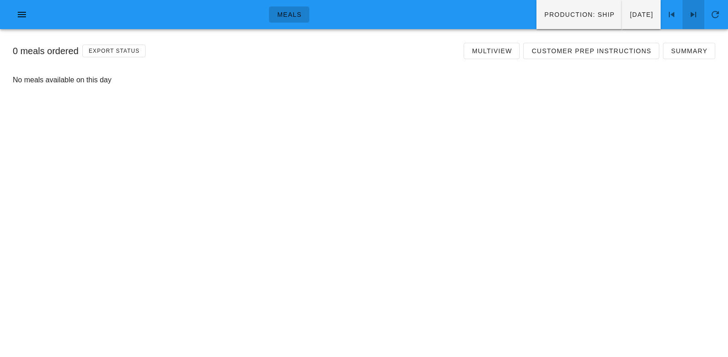
click at [698, 11] on icon at bounding box center [693, 14] width 11 height 11
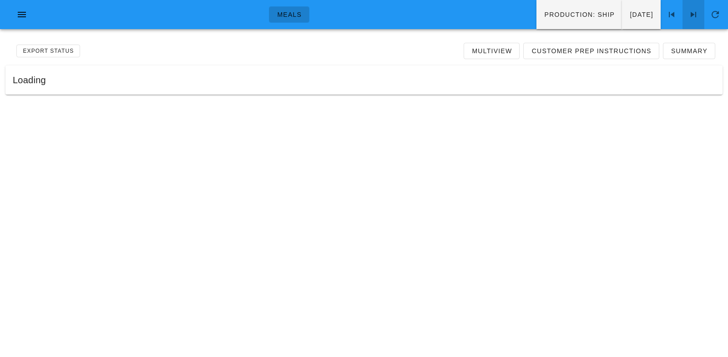
click at [698, 11] on icon at bounding box center [693, 14] width 11 height 11
click at [487, 49] on span "Multiview" at bounding box center [492, 50] width 41 height 7
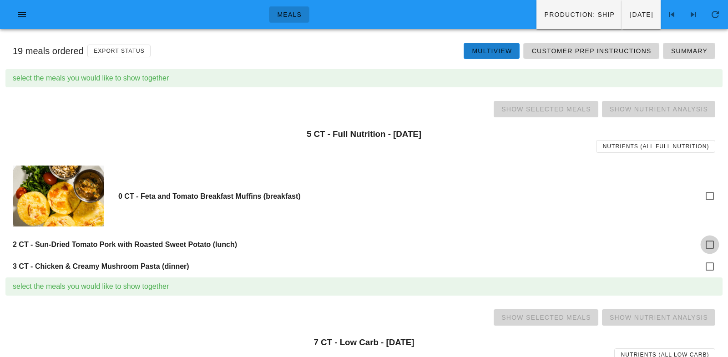
click at [711, 244] on div at bounding box center [709, 244] width 15 height 15
checkbox input "true"
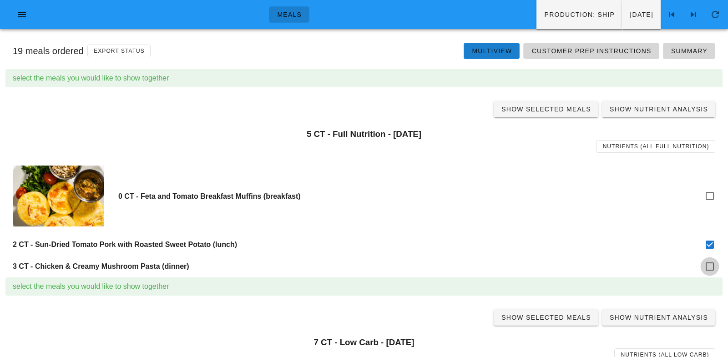
click at [710, 267] on div at bounding box center [709, 266] width 15 height 15
checkbox input "true"
click at [552, 110] on span "Show Selected Meals" at bounding box center [546, 109] width 90 height 7
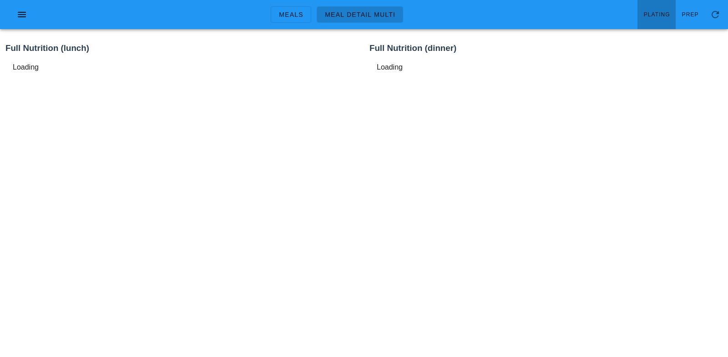
click at [658, 11] on span "Plating" at bounding box center [657, 14] width 27 height 6
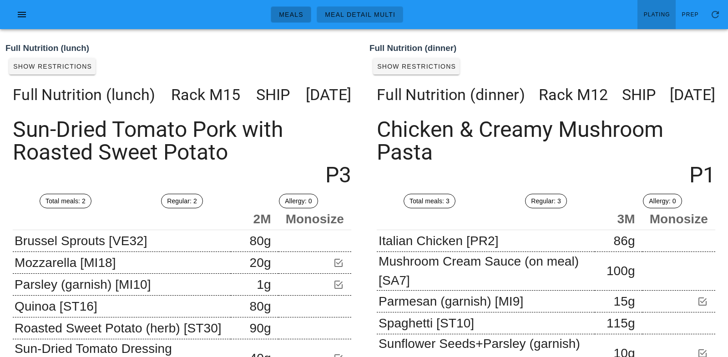
click at [294, 8] on link "Meals" at bounding box center [291, 14] width 41 height 16
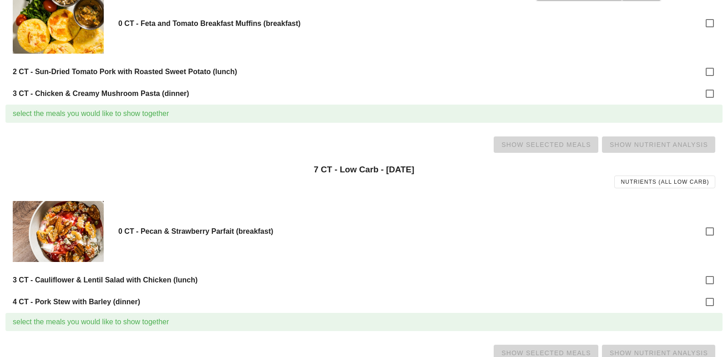
scroll to position [174, 0]
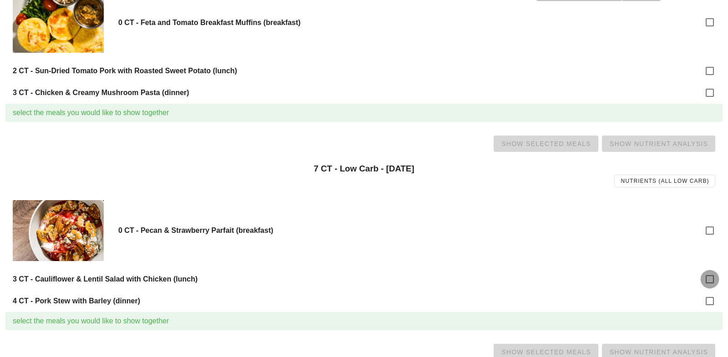
click at [713, 274] on div at bounding box center [709, 279] width 15 height 15
checkbox input "true"
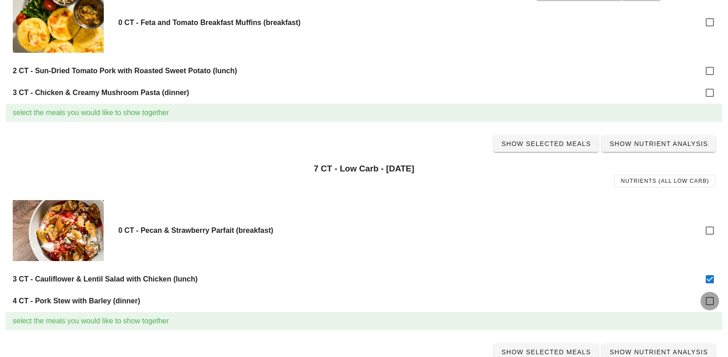
click at [710, 296] on div at bounding box center [709, 301] width 15 height 15
checkbox input "true"
click at [555, 146] on span "Show Selected Meals" at bounding box center [546, 143] width 90 height 7
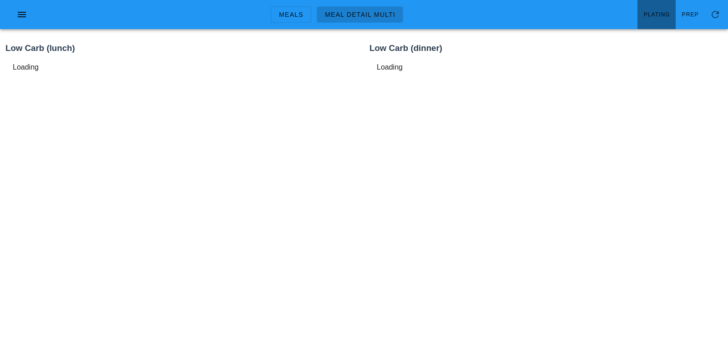
click at [665, 11] on span "Plating" at bounding box center [657, 14] width 27 height 6
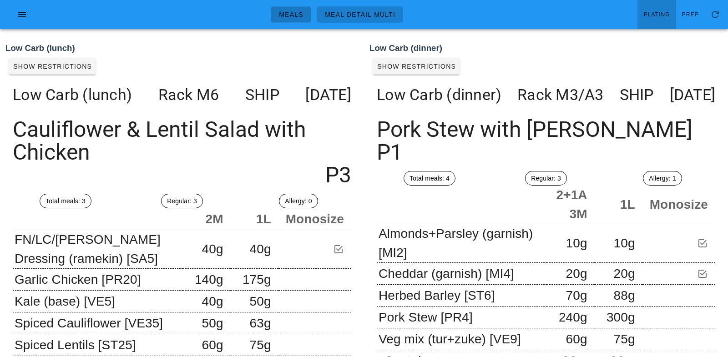
click at [296, 13] on span "Meals" at bounding box center [291, 14] width 25 height 7
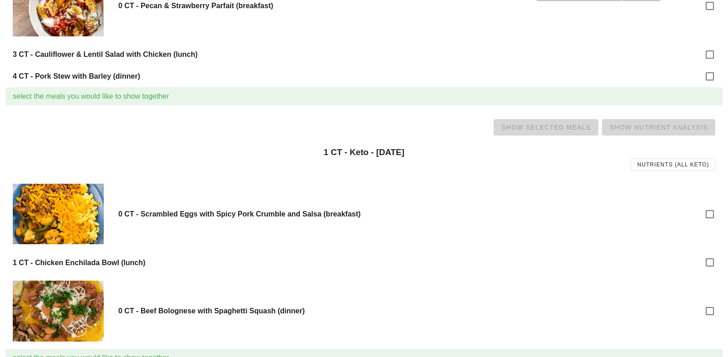
scroll to position [412, 0]
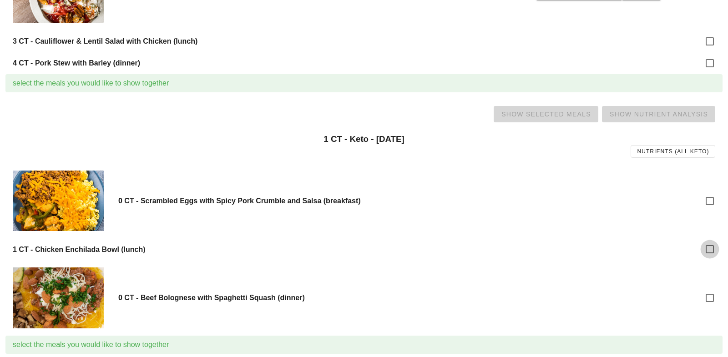
click at [706, 249] on div at bounding box center [709, 249] width 15 height 15
checkbox input "true"
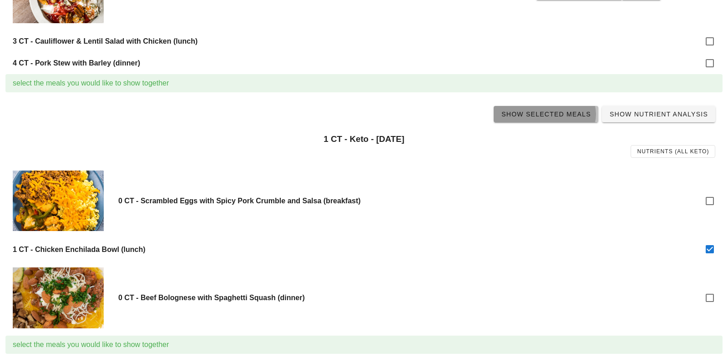
click at [562, 114] on span "Show Selected Meals" at bounding box center [546, 114] width 90 height 7
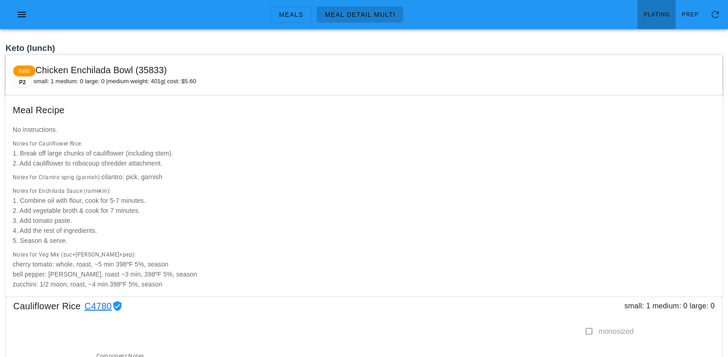
click at [659, 11] on span "Plating" at bounding box center [657, 14] width 27 height 6
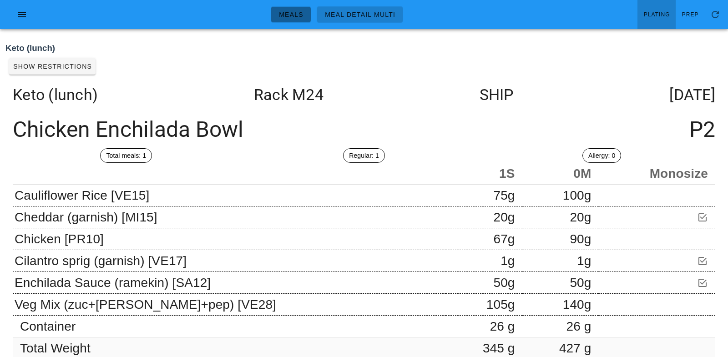
click at [284, 14] on span "Meals" at bounding box center [291, 14] width 25 height 7
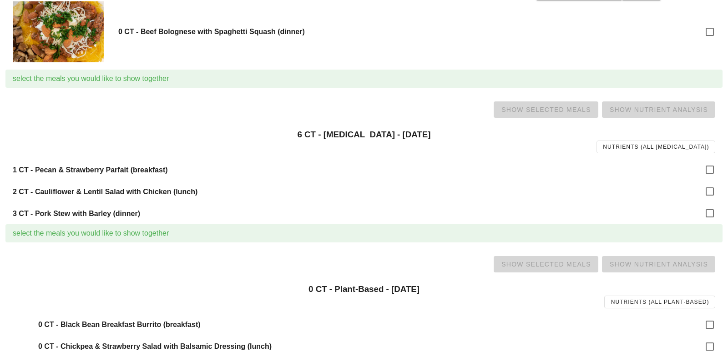
scroll to position [688, 0]
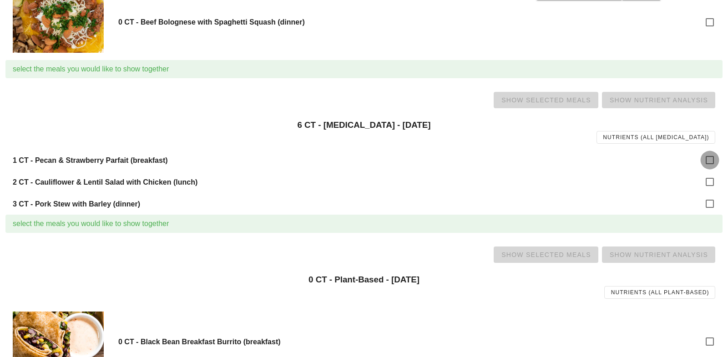
click at [716, 163] on div at bounding box center [709, 159] width 15 height 15
checkbox input "true"
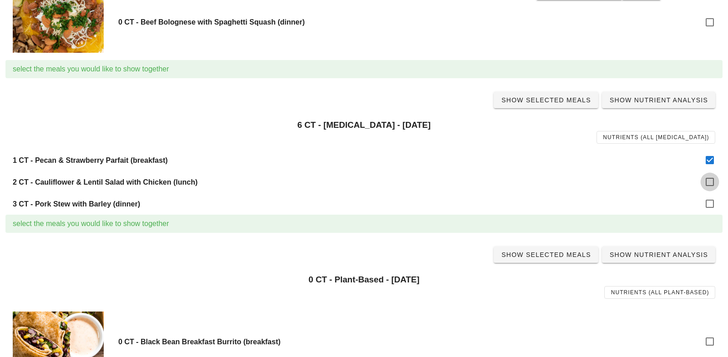
click at [710, 183] on div at bounding box center [709, 181] width 15 height 15
checkbox input "true"
click at [710, 201] on div at bounding box center [709, 203] width 15 height 15
checkbox input "true"
click at [541, 98] on span "Show Selected Meals" at bounding box center [546, 99] width 90 height 7
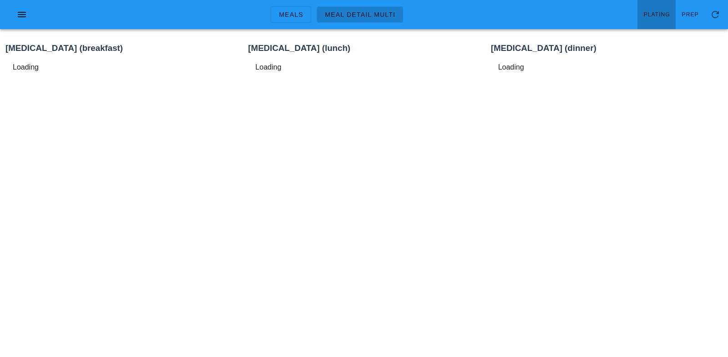
click at [651, 14] on span "Plating" at bounding box center [657, 14] width 27 height 6
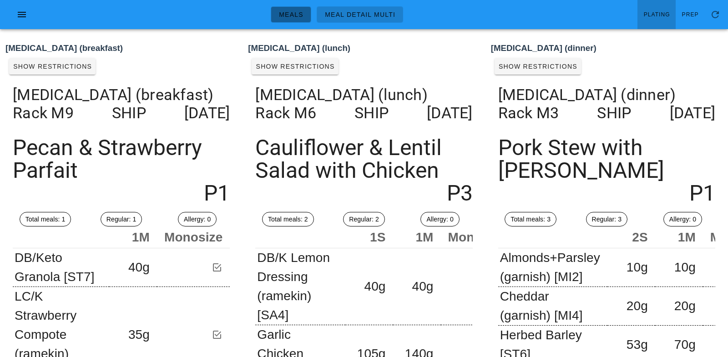
click at [289, 15] on span "Meals" at bounding box center [291, 14] width 25 height 7
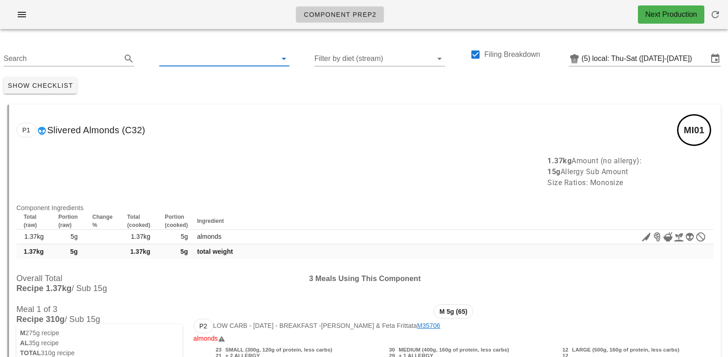
click at [191, 61] on input "text" at bounding box center [217, 58] width 116 height 15
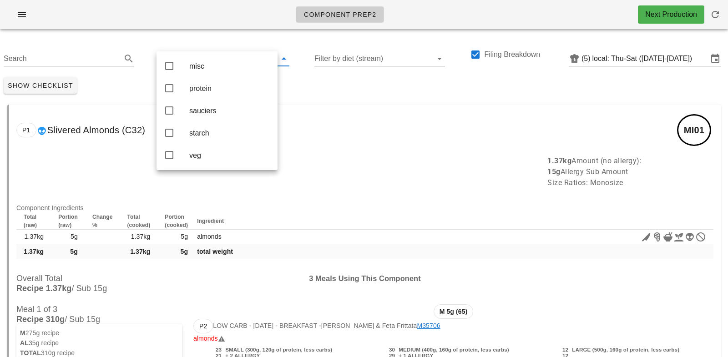
click at [306, 118] on div "P1 Slivered Almonds (C32) MI01" at bounding box center [365, 130] width 712 height 51
